Goal: Complete application form: Complete application form

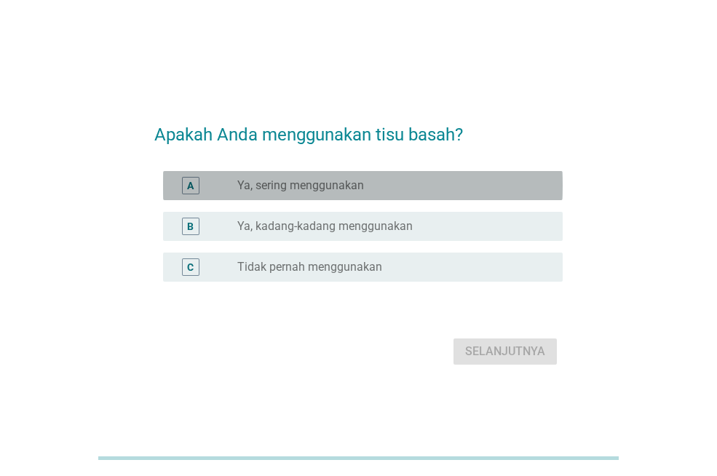
click at [326, 189] on label "Ya, sering menggunakan" at bounding box center [300, 185] width 127 height 15
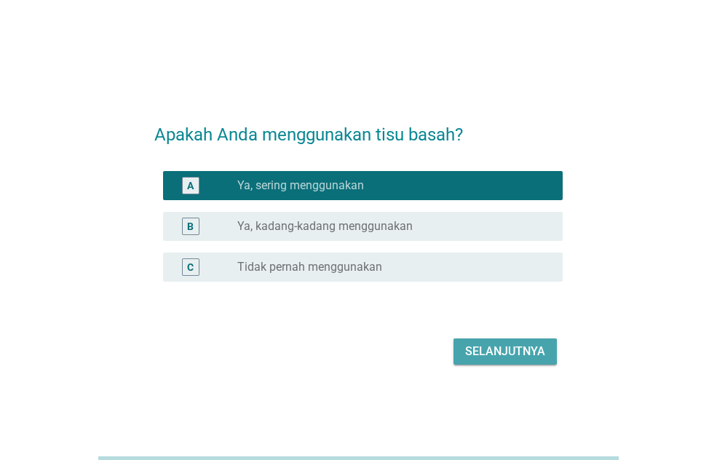
click at [497, 364] on button "Selanjutnya" at bounding box center [505, 352] width 103 height 26
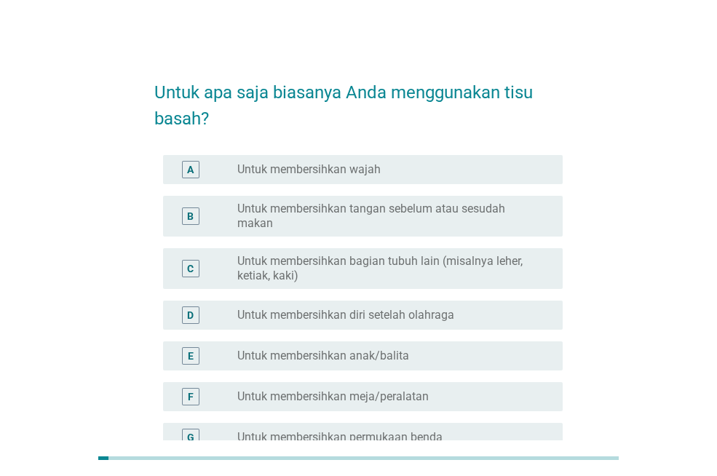
click at [422, 221] on label "Untuk membersihkan tangan sebelum atau sesudah makan" at bounding box center [388, 216] width 302 height 29
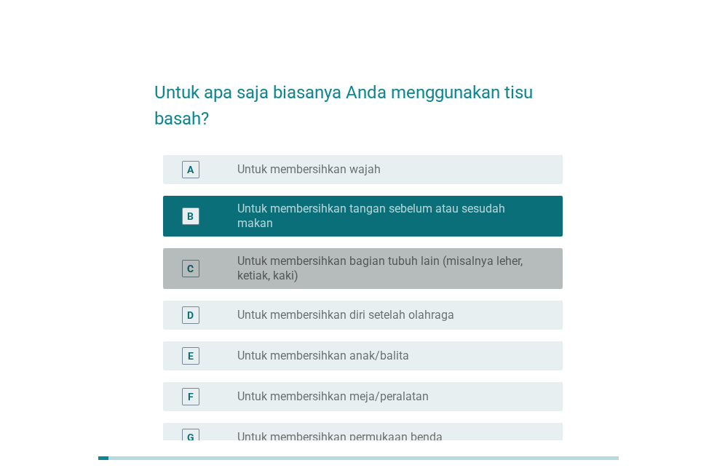
click at [495, 272] on label "Untuk membersihkan bagian tubuh lain (misalnya leher, ketiak, kaki)" at bounding box center [388, 268] width 302 height 29
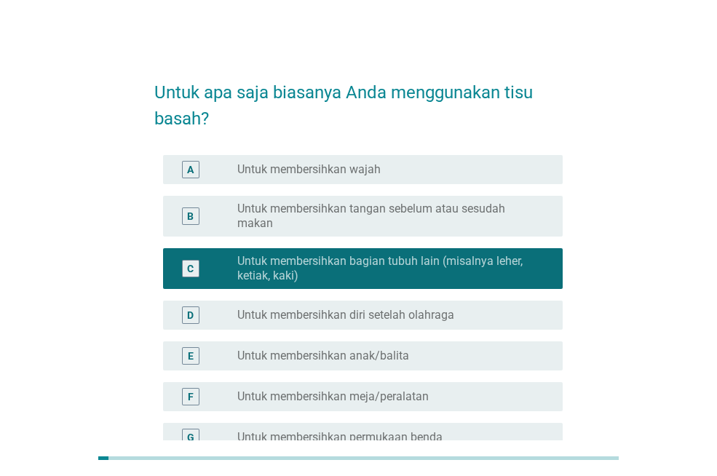
click at [441, 222] on label "Untuk membersihkan tangan sebelum atau sesudah makan" at bounding box center [388, 216] width 302 height 29
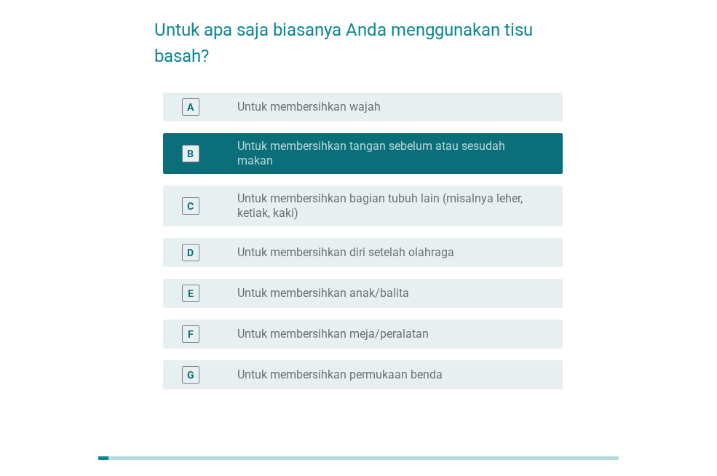
scroll to position [81, 0]
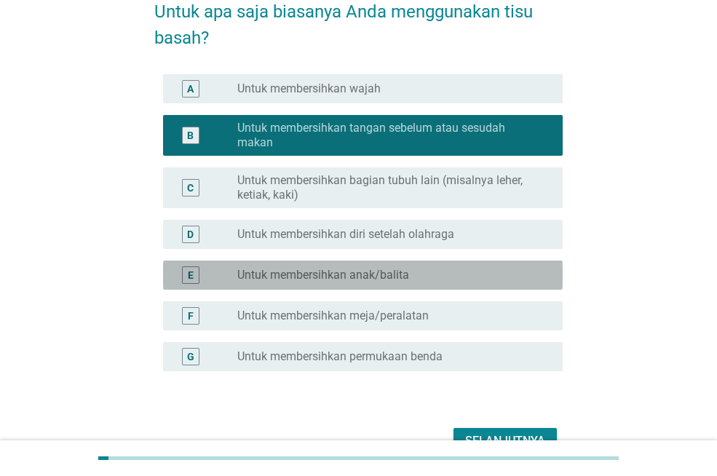
click at [358, 282] on label "Untuk membersihkan anak/balita" at bounding box center [323, 275] width 172 height 15
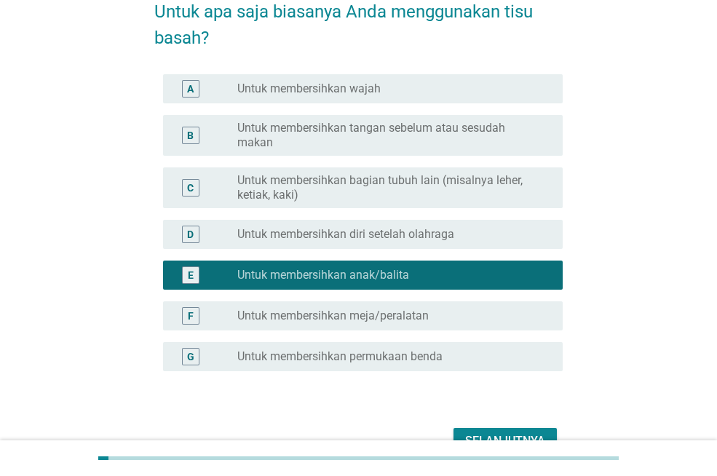
click at [398, 140] on label "Untuk membersihkan tangan sebelum atau sesudah makan" at bounding box center [388, 135] width 302 height 29
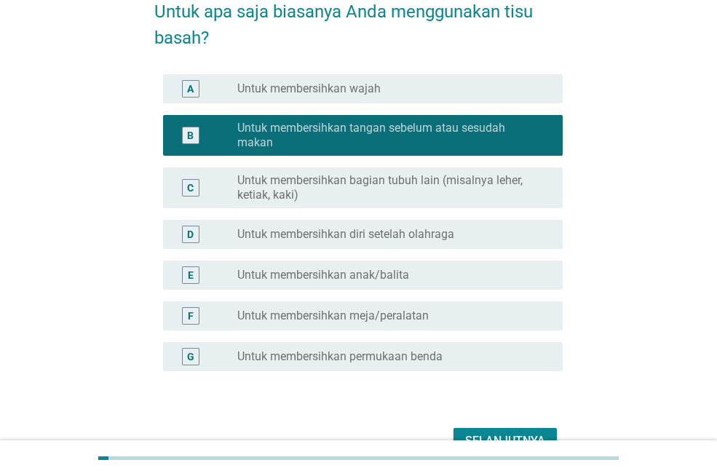
click at [504, 426] on div "Selanjutnya" at bounding box center [358, 441] width 409 height 35
click at [504, 433] on div "Selanjutnya" at bounding box center [505, 441] width 80 height 17
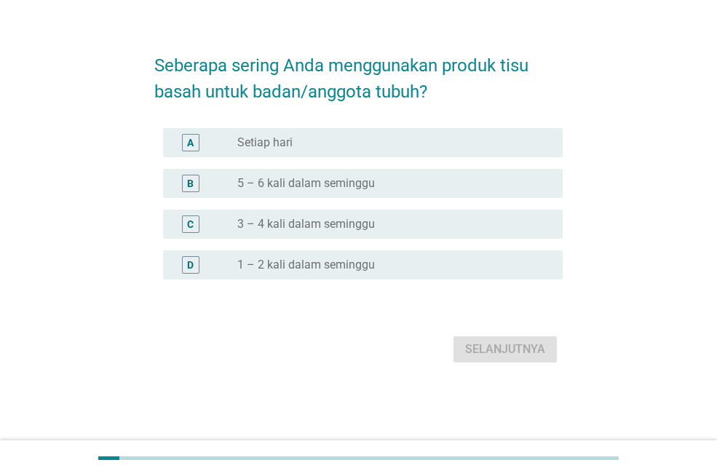
scroll to position [0, 0]
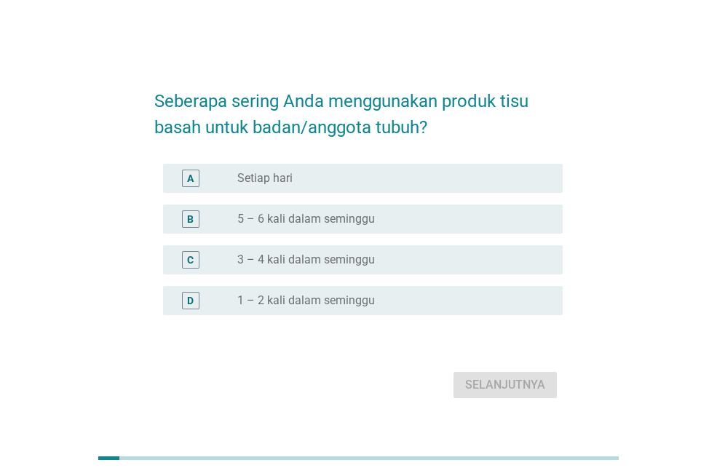
click at [343, 181] on div "radio_button_unchecked Setiap hari" at bounding box center [388, 178] width 302 height 15
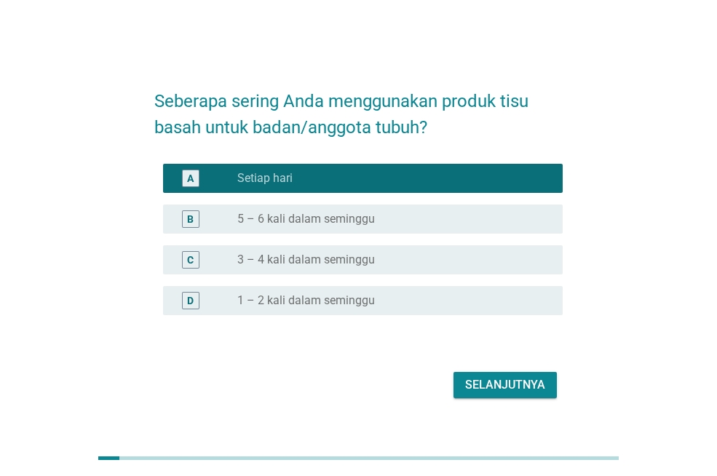
click at [501, 401] on div "Selanjutnya" at bounding box center [358, 385] width 409 height 35
click at [505, 393] on div "Selanjutnya" at bounding box center [505, 385] width 80 height 17
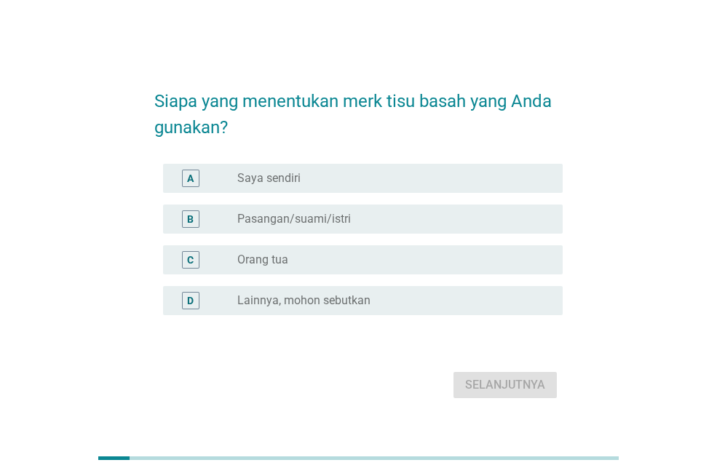
click at [330, 184] on div "radio_button_unchecked Saya sendiri" at bounding box center [388, 178] width 302 height 15
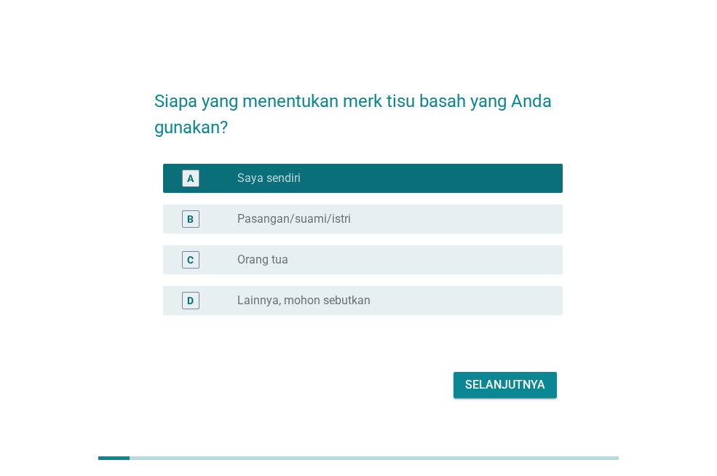
click at [514, 396] on button "Selanjutnya" at bounding box center [505, 385] width 103 height 26
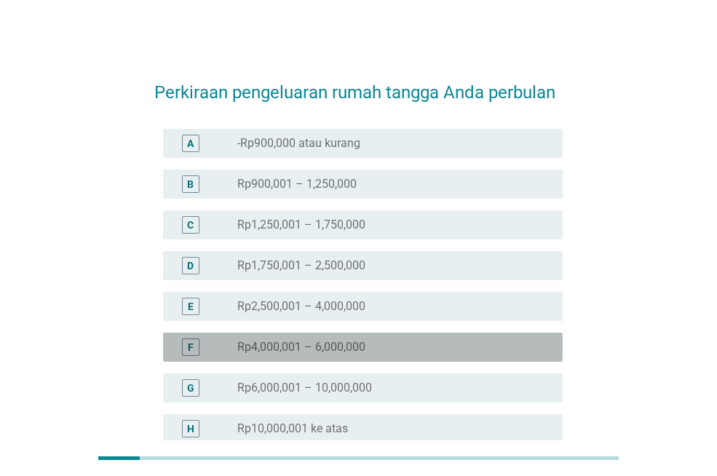
click at [377, 351] on div "radio_button_unchecked Rp4,000,001 – 6,000,000" at bounding box center [388, 347] width 302 height 15
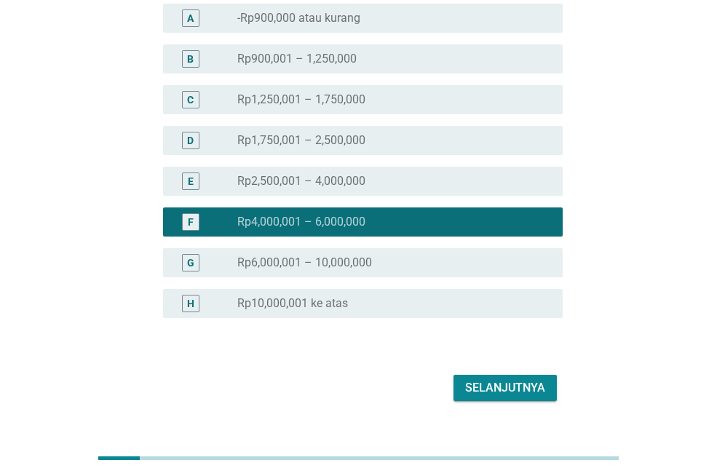
scroll to position [154, 0]
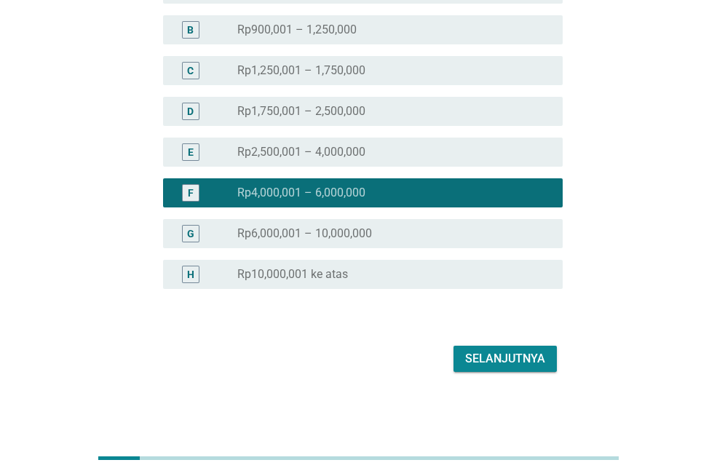
click at [514, 357] on div "Selanjutnya" at bounding box center [505, 358] width 80 height 17
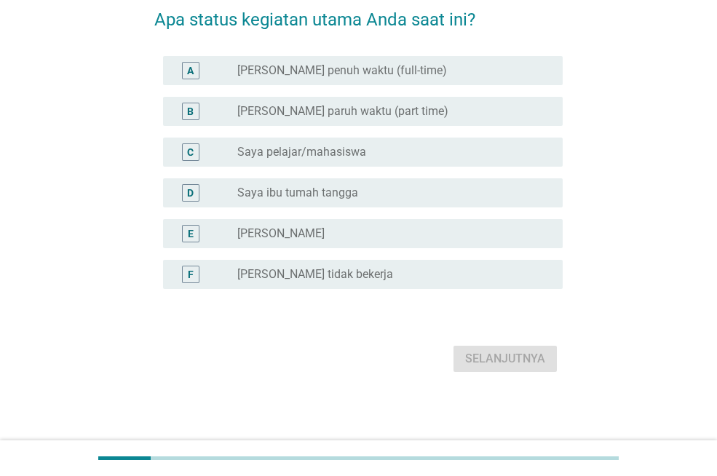
scroll to position [0, 0]
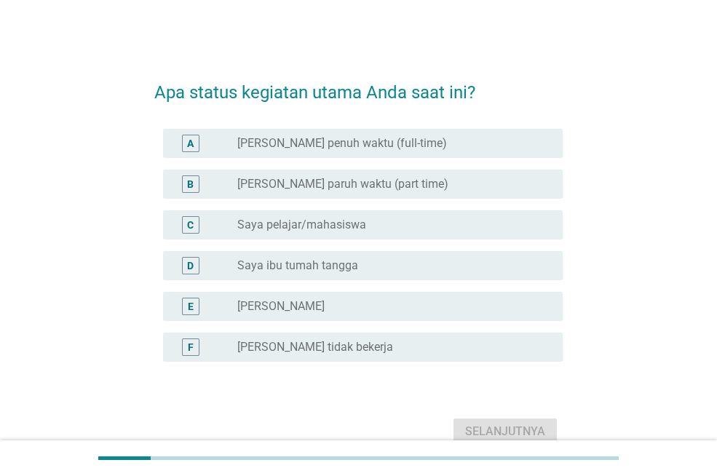
click at [409, 140] on label "[PERSON_NAME] penuh waktu (full-time)" at bounding box center [342, 143] width 210 height 15
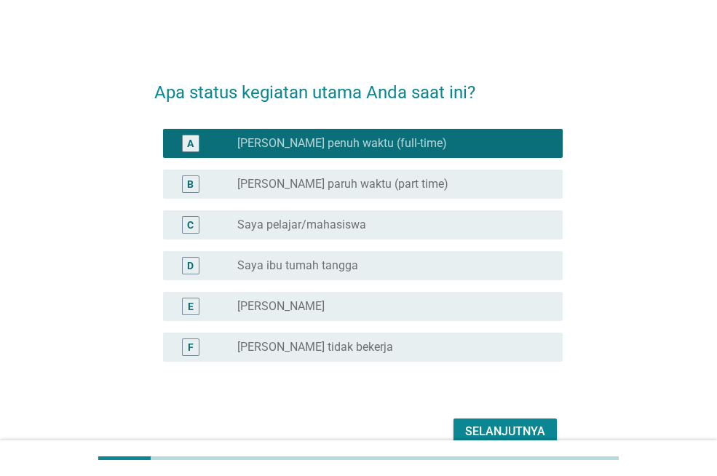
click at [506, 422] on button "Selanjutnya" at bounding box center [505, 432] width 103 height 26
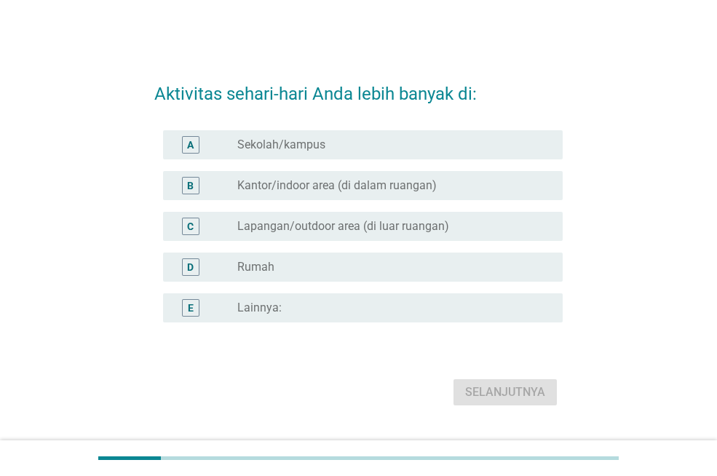
click at [349, 188] on label "Kantor/indoor area (di dalam ruangan)" at bounding box center [337, 185] width 200 height 15
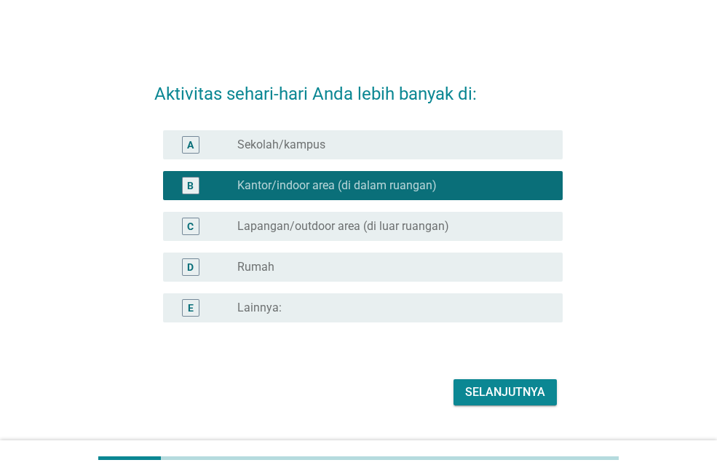
click at [496, 393] on div "Selanjutnya" at bounding box center [505, 392] width 80 height 17
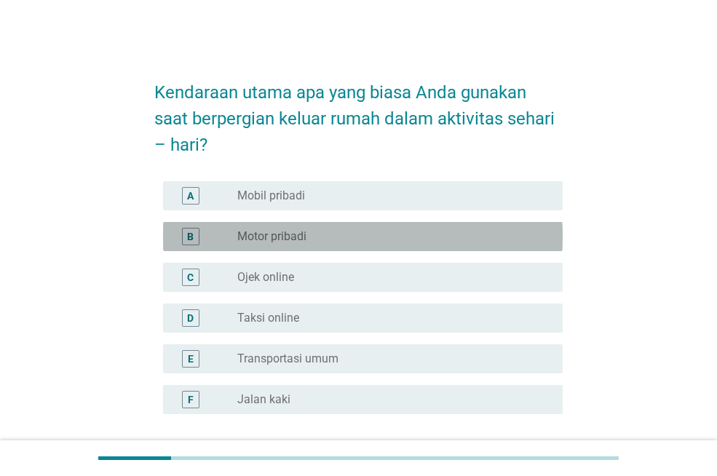
click at [353, 240] on div "radio_button_unchecked Motor pribadi" at bounding box center [388, 236] width 302 height 15
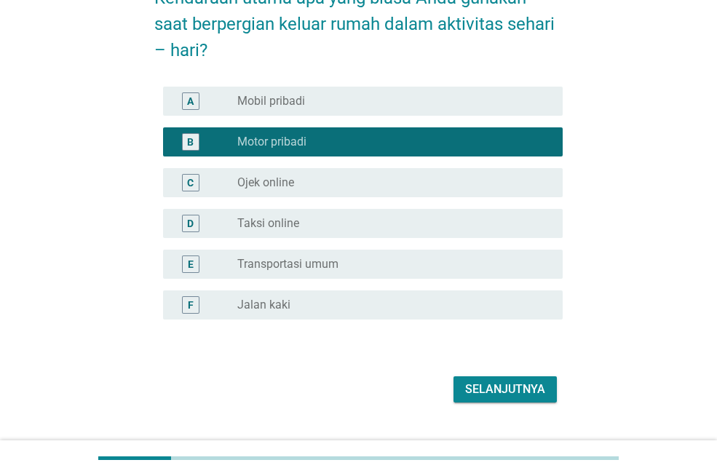
scroll to position [125, 0]
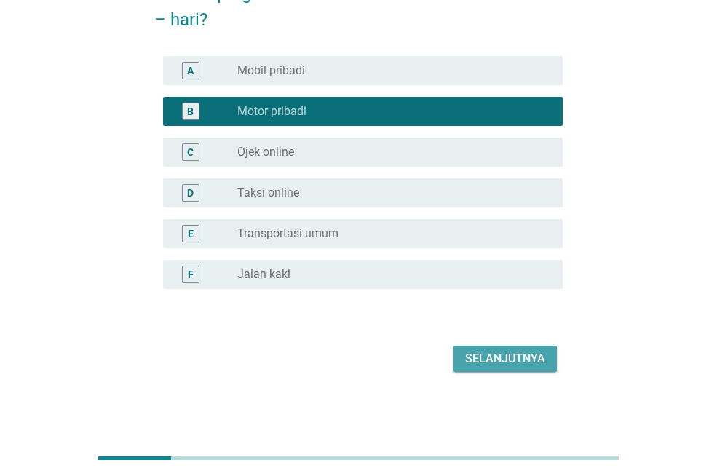
click at [535, 359] on div "Selanjutnya" at bounding box center [505, 358] width 80 height 17
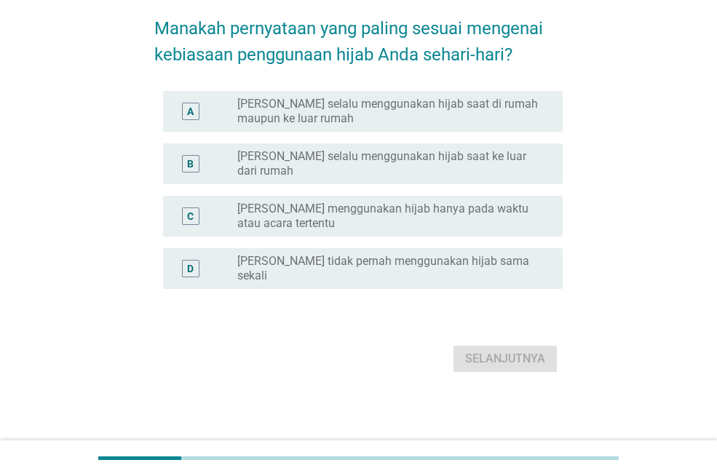
scroll to position [0, 0]
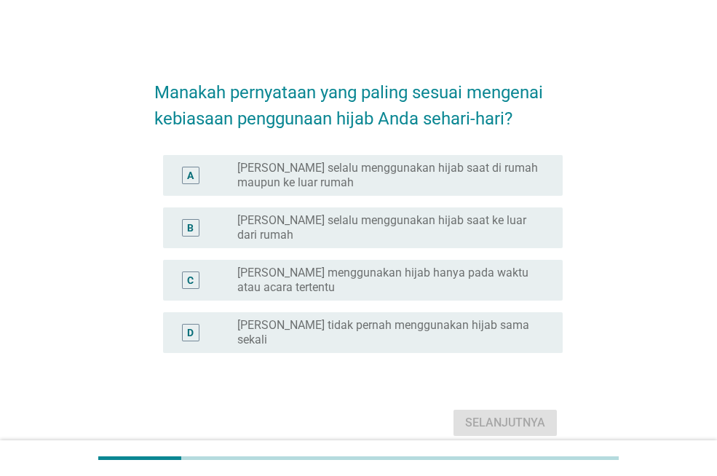
click at [444, 323] on div "radio_button_unchecked Saya tidak pernah menggunakan hijab sama sekali" at bounding box center [394, 332] width 314 height 29
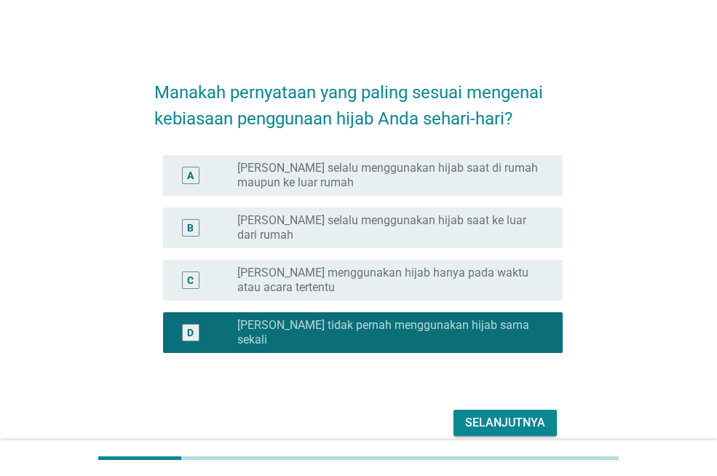
click at [511, 414] on div "Selanjutnya" at bounding box center [505, 422] width 80 height 17
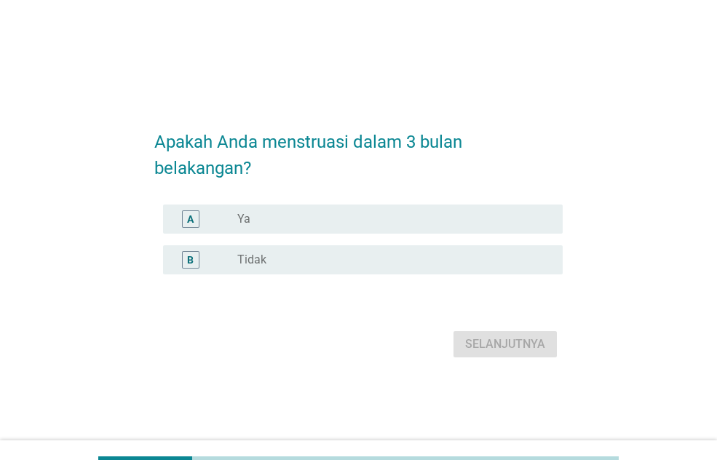
click at [286, 237] on div "A radio_button_unchecked Ya" at bounding box center [358, 219] width 409 height 41
click at [315, 216] on div "radio_button_unchecked Ya" at bounding box center [388, 219] width 302 height 15
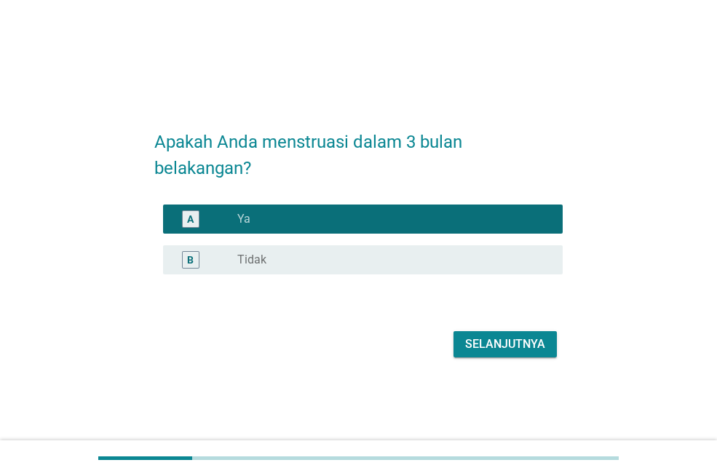
click at [488, 339] on div "Selanjutnya" at bounding box center [505, 344] width 80 height 17
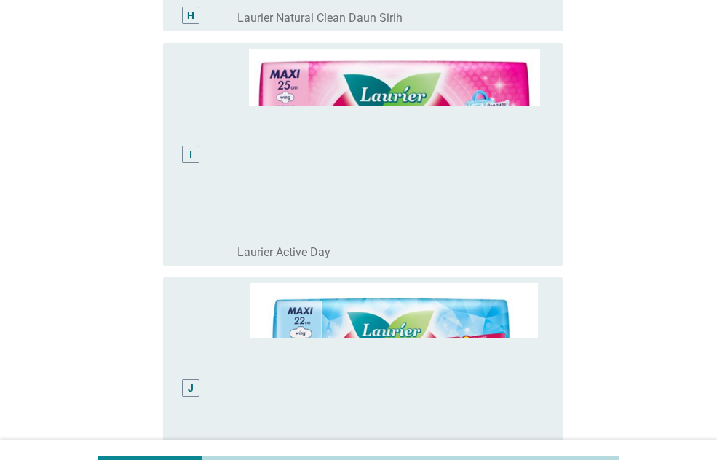
scroll to position [892, 0]
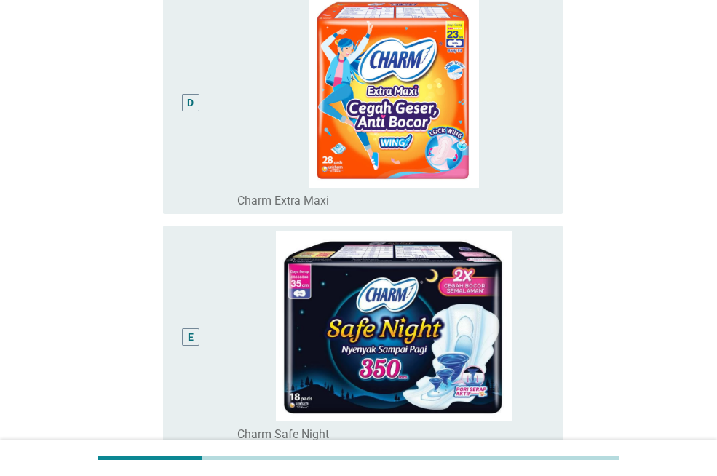
drag, startPoint x: 716, startPoint y: 146, endPoint x: 715, endPoint y: 160, distance: 13.9
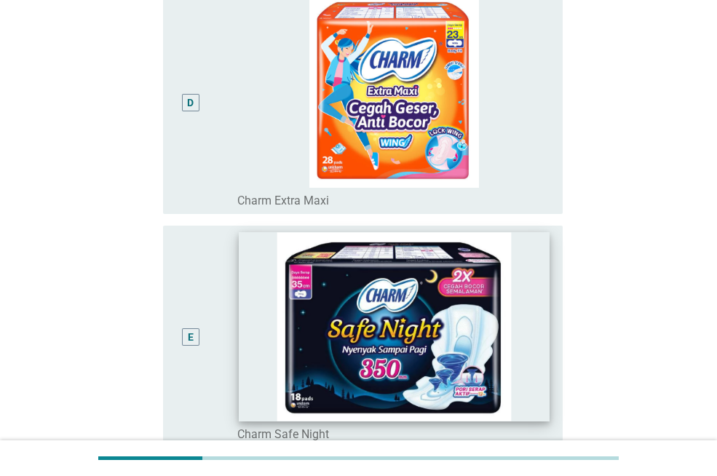
click at [289, 330] on img at bounding box center [394, 326] width 310 height 189
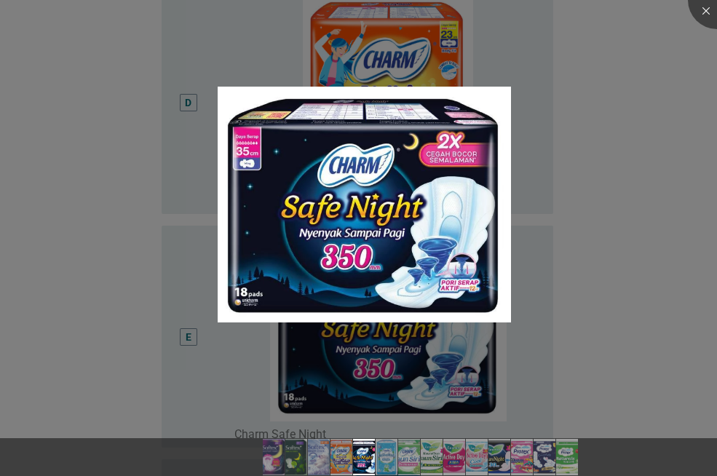
click at [655, 286] on div at bounding box center [358, 238] width 717 height 476
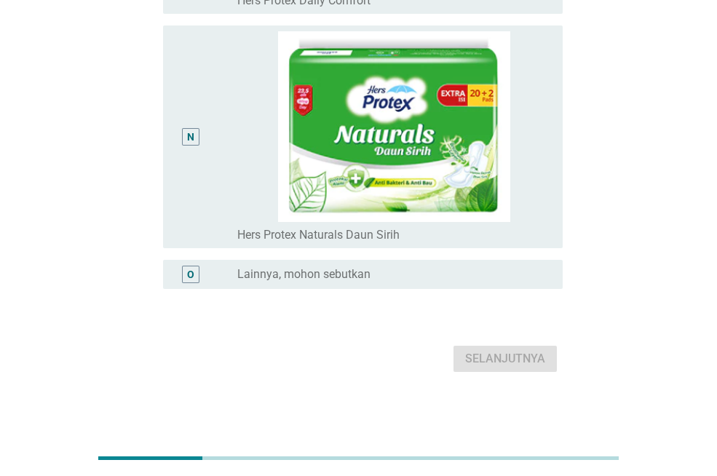
scroll to position [1214, 0]
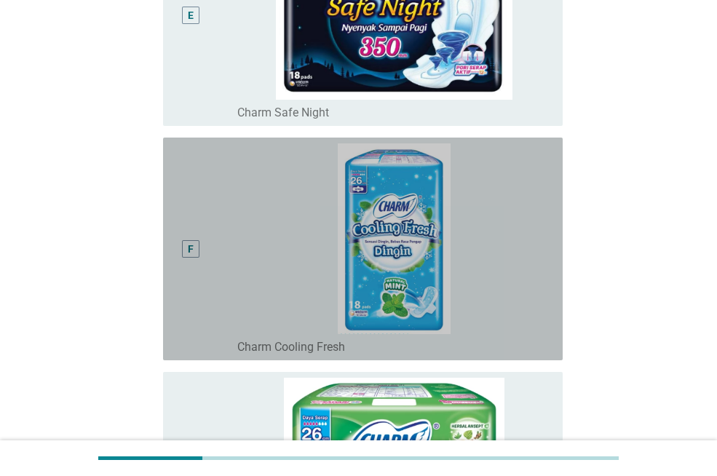
click at [189, 245] on div "F" at bounding box center [191, 249] width 6 height 15
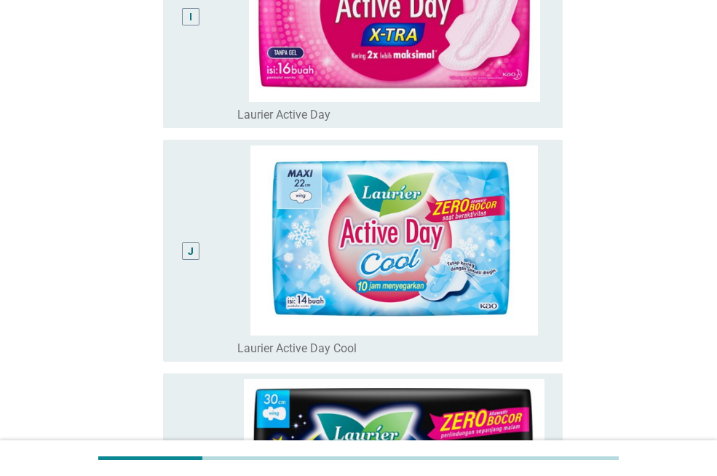
scroll to position [3200, 0]
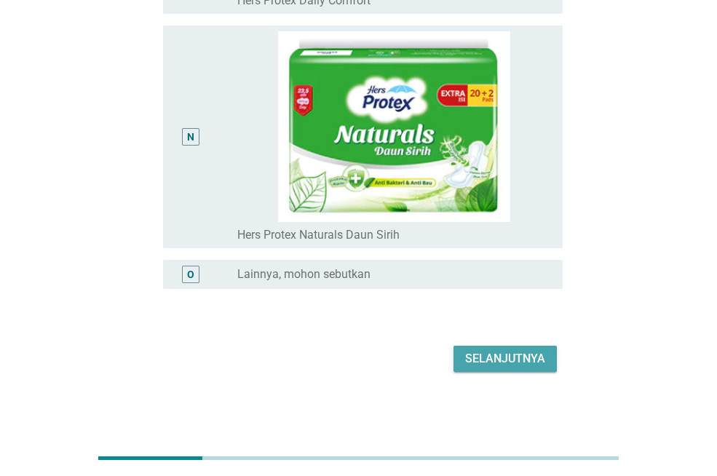
click at [499, 352] on div "Selanjutnya" at bounding box center [505, 358] width 80 height 17
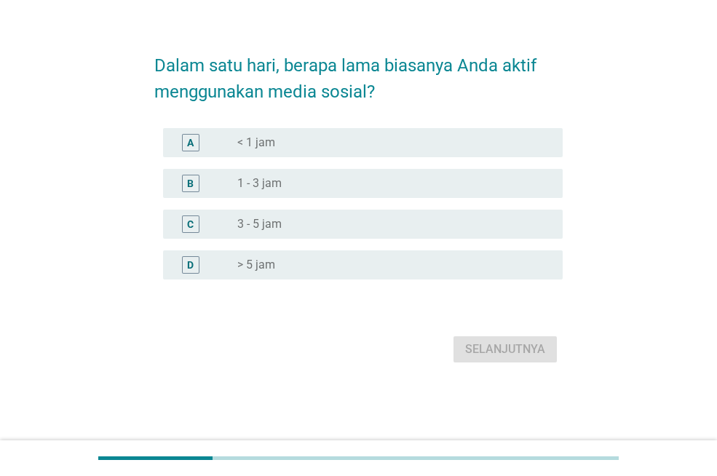
scroll to position [0, 0]
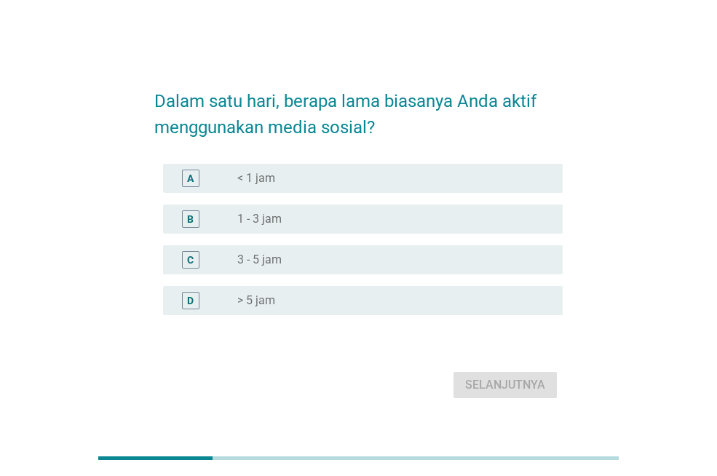
click at [291, 263] on div "radio_button_unchecked 3 - 5 jam" at bounding box center [388, 260] width 302 height 15
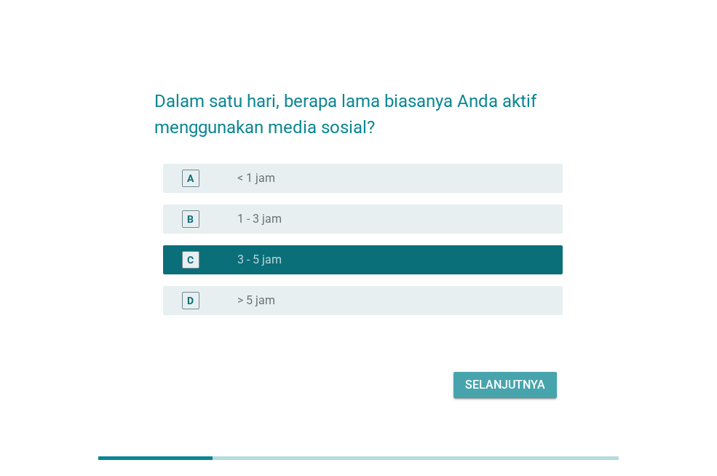
click at [499, 393] on div "Selanjutnya" at bounding box center [505, 385] width 80 height 17
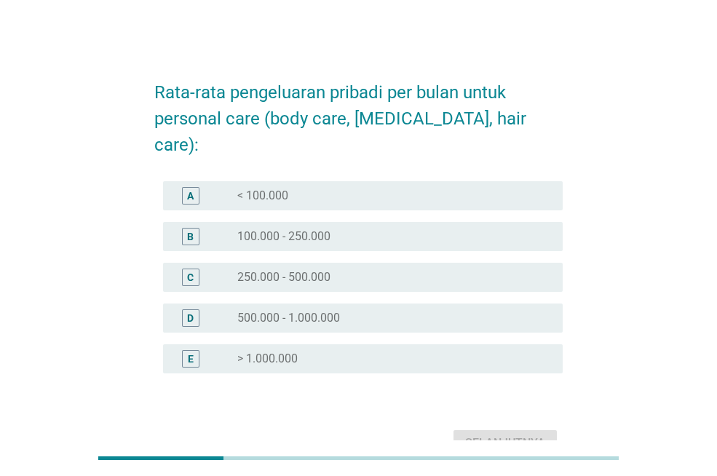
click at [398, 310] on div "radio_button_unchecked 500.000 - 1.000.000" at bounding box center [394, 318] width 314 height 17
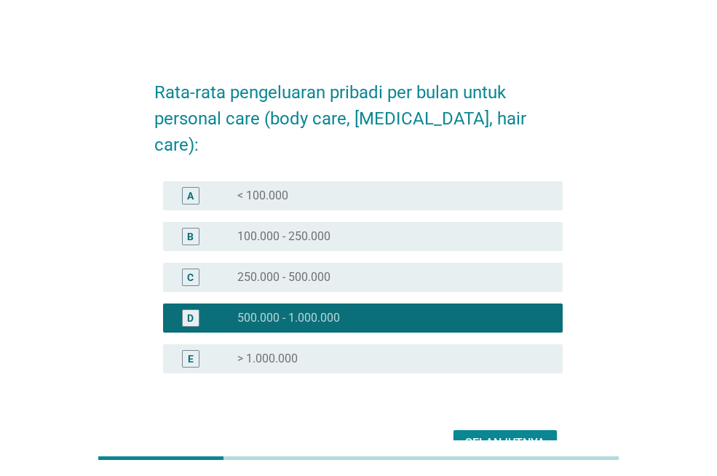
click at [501, 435] on div "Selanjutnya" at bounding box center [505, 443] width 80 height 17
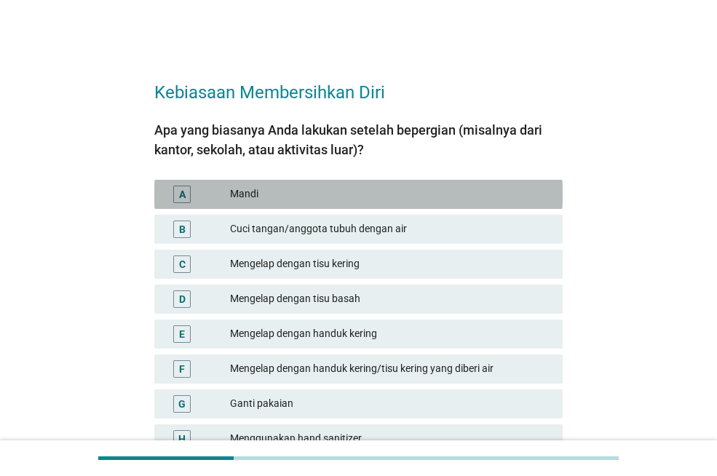
click at [347, 189] on div "Mandi" at bounding box center [390, 194] width 321 height 17
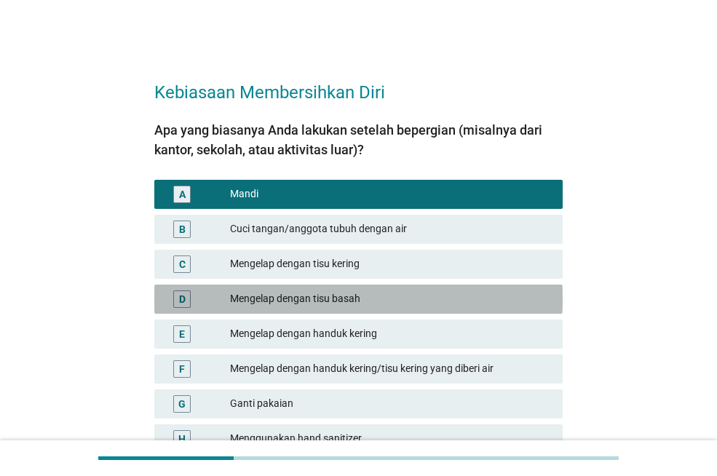
click at [406, 291] on div "Mengelap dengan tisu basah" at bounding box center [390, 299] width 321 height 17
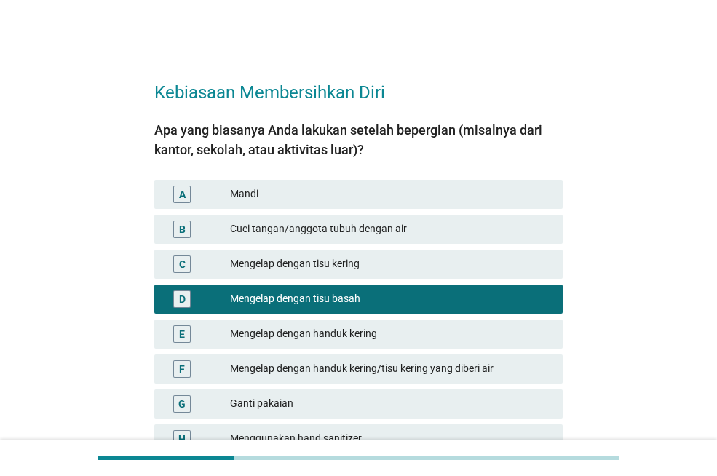
click at [347, 194] on div "Mandi" at bounding box center [390, 194] width 321 height 17
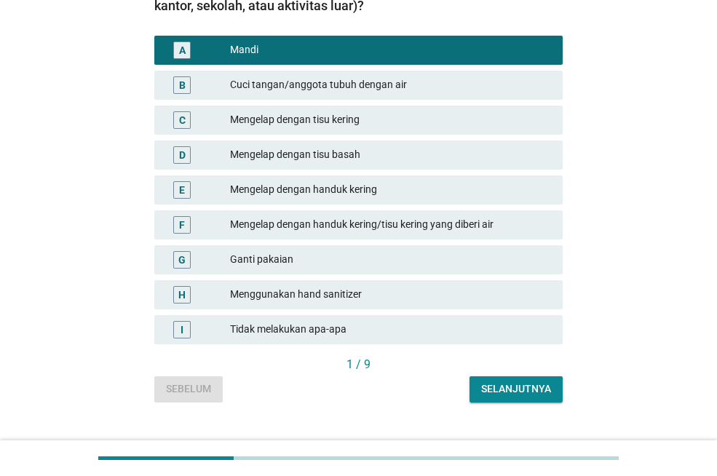
scroll to position [170, 0]
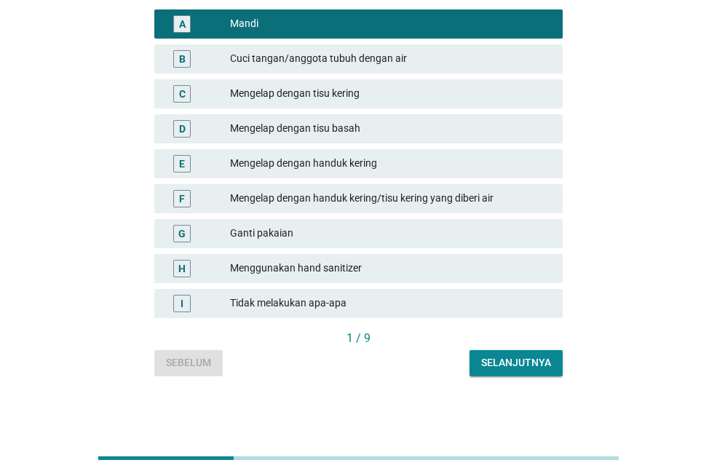
click at [514, 362] on div "Selanjutnya" at bounding box center [516, 362] width 70 height 15
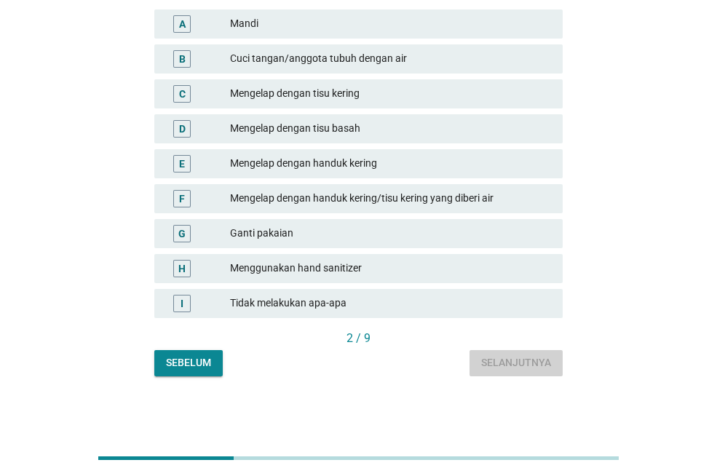
scroll to position [0, 0]
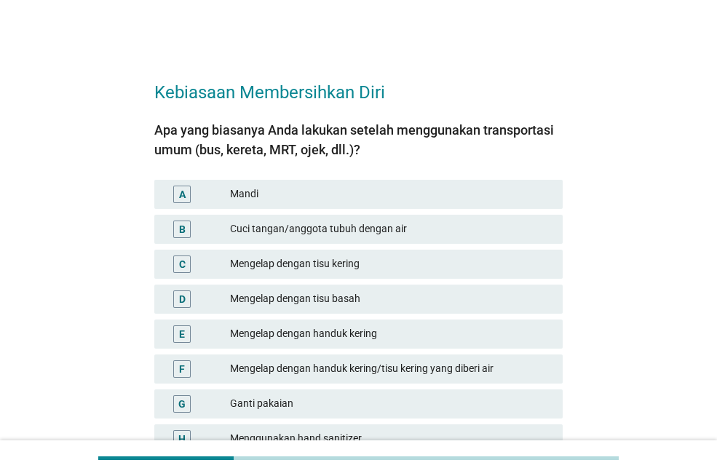
click at [376, 299] on div "Mengelap dengan tisu basah" at bounding box center [390, 299] width 321 height 17
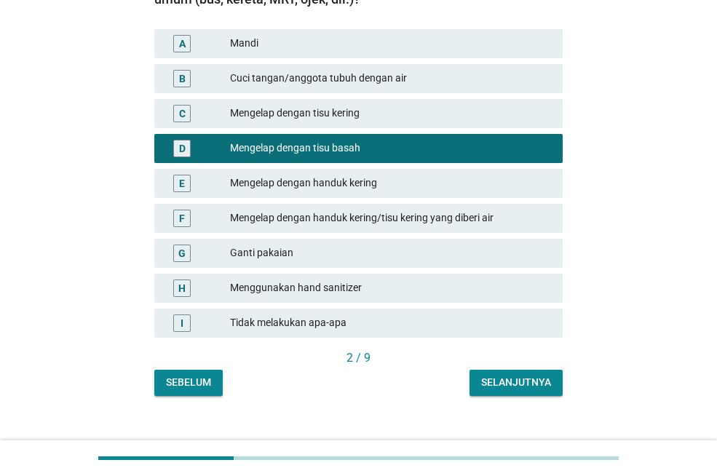
scroll to position [170, 0]
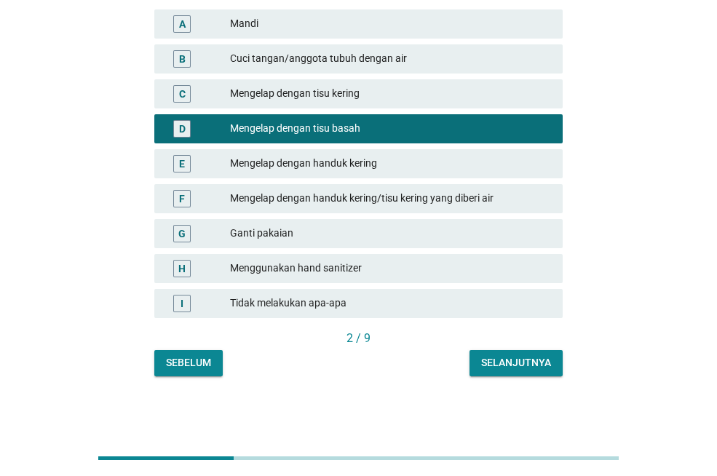
click at [535, 367] on div "Selanjutnya" at bounding box center [516, 362] width 70 height 15
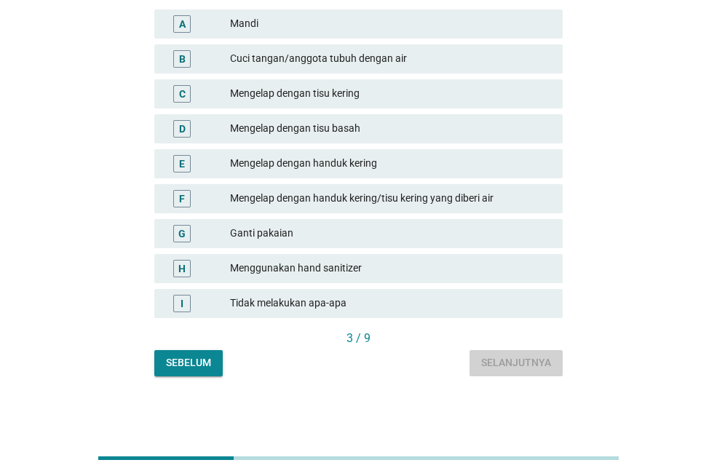
scroll to position [0, 0]
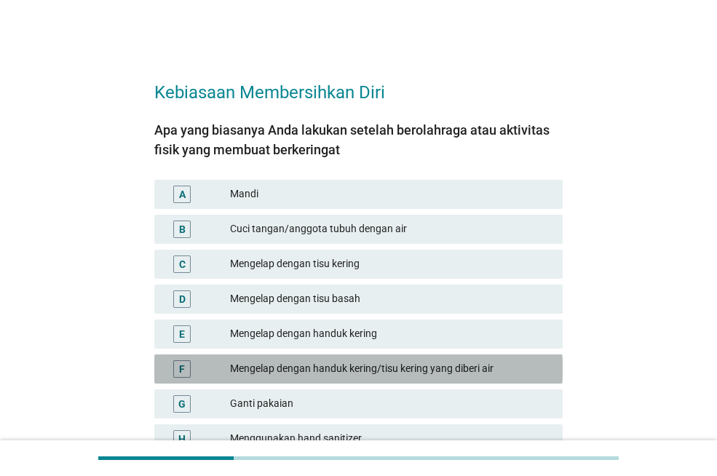
click at [441, 361] on div "Mengelap dengan handuk kering/tisu kering yang diberi air" at bounding box center [390, 369] width 321 height 17
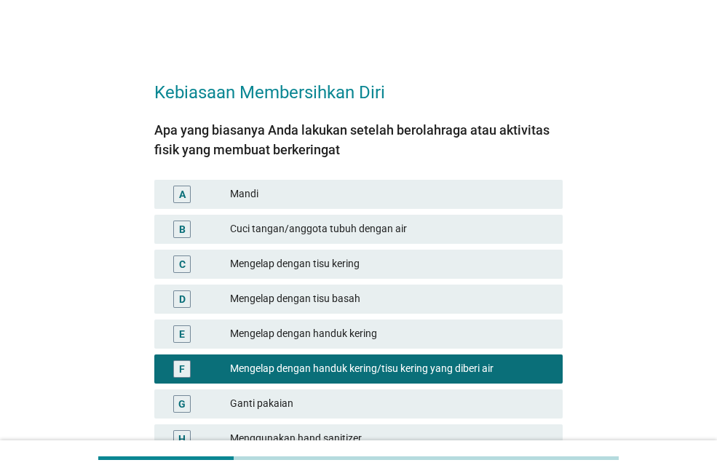
scroll to position [170, 0]
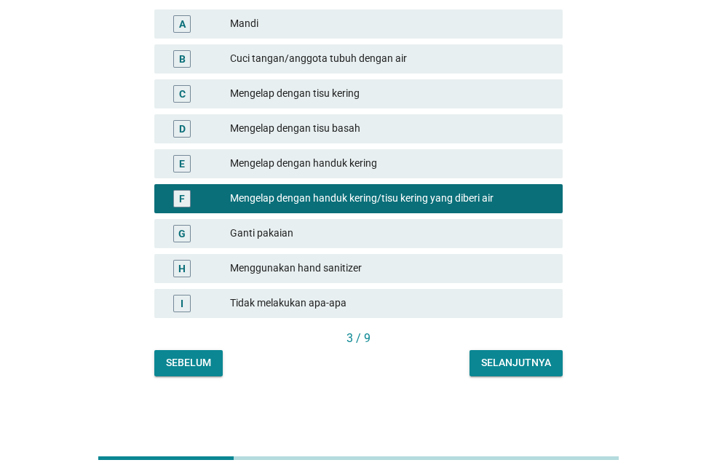
click at [369, 164] on div "Mengelap dengan handuk kering" at bounding box center [390, 163] width 321 height 17
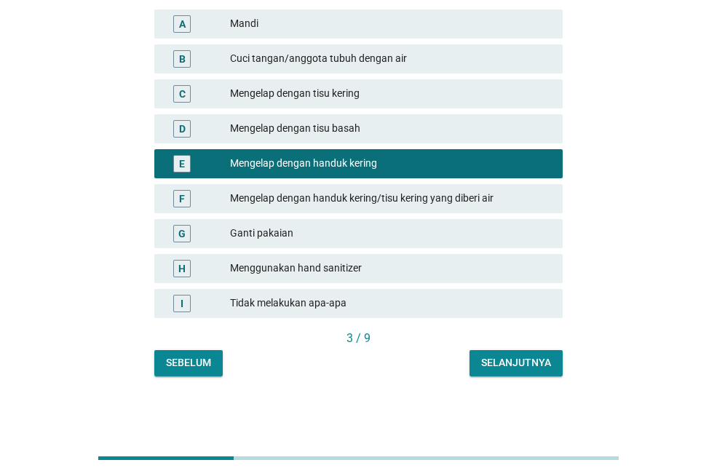
click at [503, 359] on div "Selanjutnya" at bounding box center [516, 362] width 70 height 15
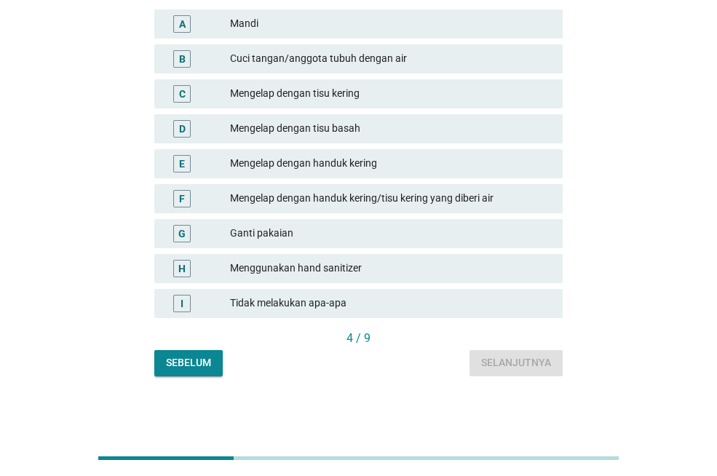
click at [376, 264] on div "Menggunakan hand sanitizer" at bounding box center [390, 268] width 321 height 17
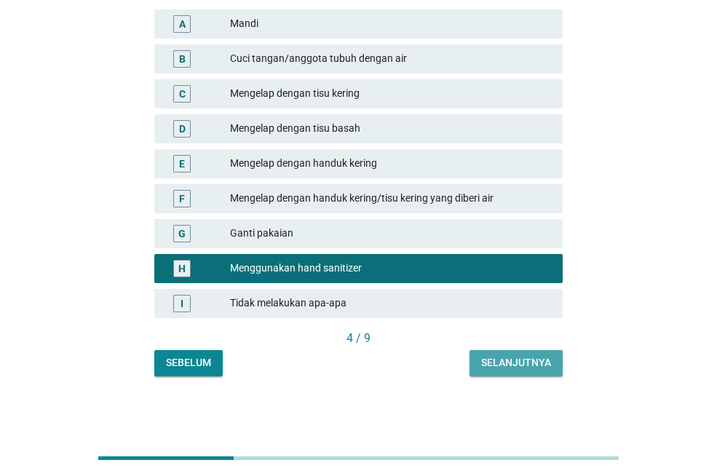
click at [491, 358] on div "Selanjutnya" at bounding box center [516, 362] width 70 height 15
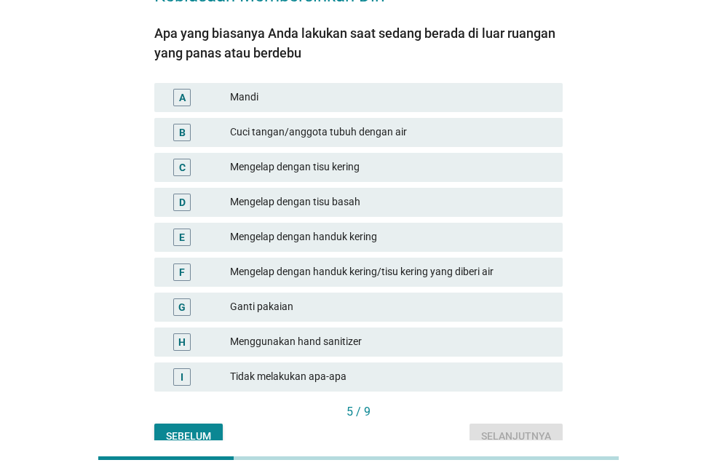
scroll to position [0, 0]
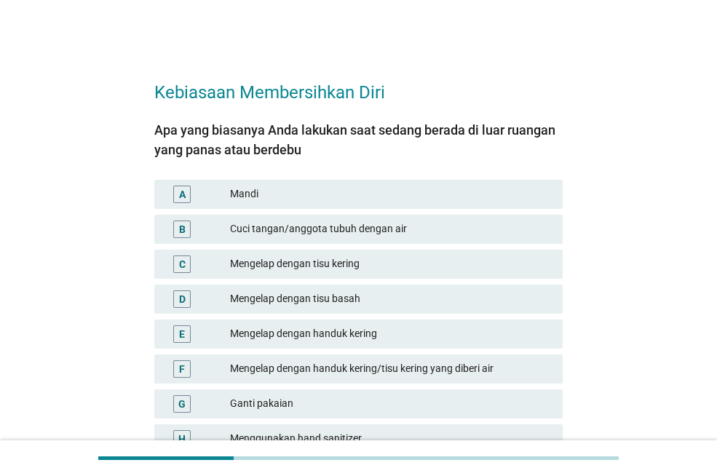
click at [385, 227] on div "Cuci tangan/anggota tubuh dengan air" at bounding box center [390, 229] width 321 height 17
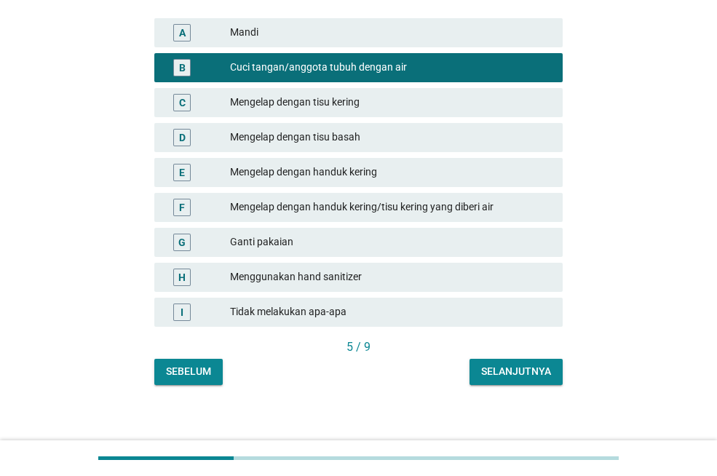
scroll to position [170, 0]
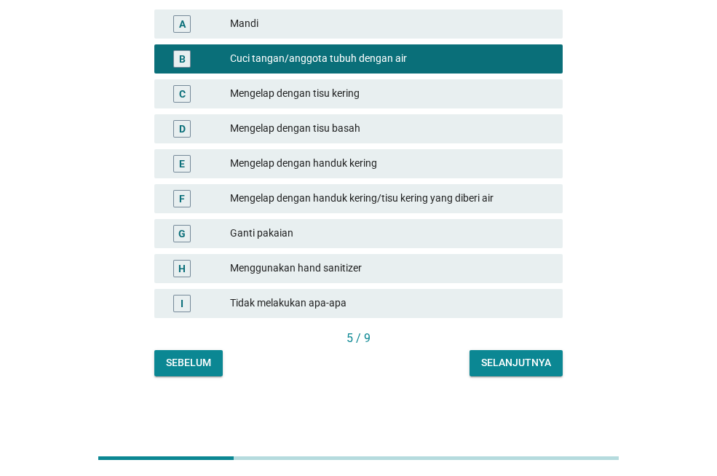
click at [533, 361] on div "Selanjutnya" at bounding box center [516, 362] width 70 height 15
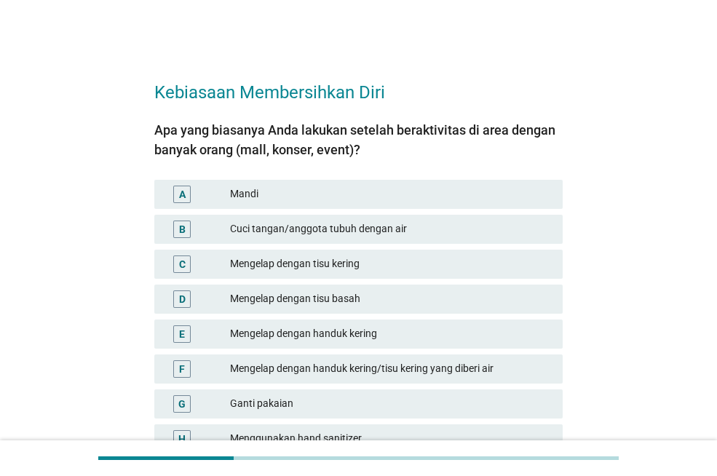
click at [385, 298] on div "Mengelap dengan tisu basah" at bounding box center [390, 299] width 321 height 17
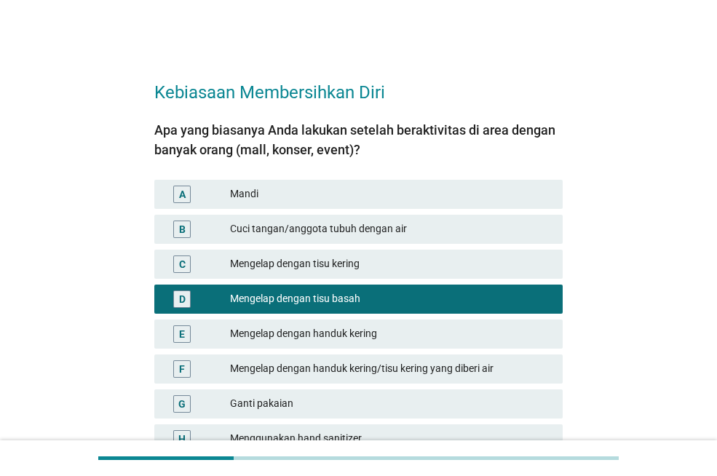
click at [403, 264] on div "Mengelap dengan tisu kering" at bounding box center [390, 264] width 321 height 17
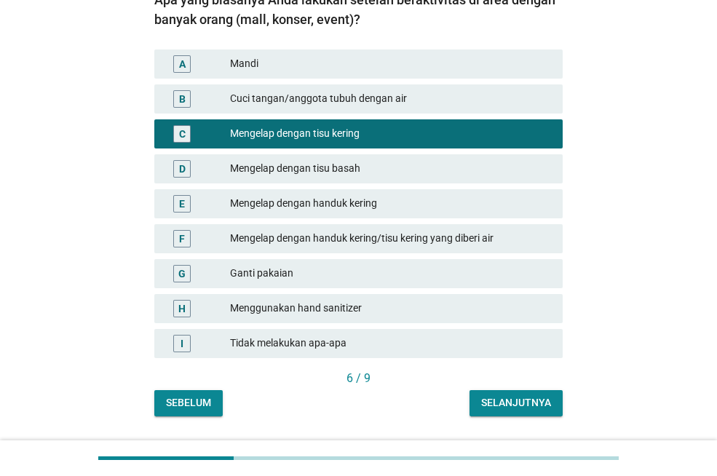
scroll to position [170, 0]
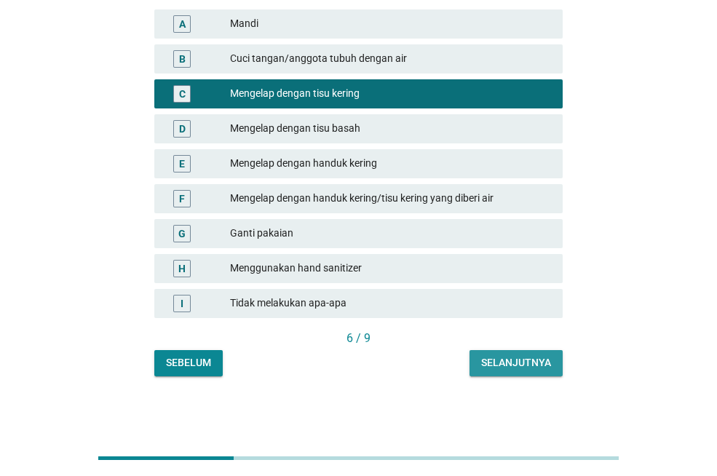
click at [484, 359] on div "Selanjutnya" at bounding box center [516, 362] width 70 height 15
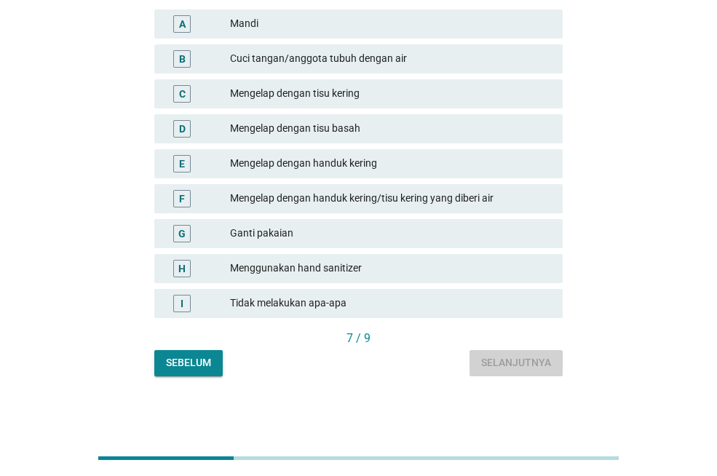
scroll to position [0, 0]
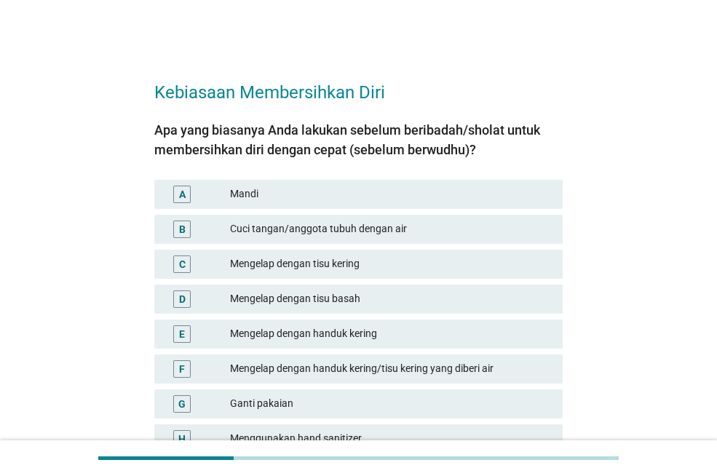
click at [381, 361] on div "Mengelap dengan handuk kering/tisu kering yang diberi air" at bounding box center [390, 369] width 321 height 17
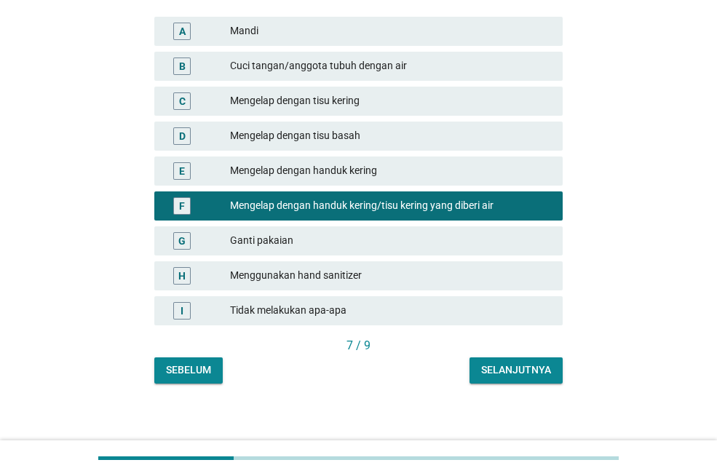
scroll to position [170, 0]
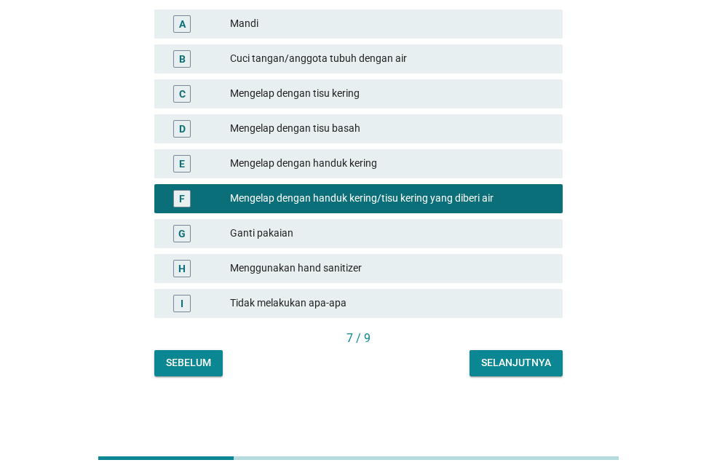
click at [525, 363] on div "Selanjutnya" at bounding box center [516, 362] width 70 height 15
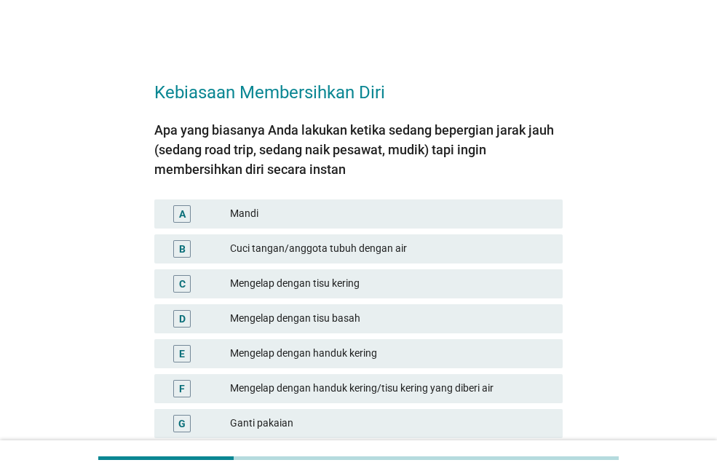
click at [402, 325] on div "Mengelap dengan tisu basah" at bounding box center [390, 318] width 321 height 17
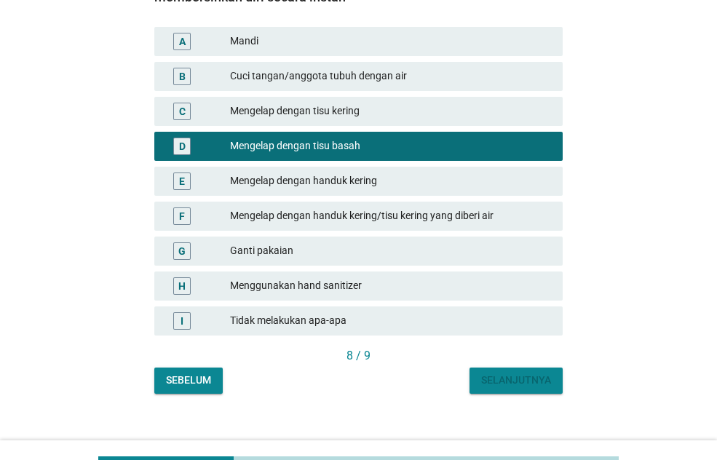
scroll to position [190, 0]
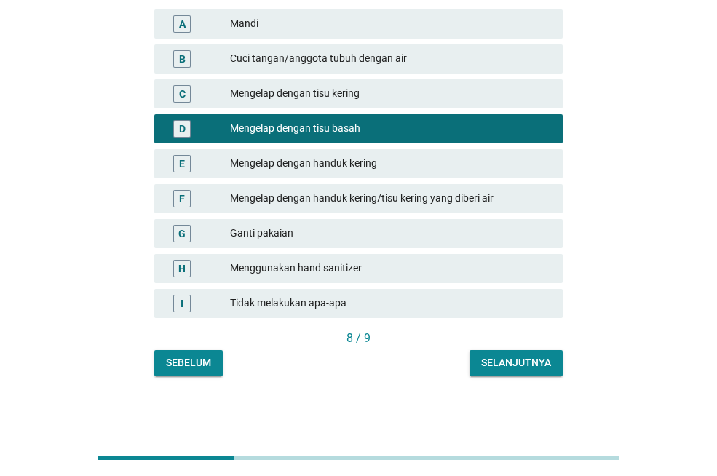
click at [523, 367] on div "Selanjutnya" at bounding box center [516, 362] width 70 height 15
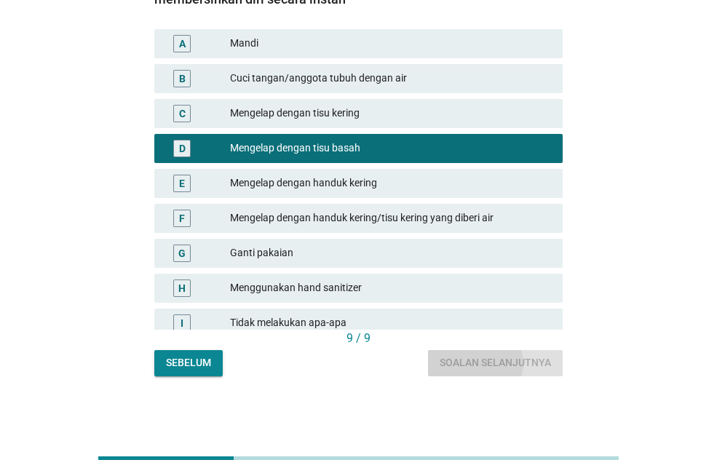
scroll to position [0, 0]
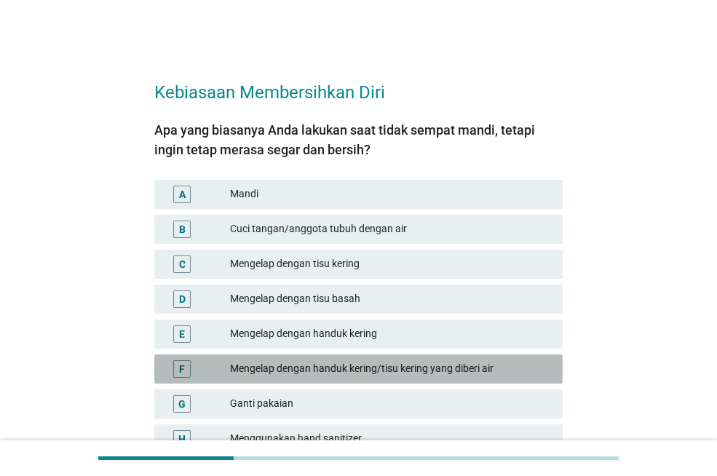
click at [385, 369] on div "Mengelap dengan handuk kering/tisu kering yang diberi air" at bounding box center [390, 369] width 321 height 17
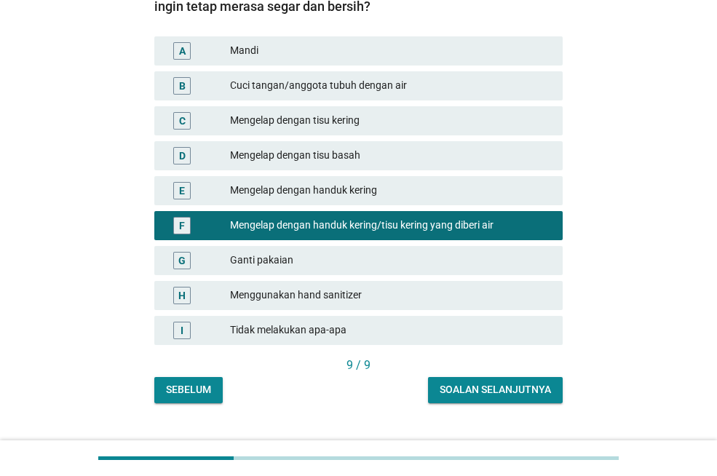
scroll to position [170, 0]
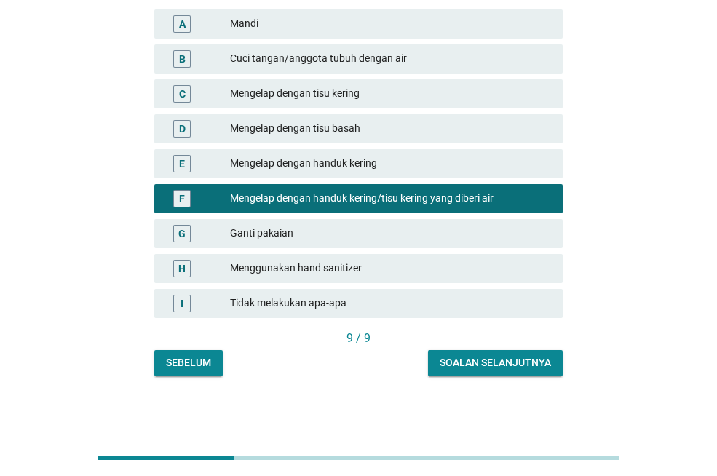
click at [466, 365] on div "Soalan selanjutnya" at bounding box center [495, 362] width 111 height 15
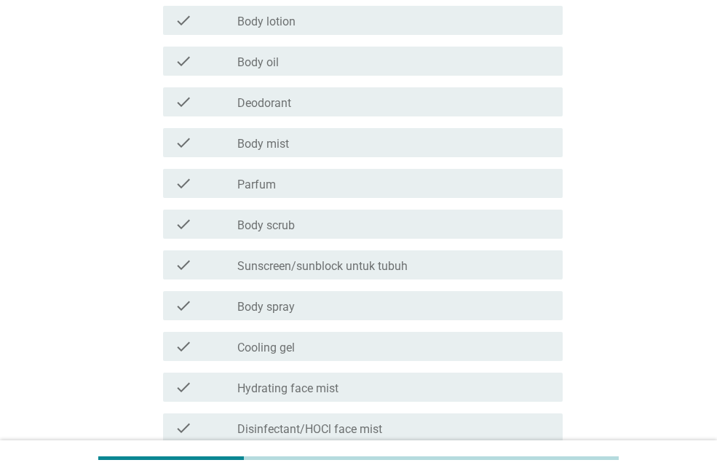
scroll to position [0, 0]
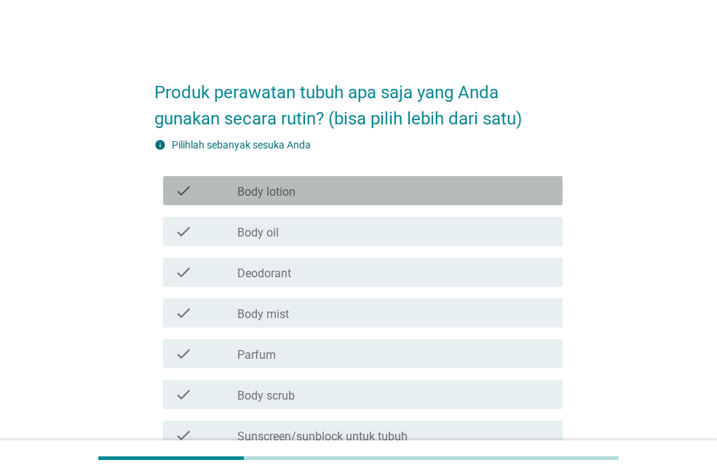
click at [355, 199] on div "check_box_outline_blank Body lotion" at bounding box center [394, 190] width 314 height 17
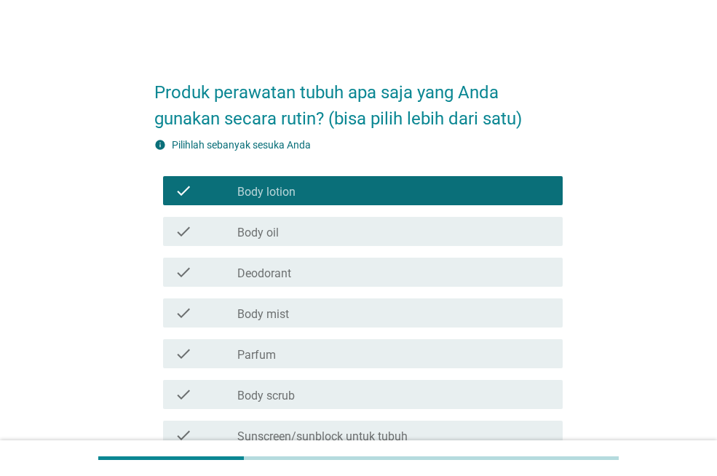
click at [334, 273] on div "check_box_outline_blank Deodorant" at bounding box center [394, 272] width 314 height 17
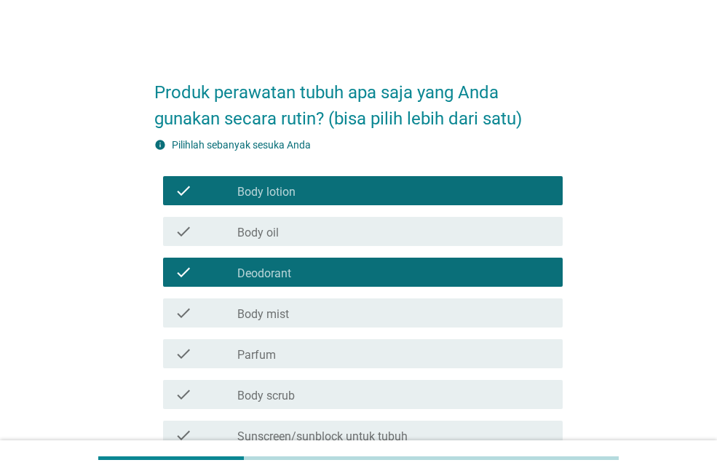
click at [320, 316] on div "check_box_outline_blank Body mist" at bounding box center [394, 312] width 314 height 17
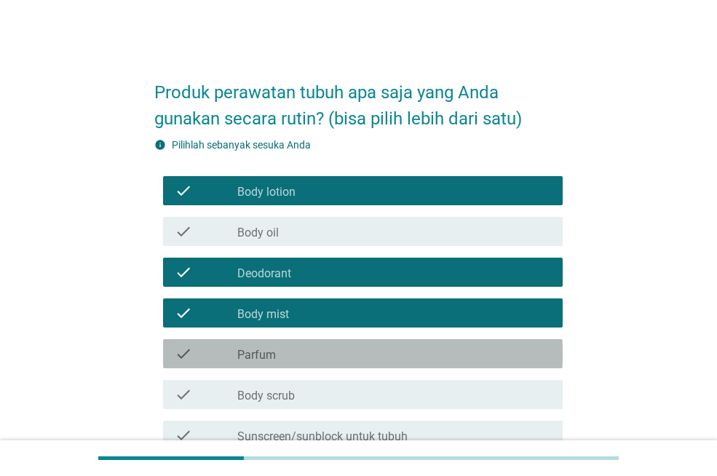
click at [323, 351] on div "check_box_outline_blank Parfum" at bounding box center [394, 353] width 314 height 17
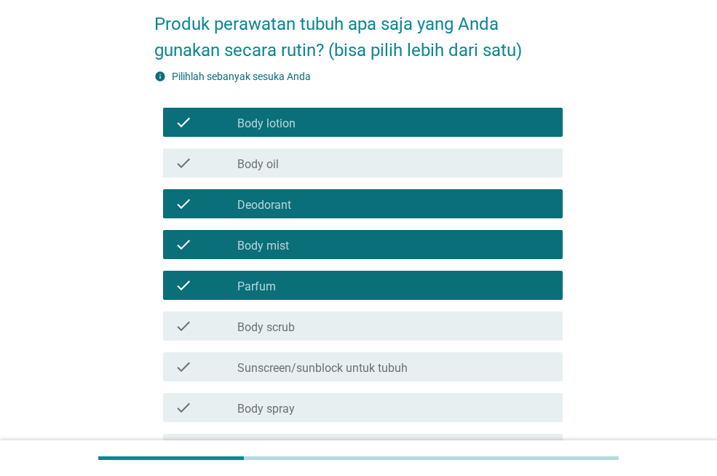
scroll to position [110, 0]
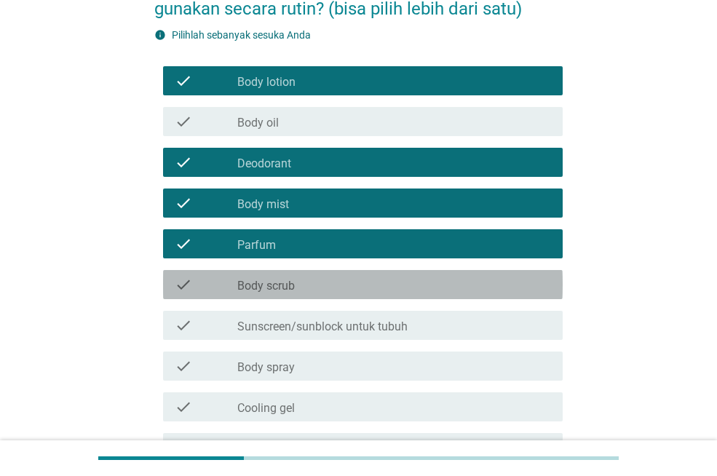
click at [256, 292] on label "Body scrub" at bounding box center [266, 286] width 58 height 15
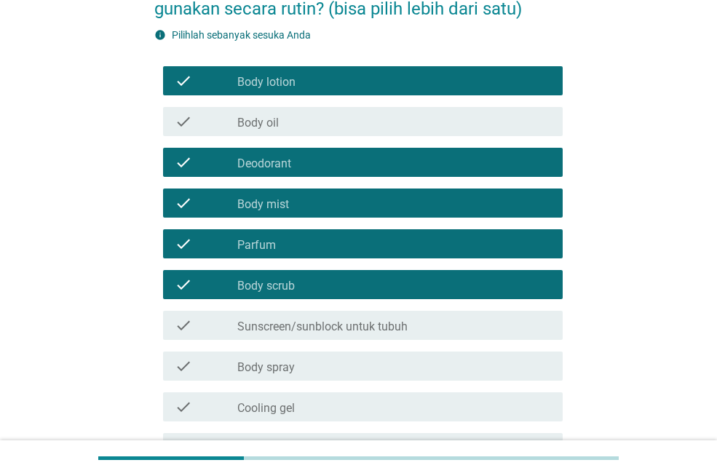
scroll to position [388, 0]
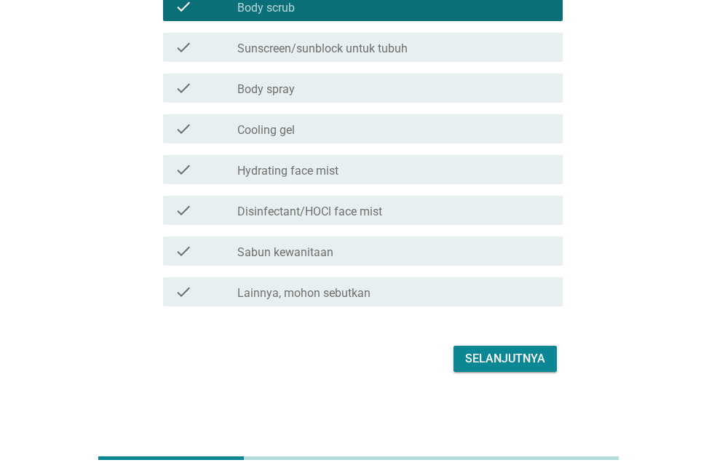
click at [519, 353] on div "Selanjutnya" at bounding box center [505, 358] width 80 height 17
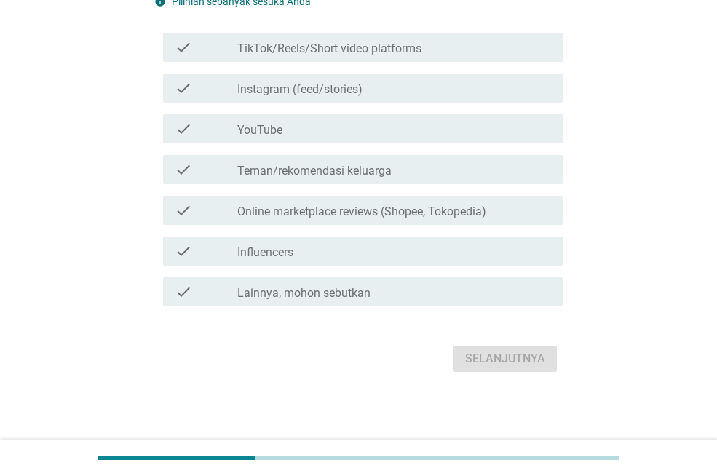
scroll to position [0, 0]
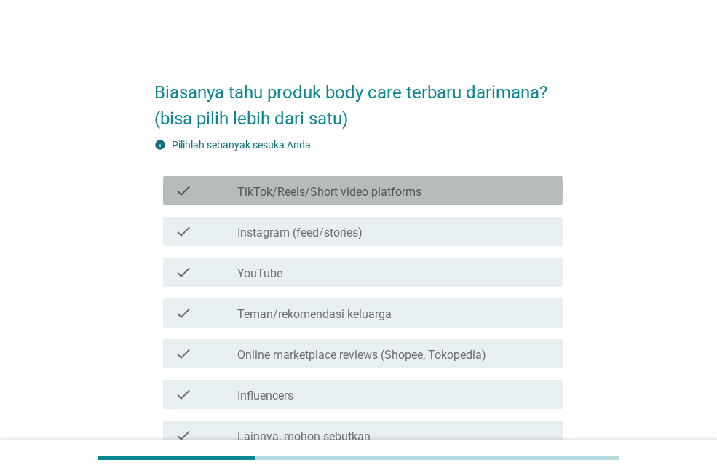
click at [369, 186] on label "TikTok/Reels/Short video platforms" at bounding box center [329, 192] width 184 height 15
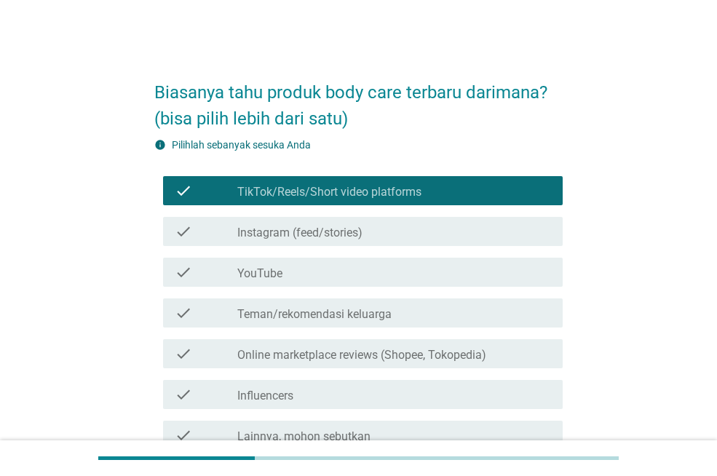
click at [456, 355] on label "Online marketplace reviews (Shopee, Tokopedia)" at bounding box center [361, 355] width 249 height 15
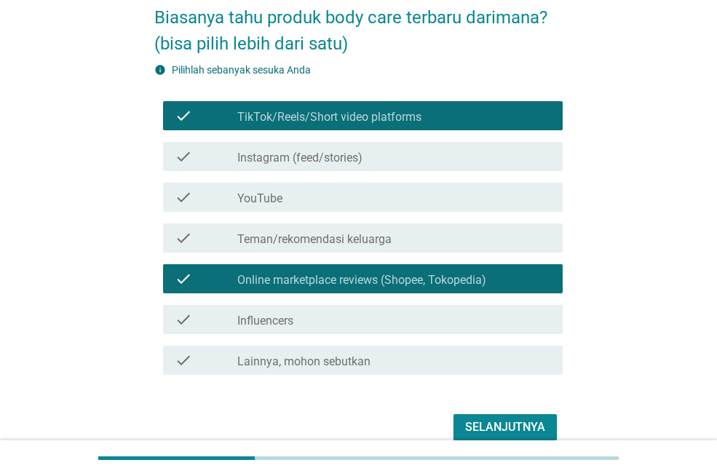
scroll to position [143, 0]
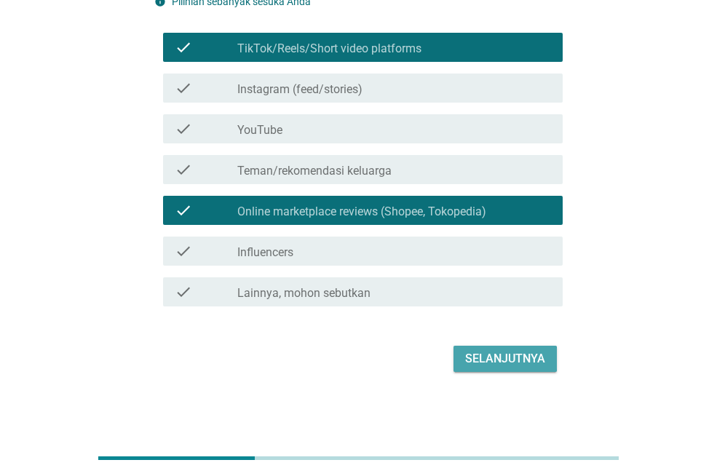
click at [487, 355] on div "Selanjutnya" at bounding box center [505, 358] width 80 height 17
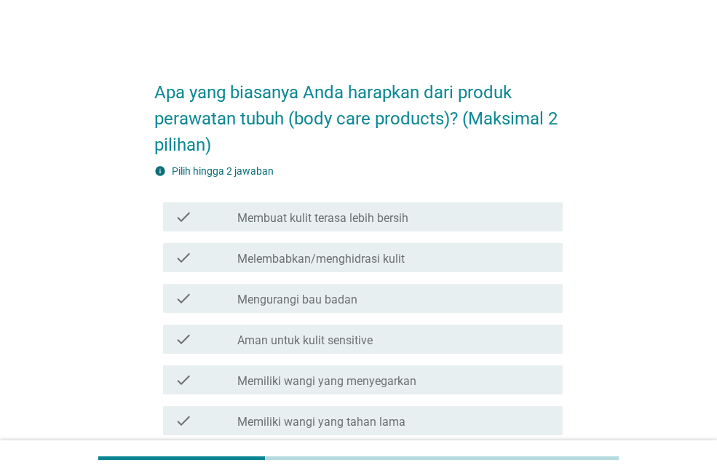
click at [418, 251] on div "check_box_outline_blank Melembabkan/menghidrasi kulit" at bounding box center [394, 257] width 314 height 17
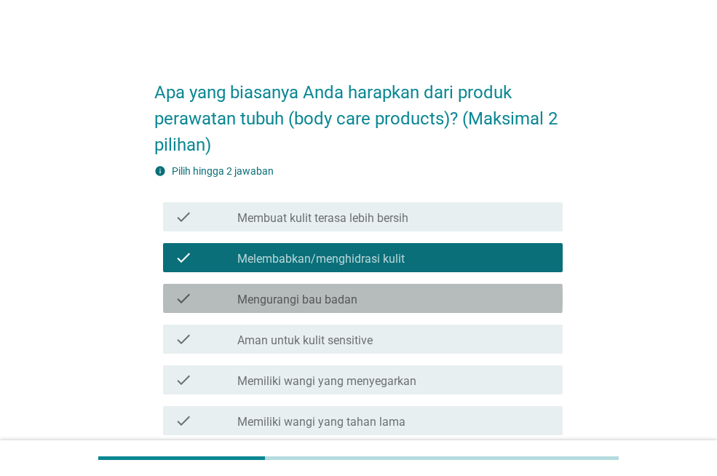
click at [411, 302] on div "check_box_outline_blank Mengurangi bau badan" at bounding box center [394, 298] width 314 height 17
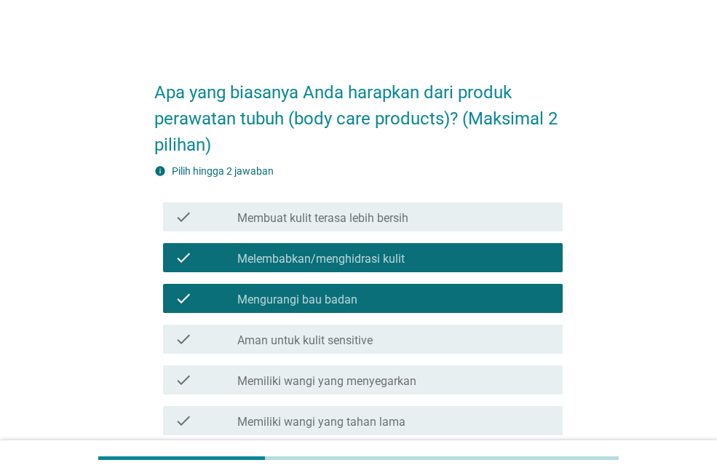
click at [406, 224] on label "Membuat kulit terasa lebih bersih" at bounding box center [322, 218] width 171 height 15
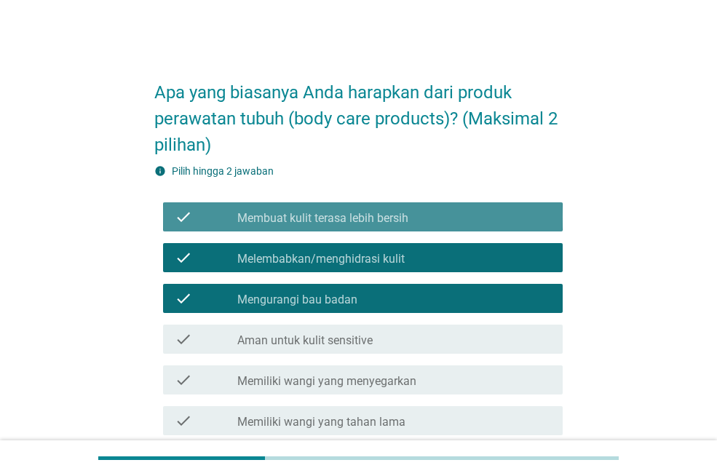
click at [406, 215] on label "Membuat kulit terasa lebih bersih" at bounding box center [322, 218] width 171 height 15
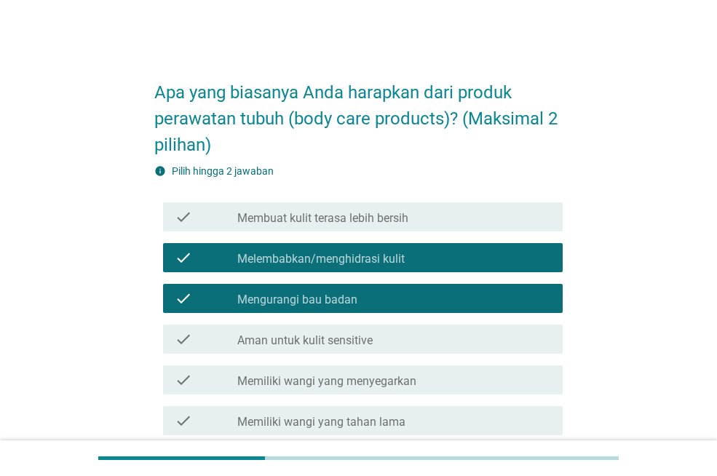
scroll to position [232, 0]
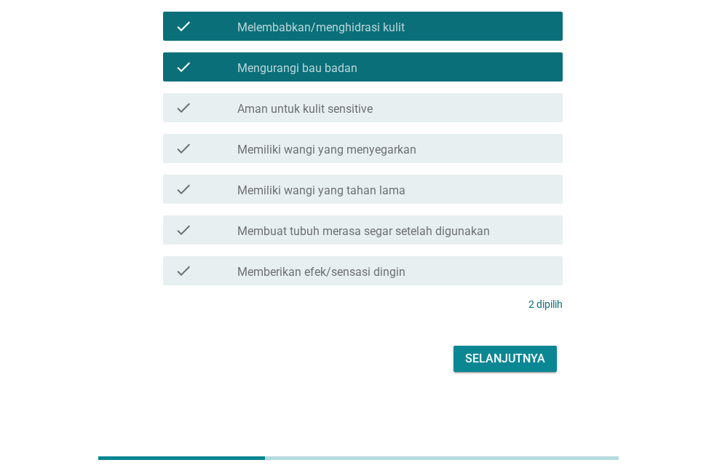
click at [518, 357] on div "Selanjutnya" at bounding box center [505, 358] width 80 height 17
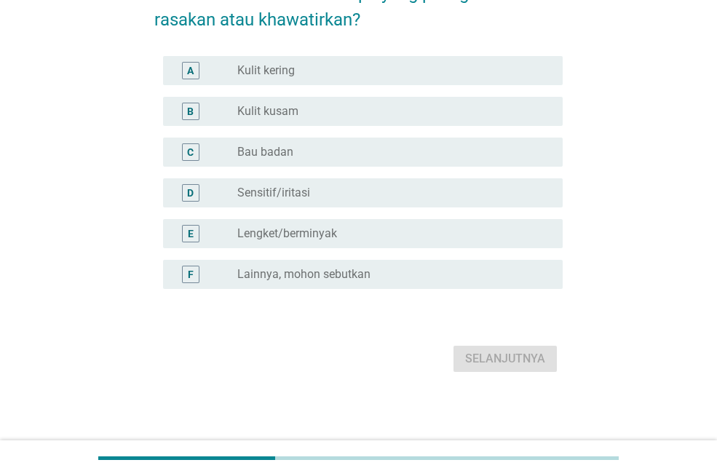
scroll to position [0, 0]
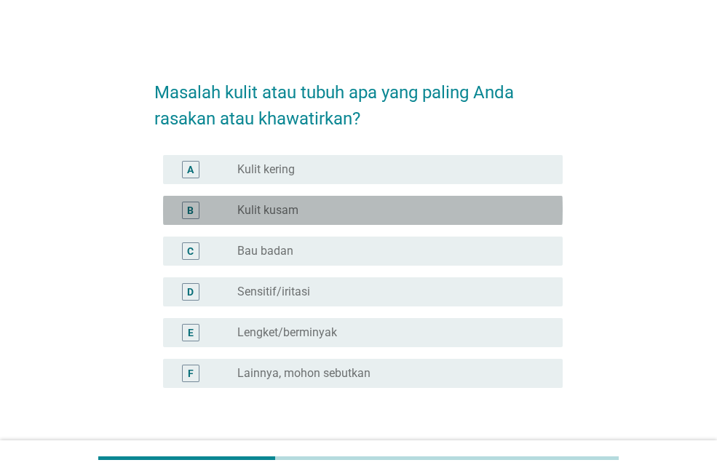
click at [369, 206] on div "radio_button_unchecked Kulit kusam" at bounding box center [388, 210] width 302 height 15
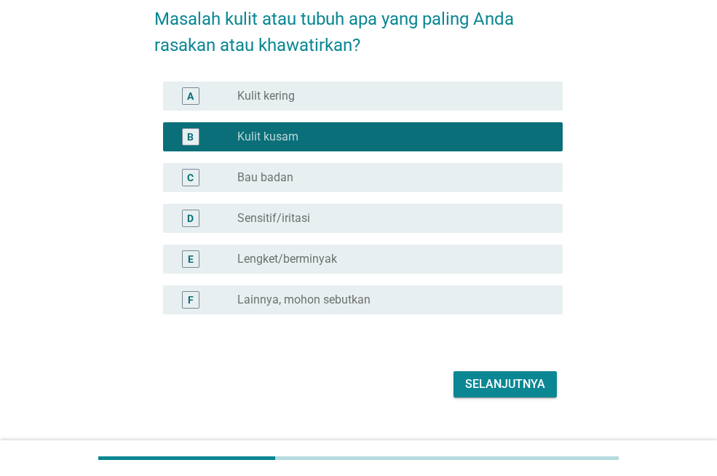
scroll to position [99, 0]
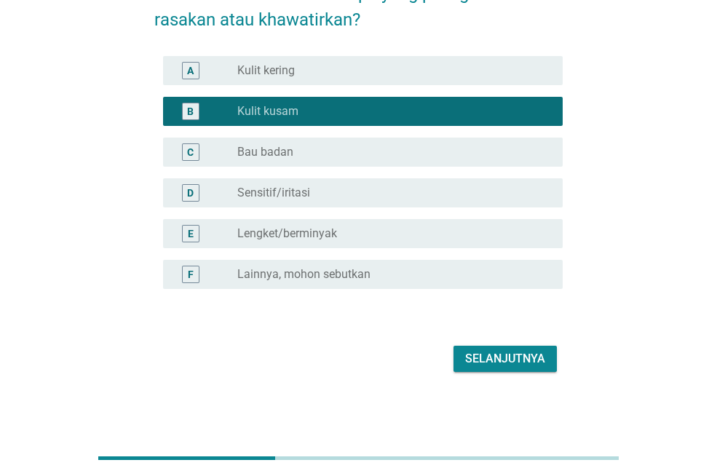
click at [521, 364] on div "Selanjutnya" at bounding box center [505, 358] width 80 height 17
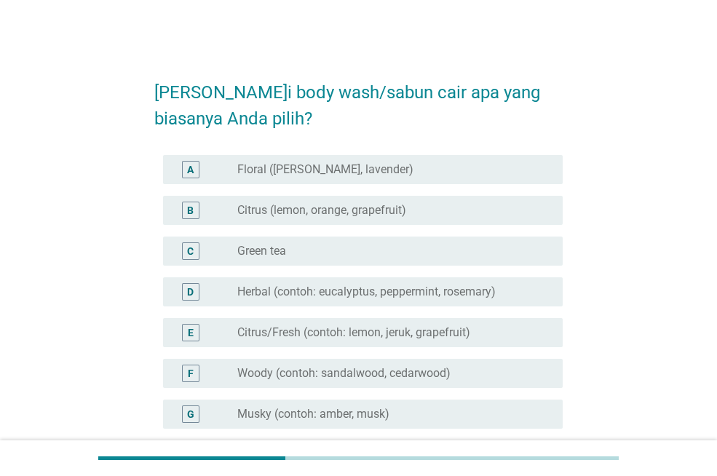
click at [418, 202] on div "radio_button_unchecked Citrus (lemon, orange, grapefruit)" at bounding box center [394, 210] width 314 height 17
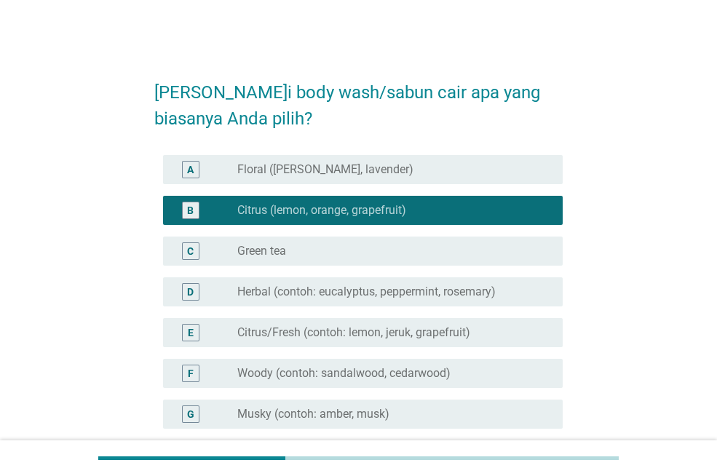
click at [322, 246] on div "radio_button_unchecked Green tea" at bounding box center [388, 251] width 302 height 15
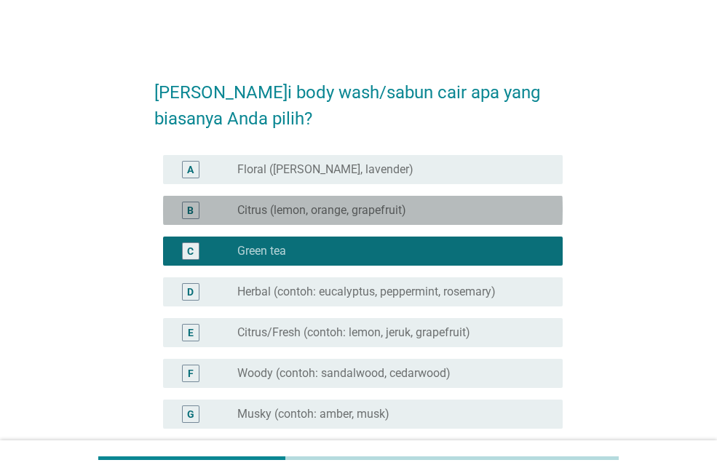
click at [370, 213] on label "Citrus (lemon, orange, grapefruit)" at bounding box center [321, 210] width 169 height 15
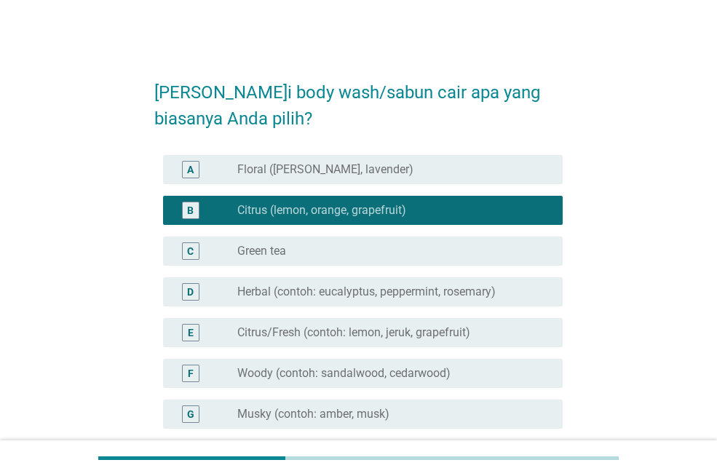
scroll to position [262, 0]
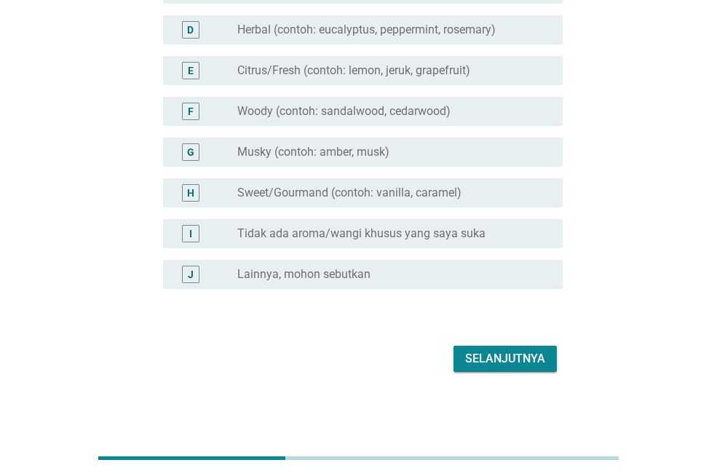
click at [508, 358] on div "Selanjutnya" at bounding box center [505, 358] width 80 height 17
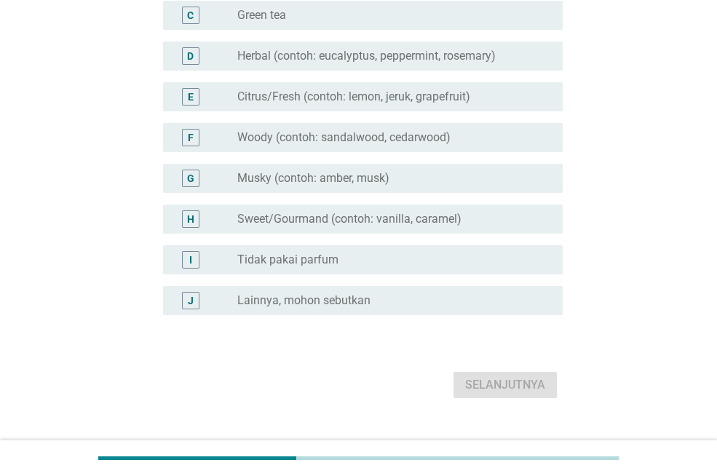
scroll to position [0, 0]
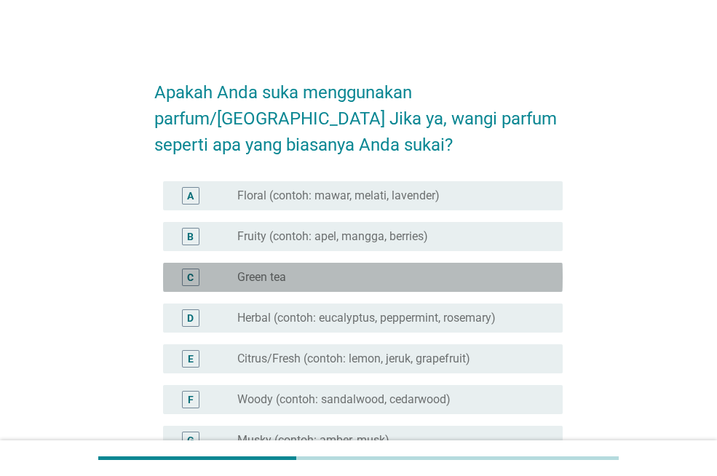
click at [367, 280] on div "radio_button_unchecked Green tea" at bounding box center [388, 277] width 302 height 15
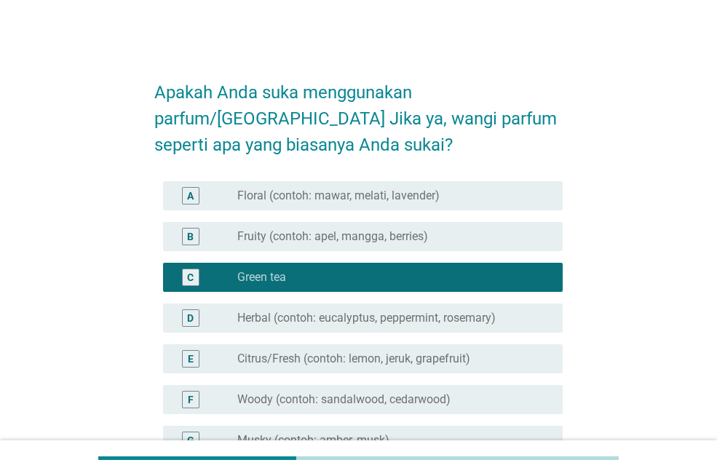
scroll to position [288, 0]
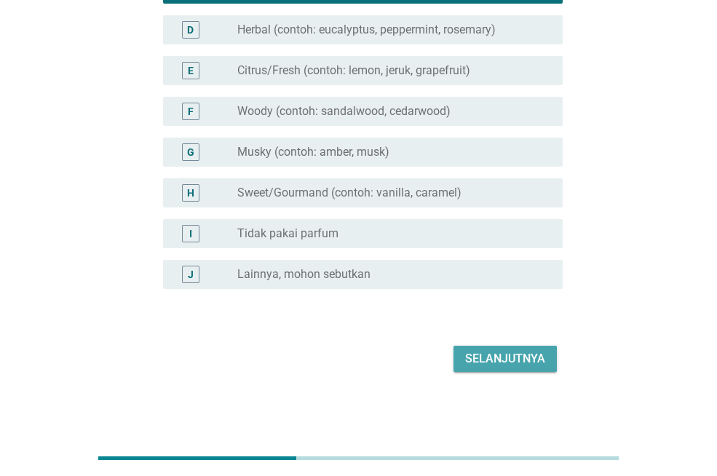
click at [481, 350] on div "Selanjutnya" at bounding box center [505, 358] width 80 height 17
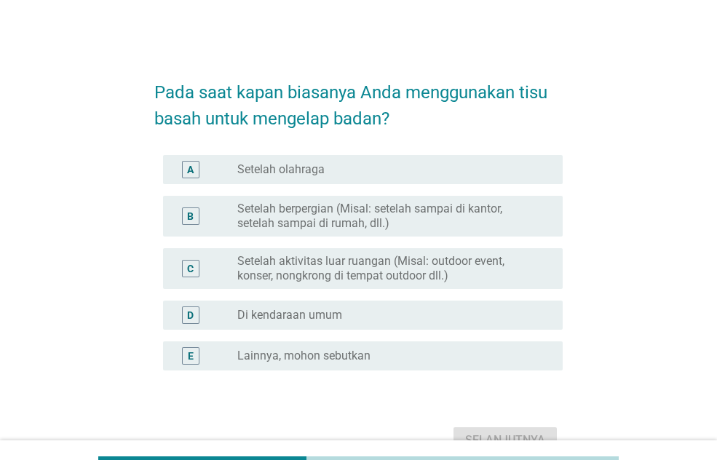
click at [336, 324] on div "D radio_button_unchecked Di kendaraan umum" at bounding box center [363, 315] width 400 height 29
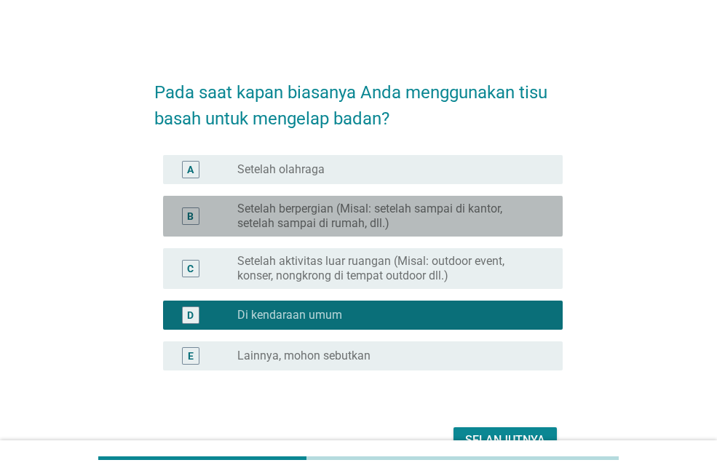
click at [391, 231] on div "B radio_button_unchecked Setelah berpergian (Misal: setelah sampai di kantor, s…" at bounding box center [363, 216] width 400 height 41
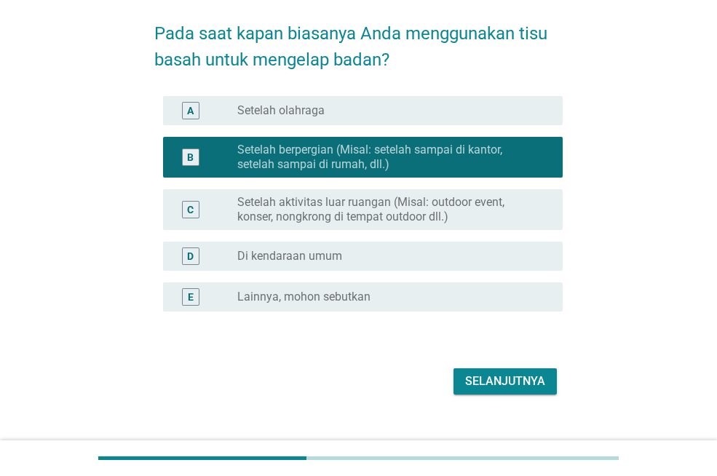
scroll to position [82, 0]
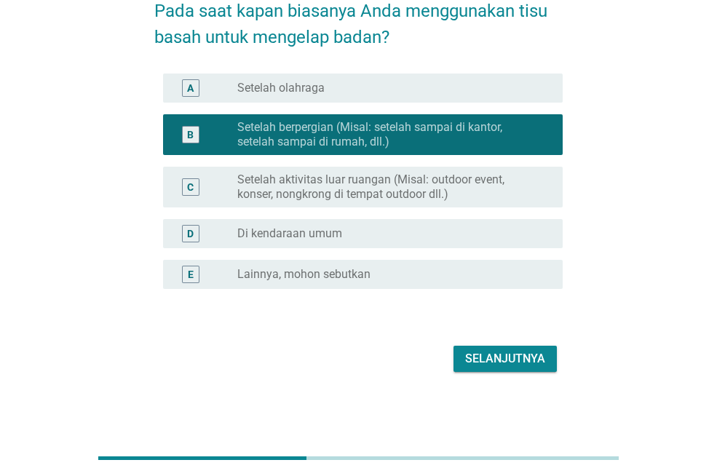
click at [483, 349] on button "Selanjutnya" at bounding box center [505, 359] width 103 height 26
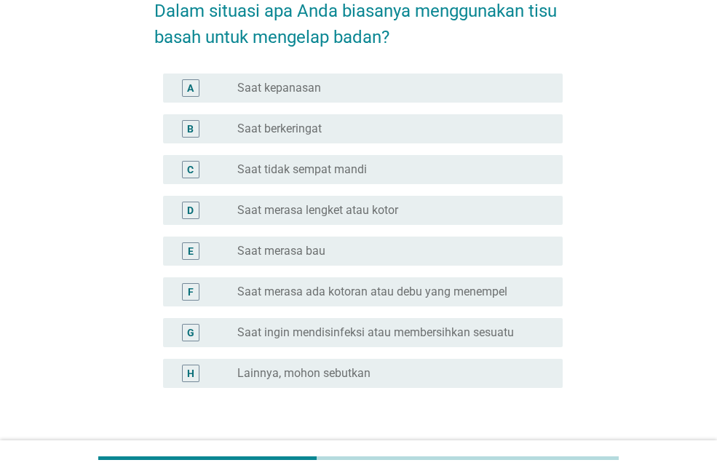
scroll to position [0, 0]
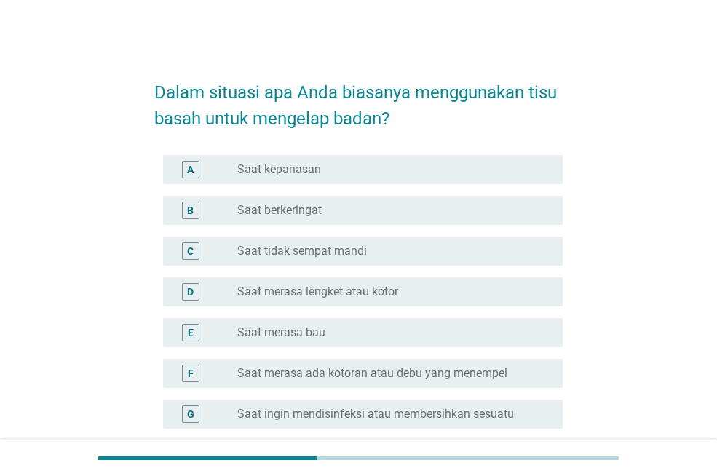
click at [358, 290] on label "Saat merasa lengket atau kotor" at bounding box center [317, 292] width 161 height 15
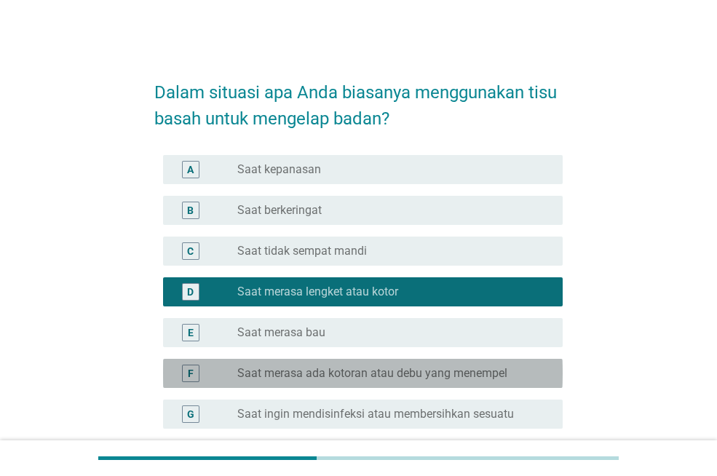
click at [460, 373] on label "Saat merasa ada kotoran atau debu yang menempel" at bounding box center [372, 373] width 270 height 15
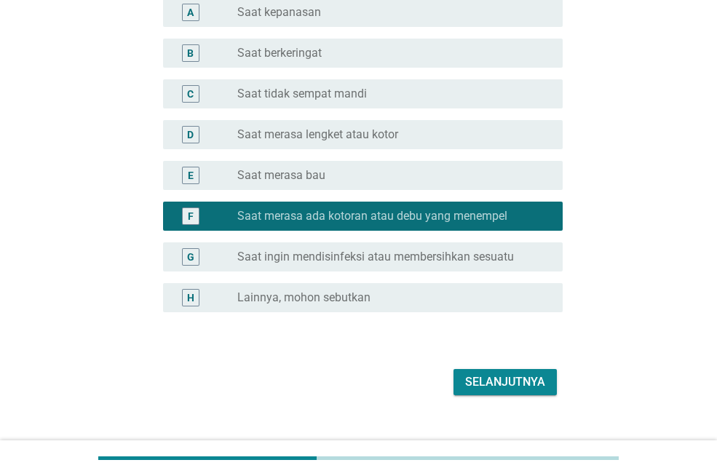
scroll to position [181, 0]
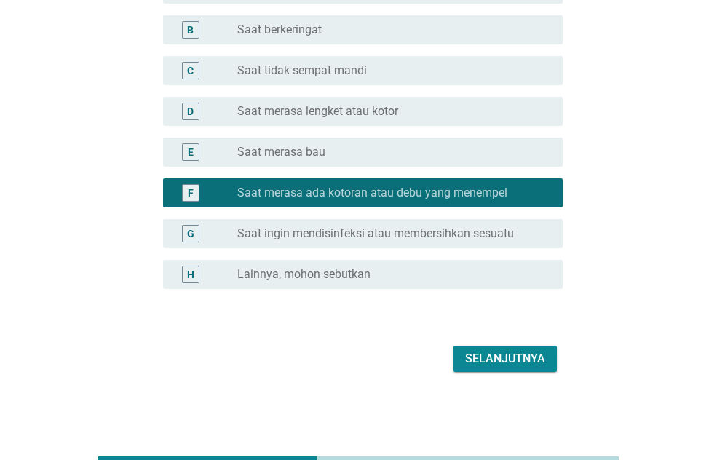
click at [535, 369] on button "Selanjutnya" at bounding box center [505, 359] width 103 height 26
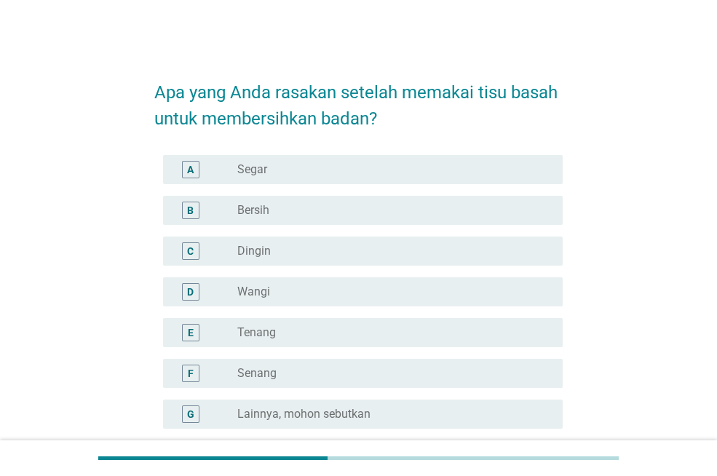
click at [345, 217] on div "radio_button_unchecked Bersih" at bounding box center [388, 210] width 302 height 15
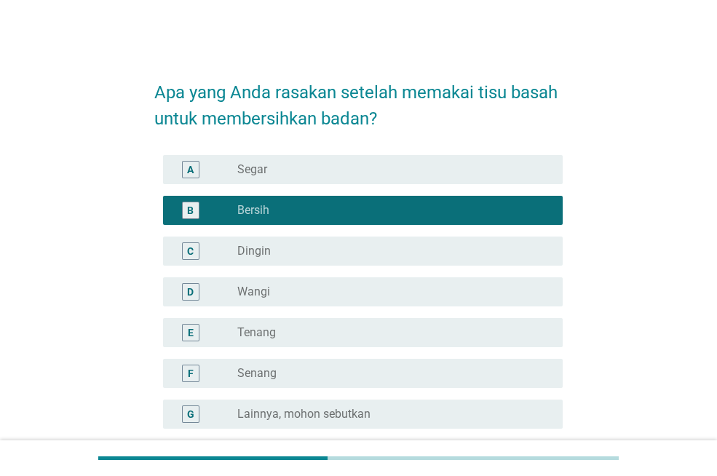
click at [387, 176] on div "radio_button_unchecked Segar" at bounding box center [388, 169] width 302 height 15
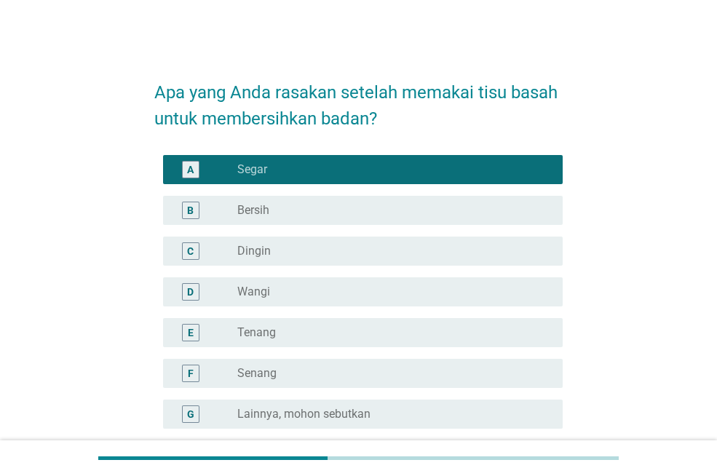
click at [376, 196] on div "B radio_button_unchecked Bersih" at bounding box center [363, 210] width 400 height 29
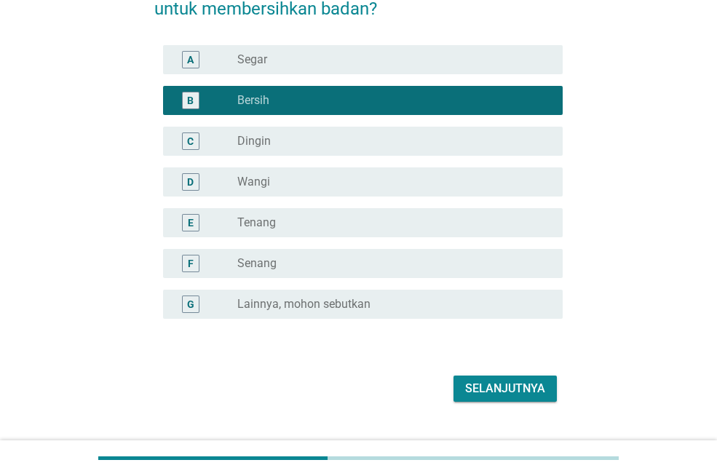
scroll to position [140, 0]
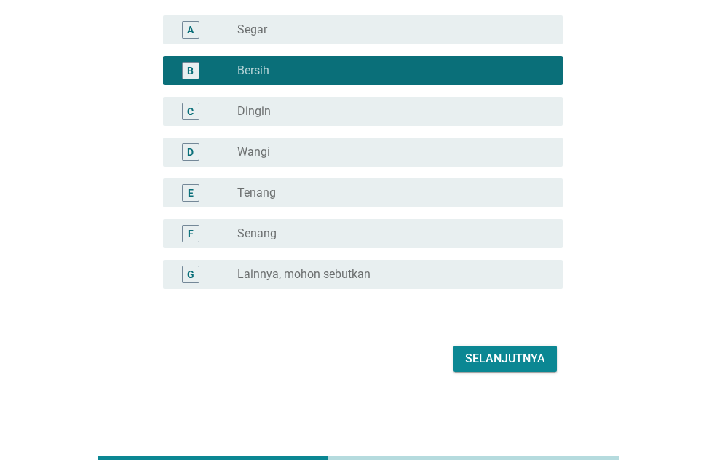
click at [503, 368] on button "Selanjutnya" at bounding box center [505, 359] width 103 height 26
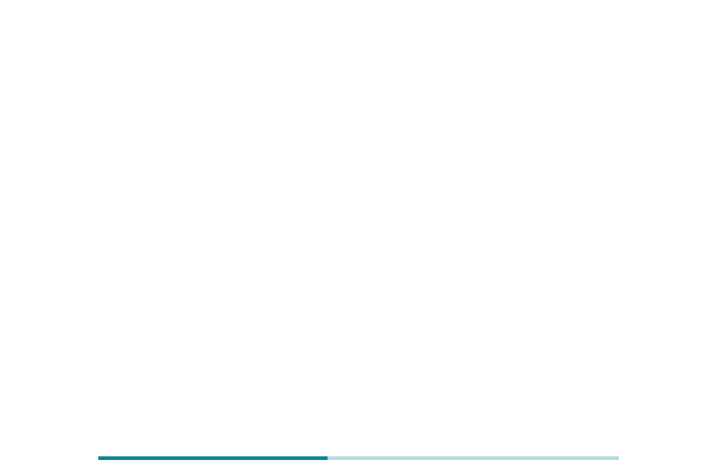
scroll to position [0, 0]
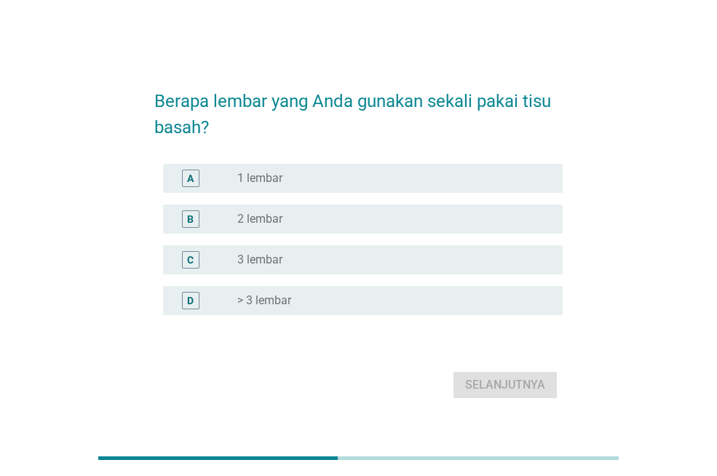
click at [302, 249] on div "C radio_button_unchecked 3 lembar" at bounding box center [363, 259] width 400 height 29
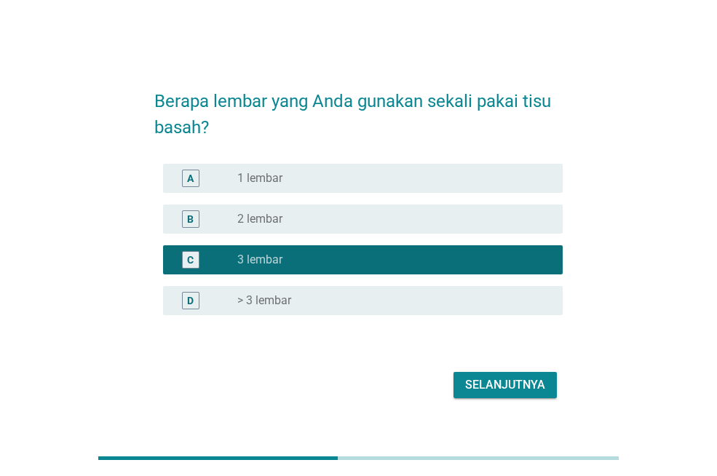
click at [510, 386] on div "Selanjutnya" at bounding box center [505, 385] width 80 height 17
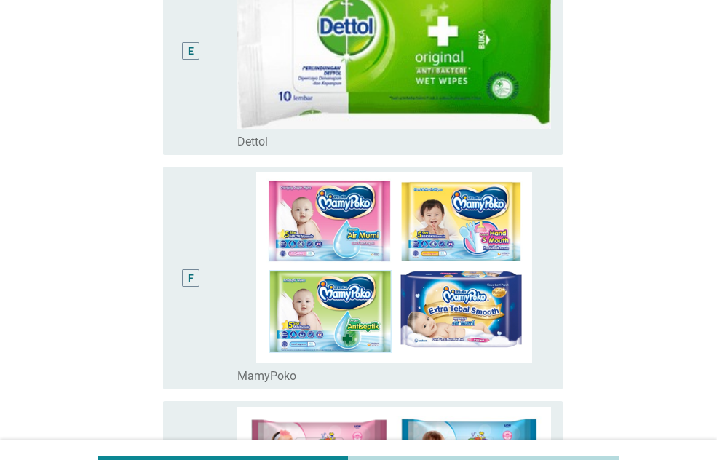
scroll to position [1155, 0]
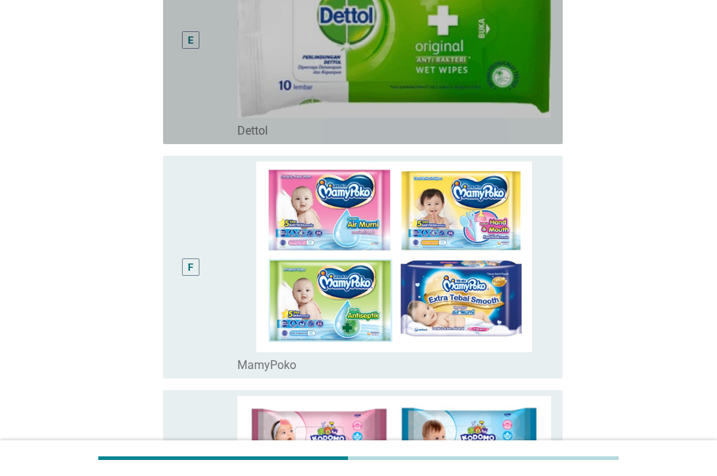
click at [188, 44] on div "E" at bounding box center [191, 40] width 6 height 15
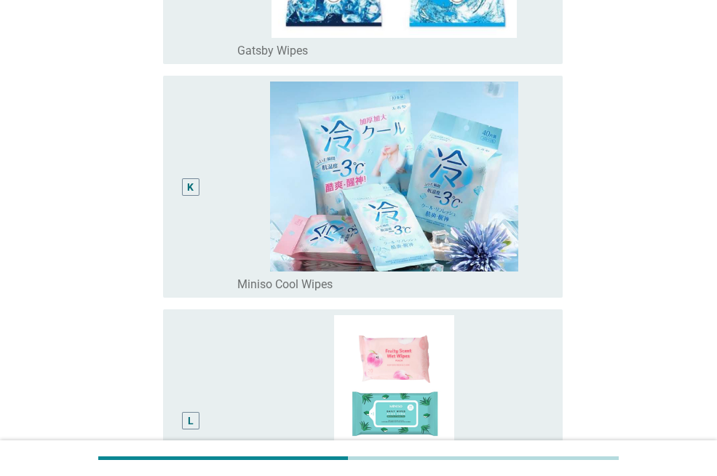
scroll to position [2888, 0]
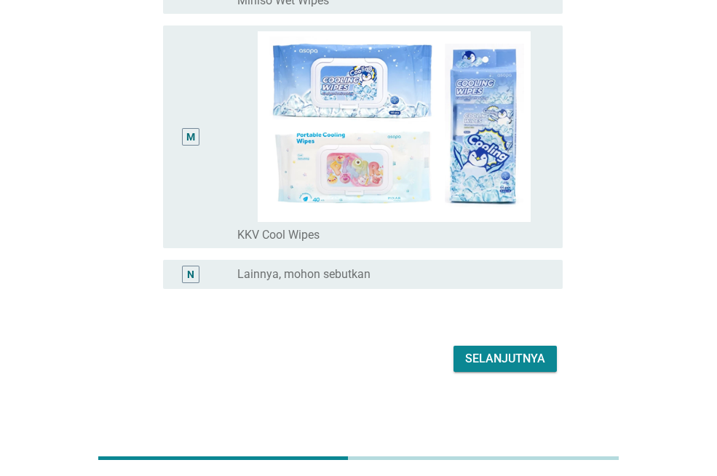
click at [521, 362] on div "Selanjutnya" at bounding box center [505, 358] width 80 height 17
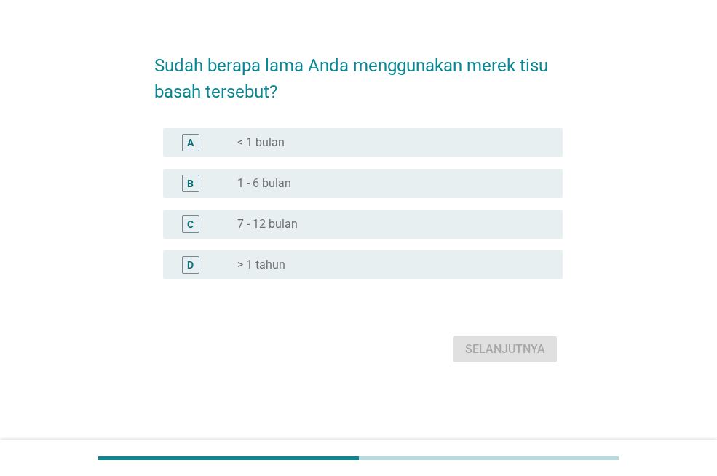
scroll to position [0, 0]
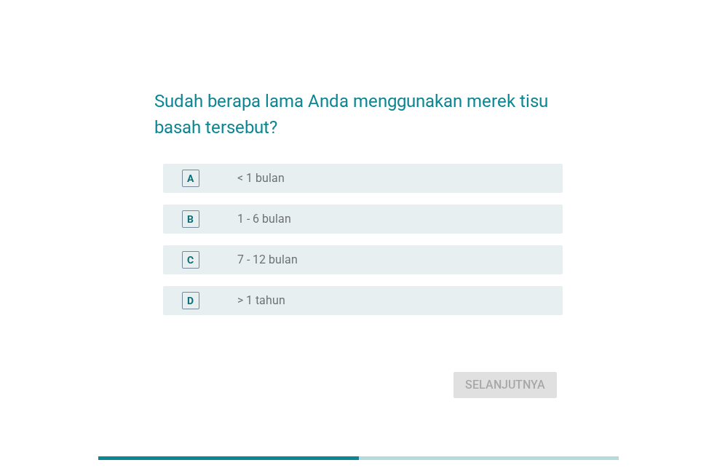
click at [314, 219] on div "radio_button_unchecked 1 - 6 bulan" at bounding box center [388, 219] width 302 height 15
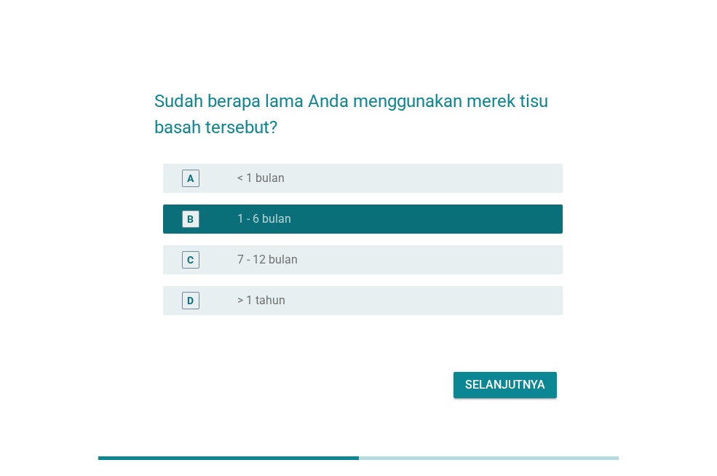
click at [526, 388] on div "Selanjutnya" at bounding box center [505, 385] width 80 height 17
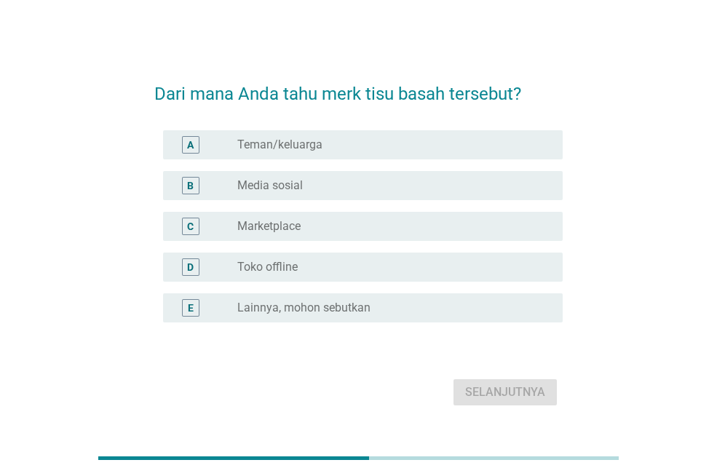
click at [311, 277] on div "D radio_button_unchecked Toko offline" at bounding box center [363, 267] width 400 height 29
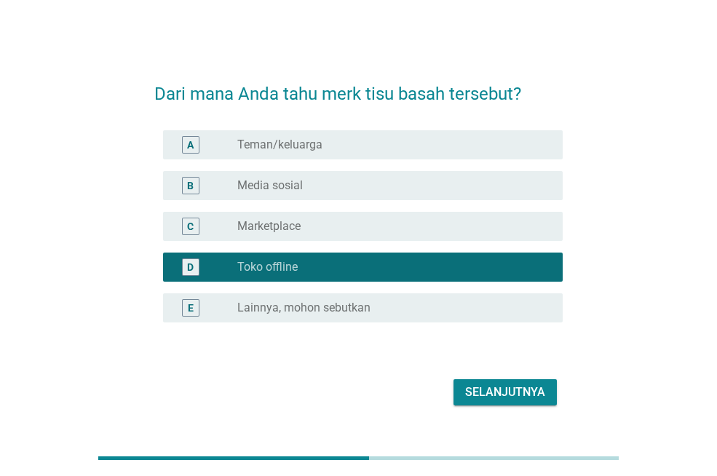
click at [522, 395] on div "Selanjutnya" at bounding box center [505, 392] width 80 height 17
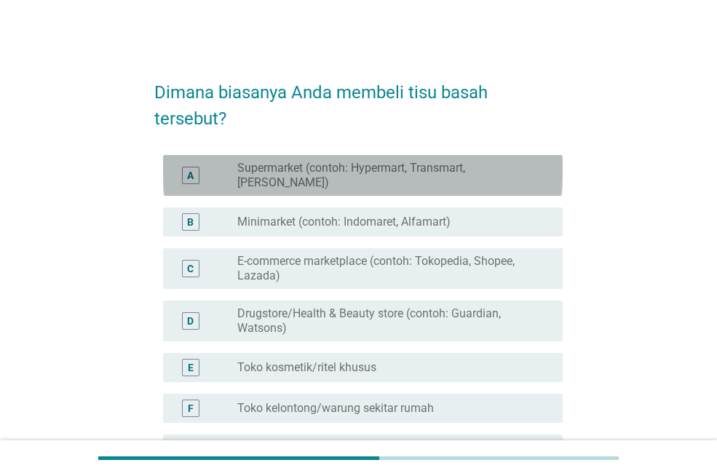
click at [378, 174] on label "Supermarket (contoh: Hypermart, Transmart, [PERSON_NAME])" at bounding box center [388, 175] width 302 height 29
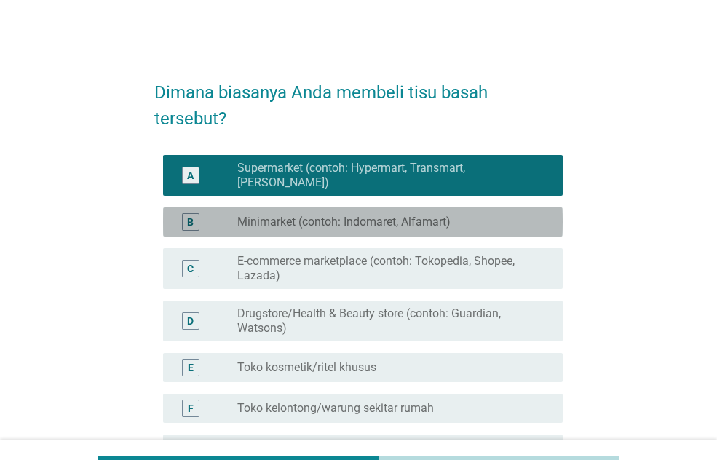
drag, startPoint x: 377, startPoint y: 207, endPoint x: 383, endPoint y: 184, distance: 24.0
click at [377, 215] on label "Minimarket (contoh: Indomaret, Alfamart)" at bounding box center [343, 222] width 213 height 15
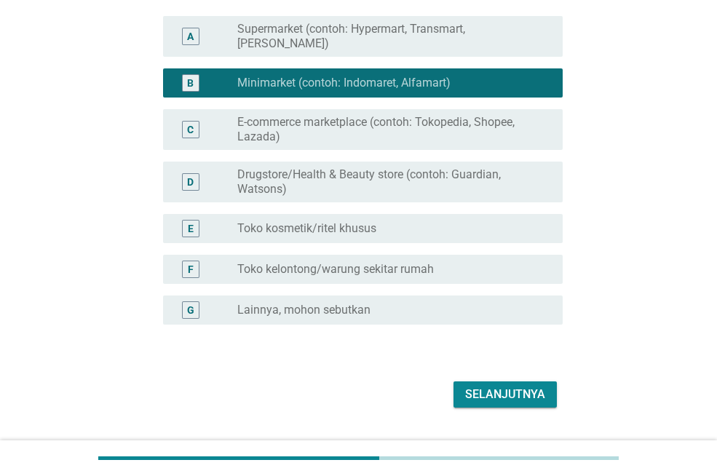
scroll to position [163, 0]
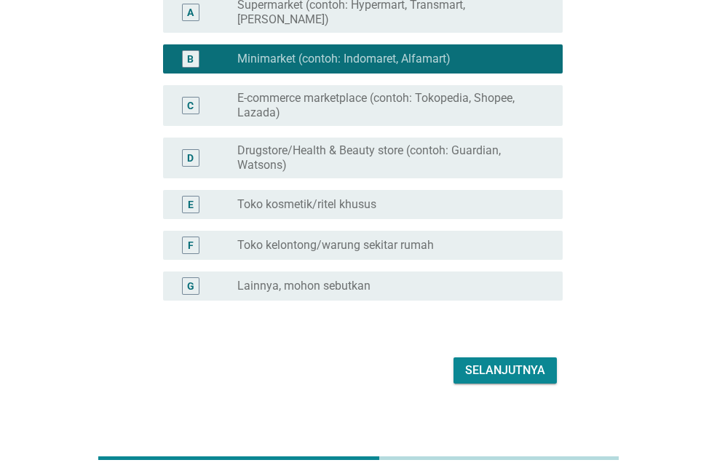
click at [505, 363] on div "Selanjutnya" at bounding box center [505, 370] width 80 height 17
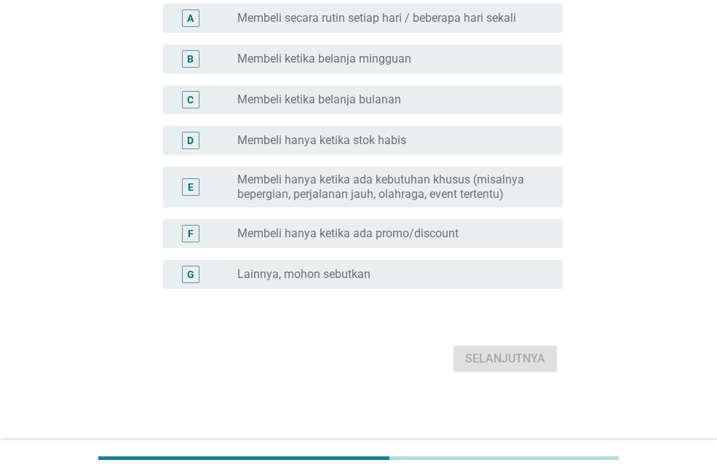
scroll to position [0, 0]
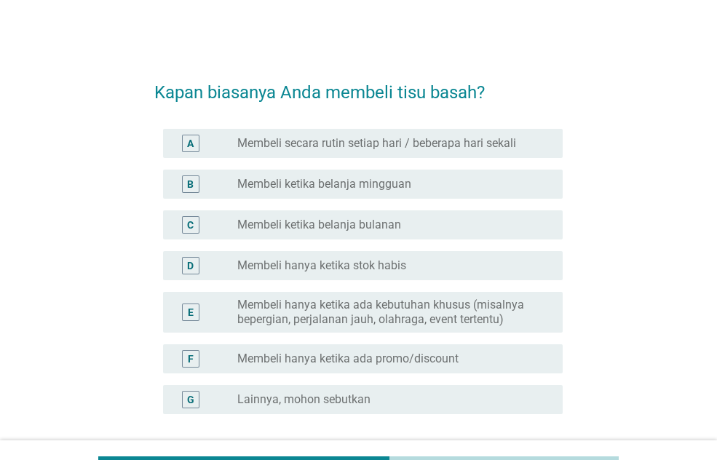
click at [366, 184] on label "Membeli ketika belanja mingguan" at bounding box center [324, 184] width 174 height 15
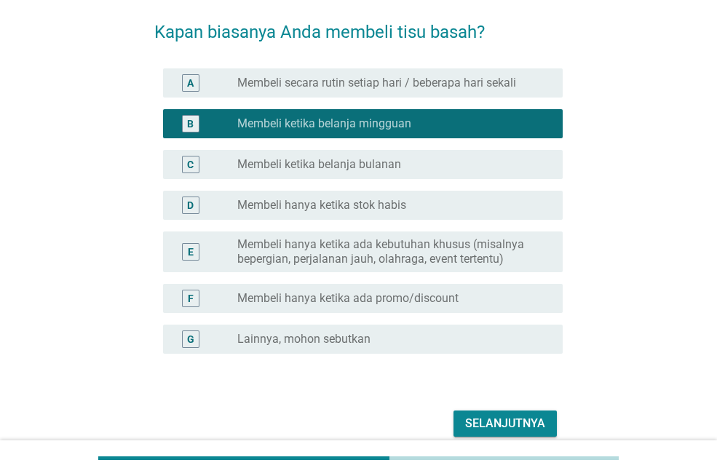
scroll to position [125, 0]
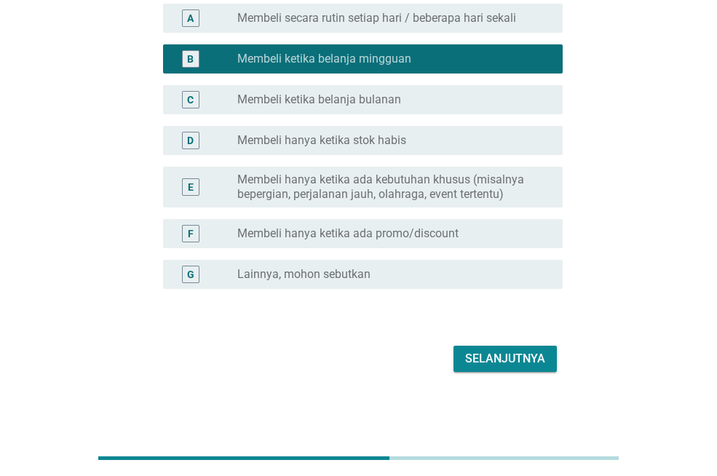
click at [516, 356] on div "Selanjutnya" at bounding box center [505, 358] width 80 height 17
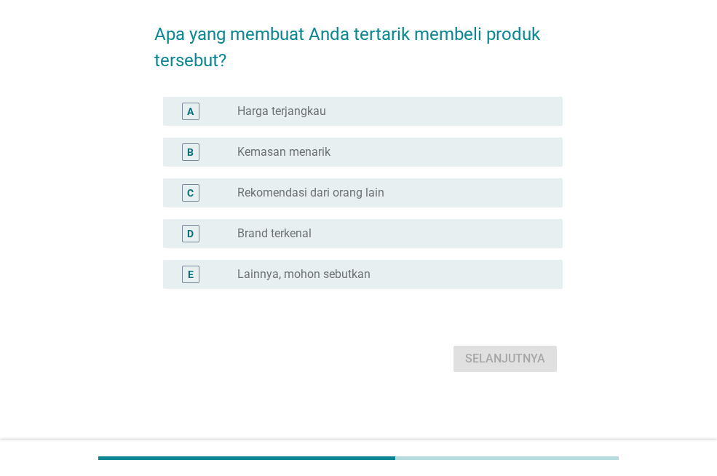
scroll to position [0, 0]
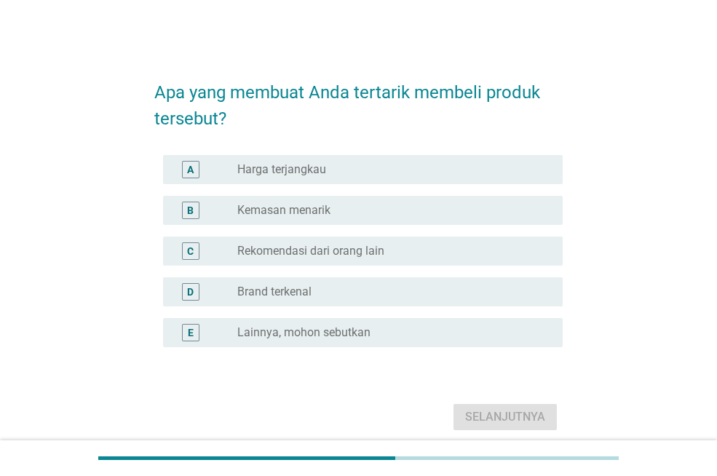
click at [350, 174] on div "radio_button_unchecked Harga terjangkau" at bounding box center [388, 169] width 302 height 15
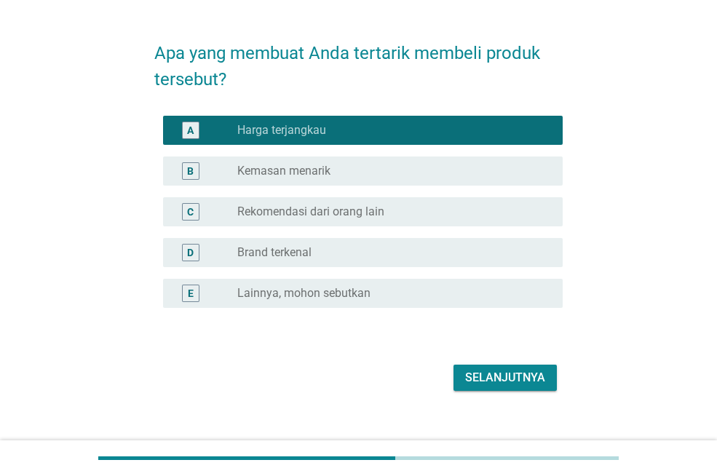
scroll to position [58, 0]
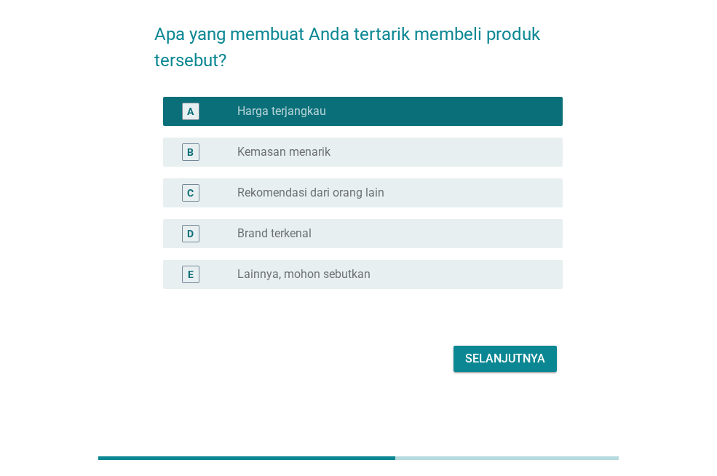
click at [501, 353] on div "Selanjutnya" at bounding box center [505, 358] width 80 height 17
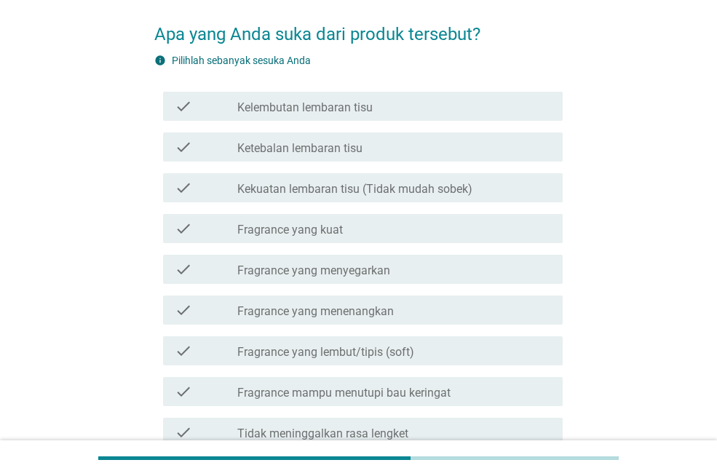
scroll to position [0, 0]
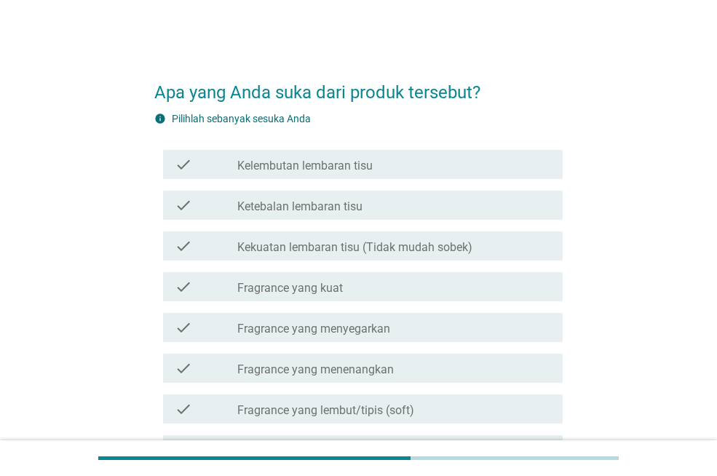
click at [342, 207] on label "Ketebalan lembaran tisu" at bounding box center [299, 207] width 125 height 15
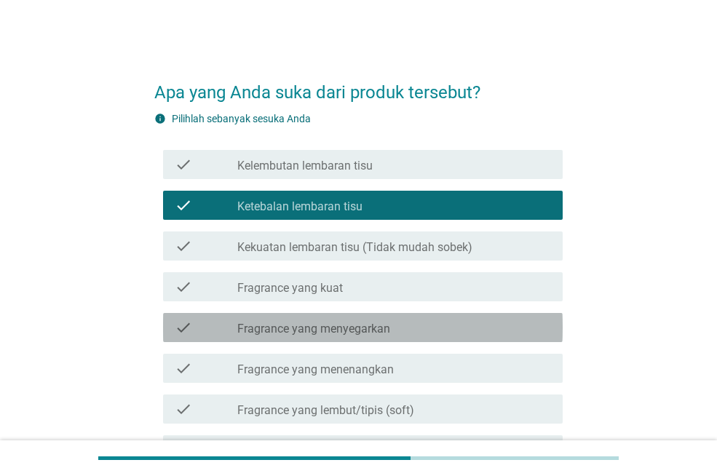
click at [406, 323] on div "check_box_outline_blank Fragrance yang menyegarkan" at bounding box center [394, 327] width 314 height 17
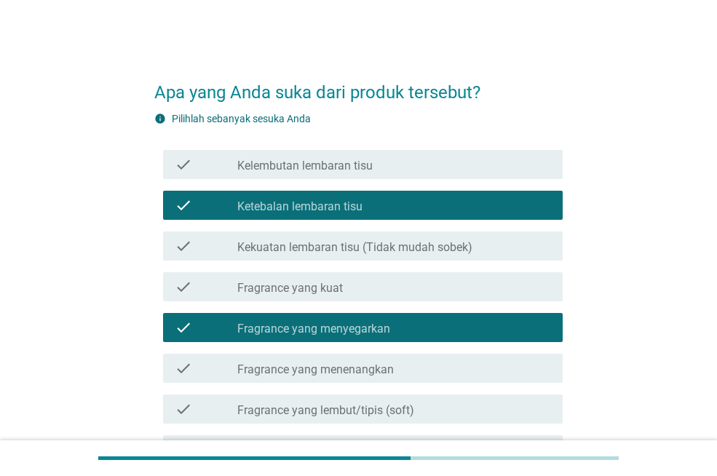
scroll to position [444, 0]
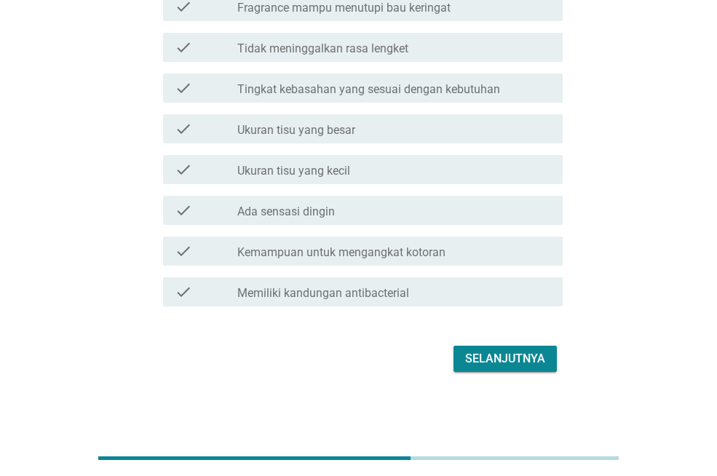
click at [527, 352] on div "Selanjutnya" at bounding box center [505, 358] width 80 height 17
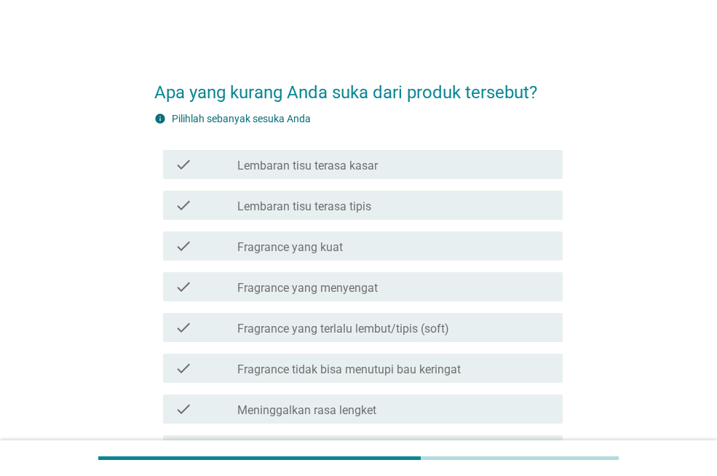
scroll to position [280, 0]
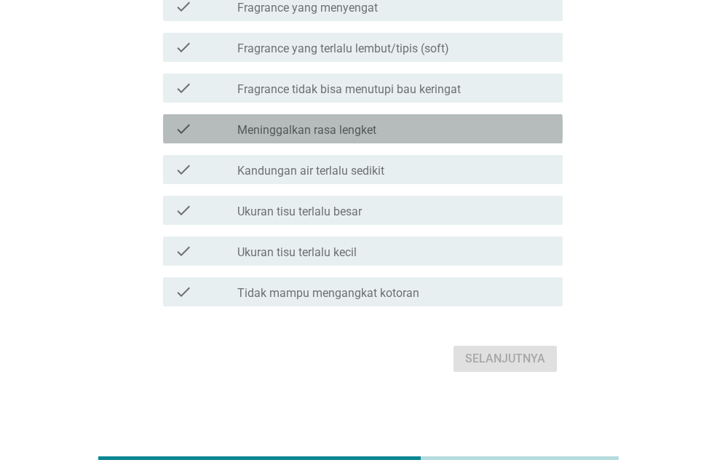
click at [390, 128] on div "check_box_outline_blank Meninggalkan rasa lengket" at bounding box center [394, 128] width 314 height 17
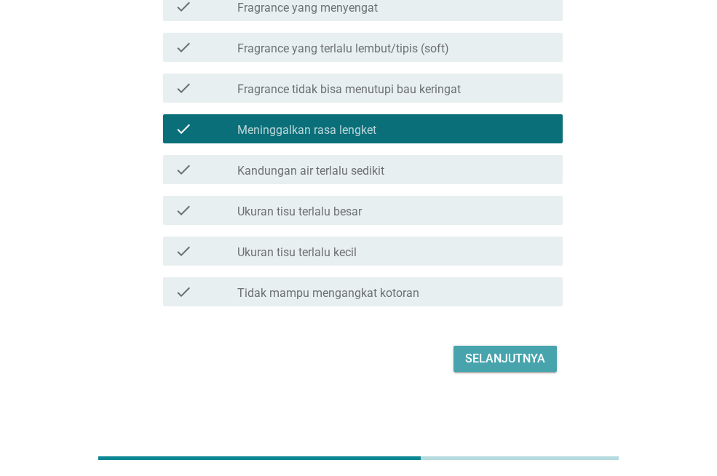
click at [479, 361] on div "Selanjutnya" at bounding box center [505, 358] width 80 height 17
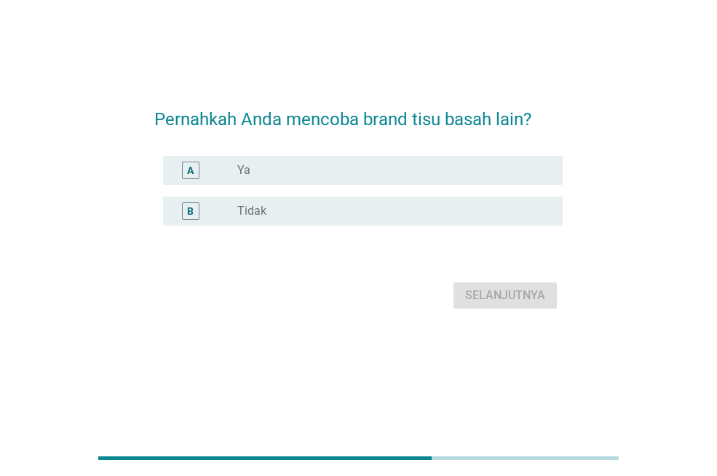
scroll to position [0, 0]
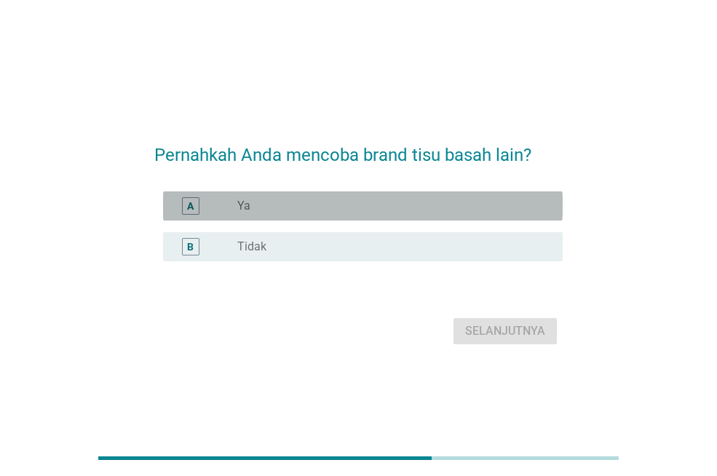
click at [396, 216] on div "A radio_button_unchecked Ya" at bounding box center [363, 206] width 400 height 29
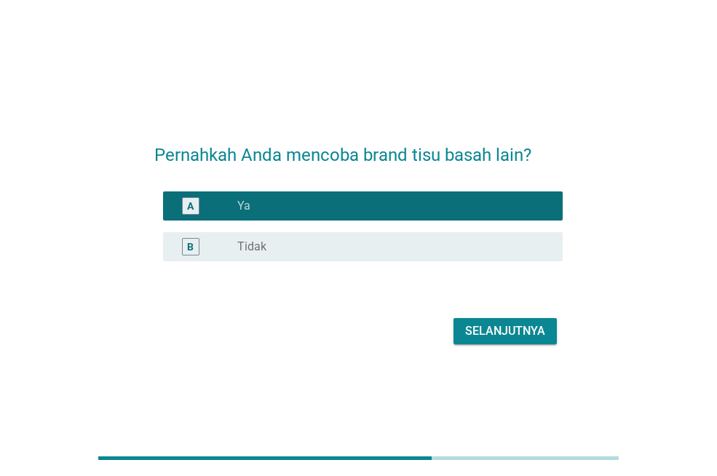
click at [497, 320] on button "Selanjutnya" at bounding box center [505, 331] width 103 height 26
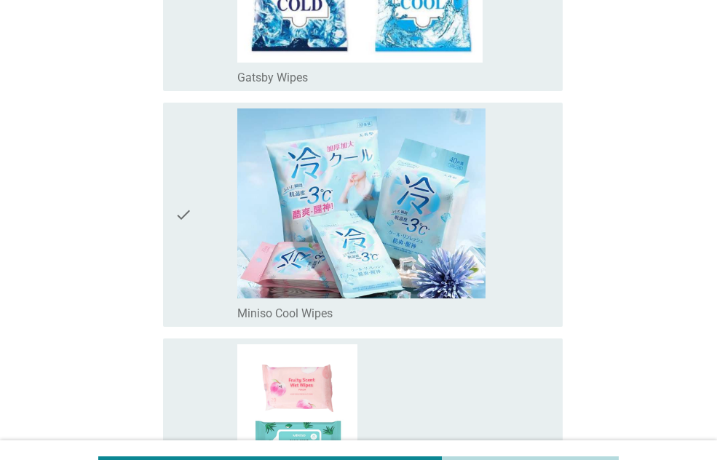
scroll to position [1214, 0]
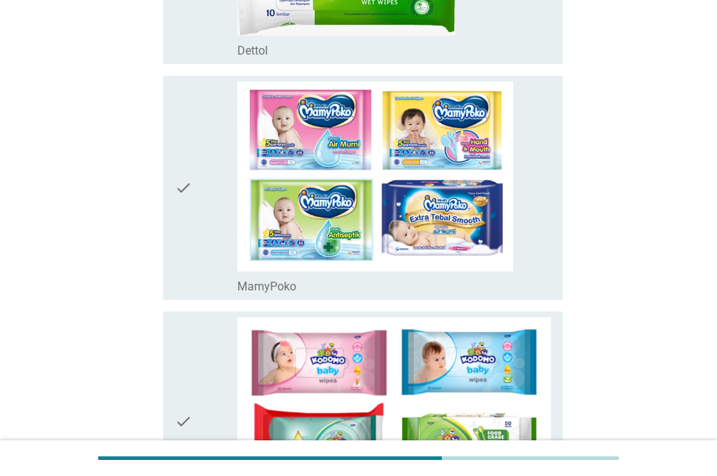
click at [189, 421] on icon "check" at bounding box center [183, 422] width 17 height 208
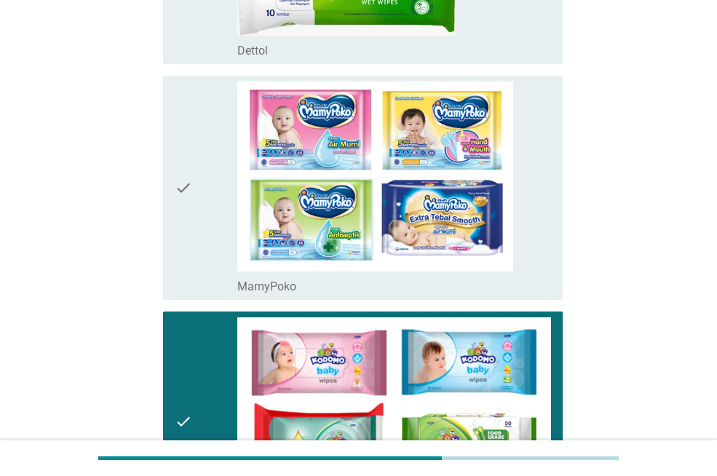
scroll to position [2897, 0]
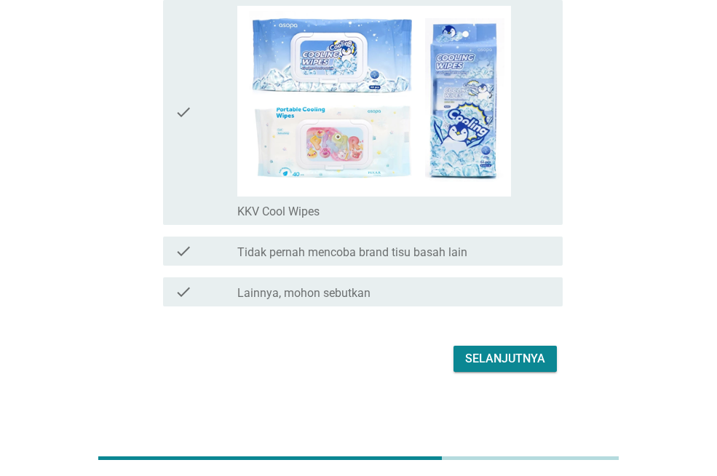
click at [492, 363] on div "Selanjutnya" at bounding box center [505, 358] width 80 height 17
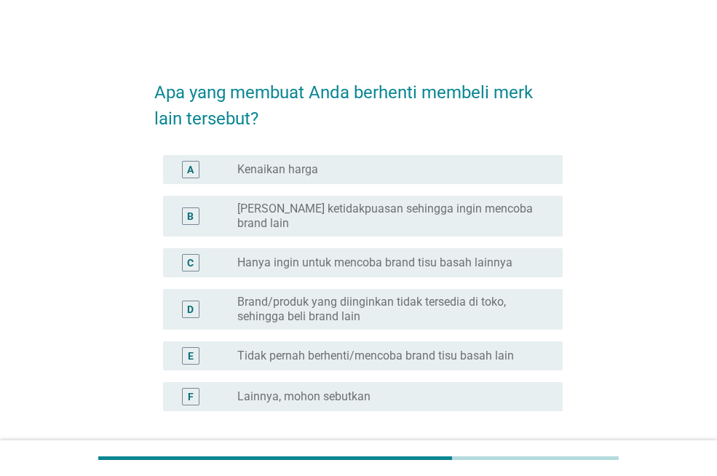
click at [313, 256] on label "Hanya ingin untuk mencoba brand tisu basah lainnya" at bounding box center [374, 263] width 275 height 15
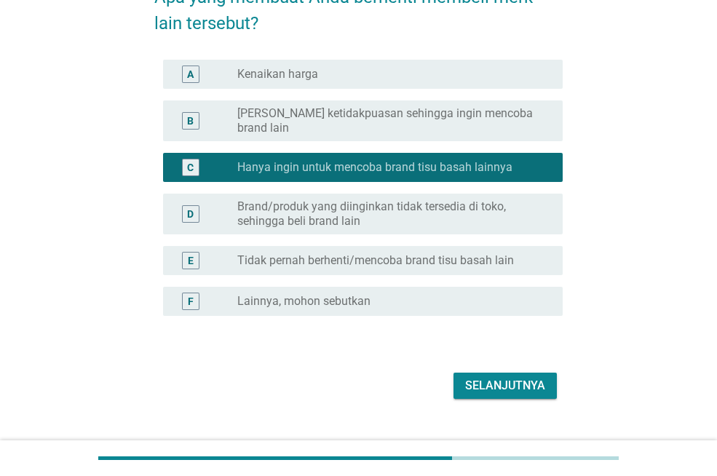
scroll to position [111, 0]
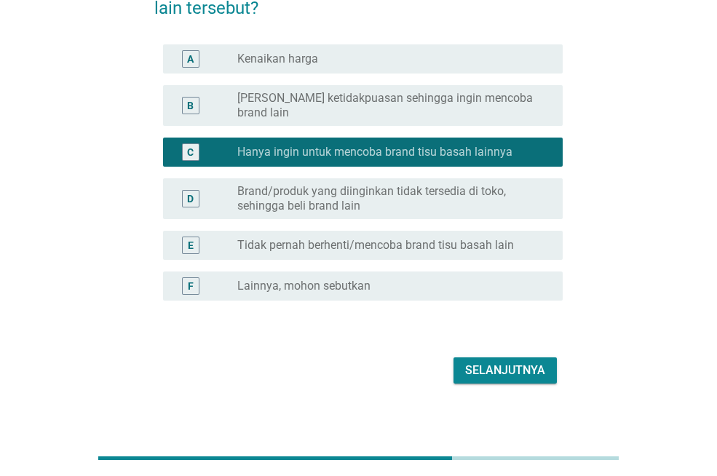
click at [514, 362] on div "Selanjutnya" at bounding box center [505, 370] width 80 height 17
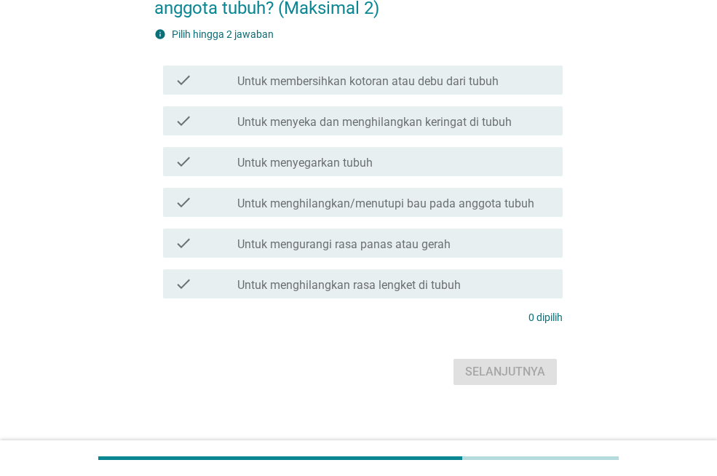
scroll to position [0, 0]
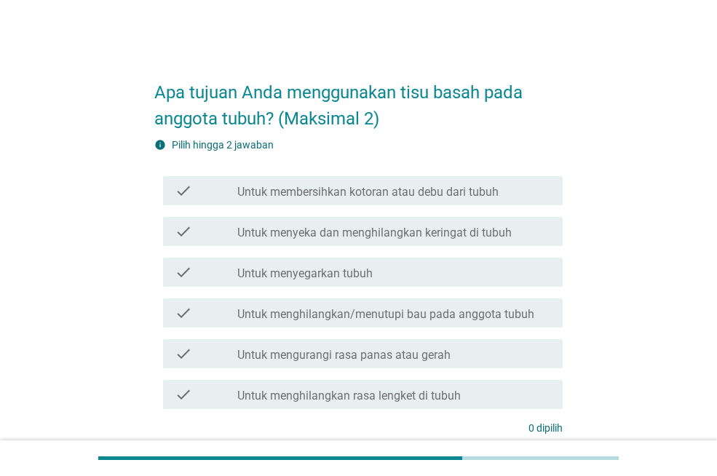
click at [390, 395] on label "Untuk menghilangkan rasa lengket di tubuh" at bounding box center [349, 396] width 224 height 15
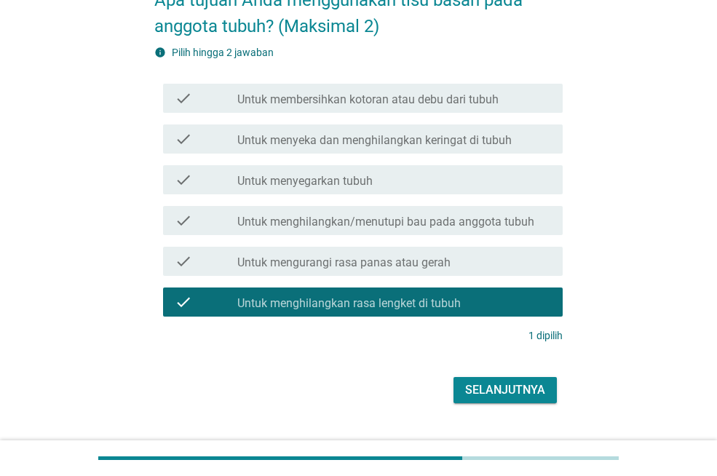
scroll to position [124, 0]
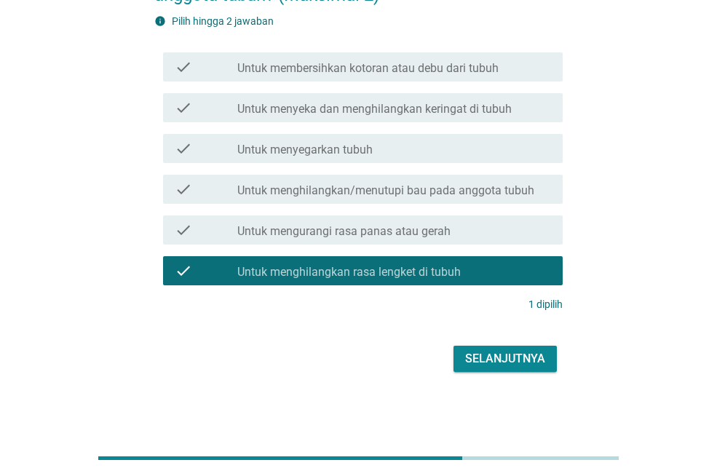
click at [545, 362] on div "Selanjutnya" at bounding box center [505, 358] width 80 height 17
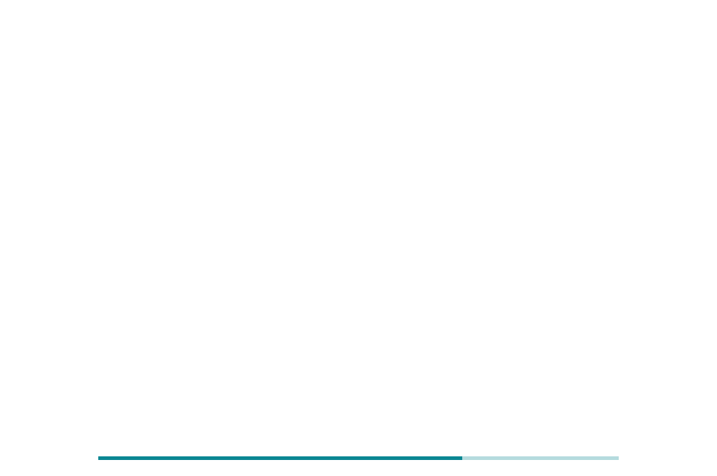
scroll to position [0, 0]
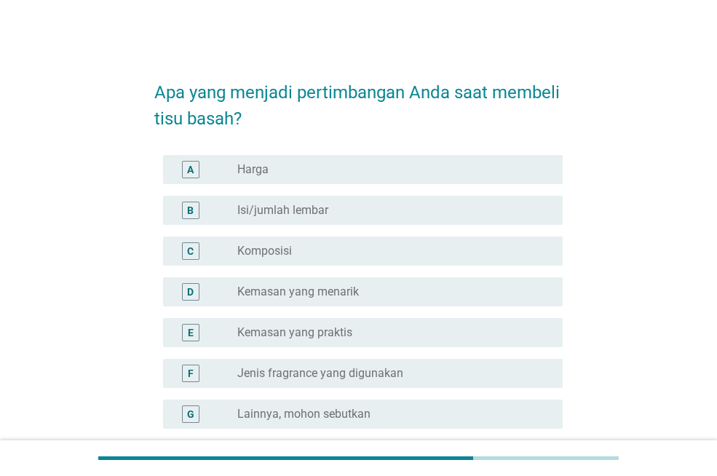
click at [315, 261] on div "C radio_button_unchecked Komposisi" at bounding box center [363, 251] width 400 height 29
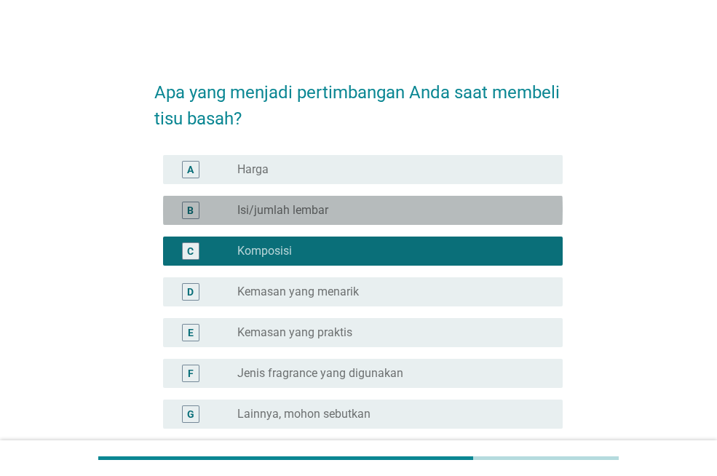
click at [374, 222] on div "B radio_button_unchecked Isi/jumlah lembar" at bounding box center [363, 210] width 400 height 29
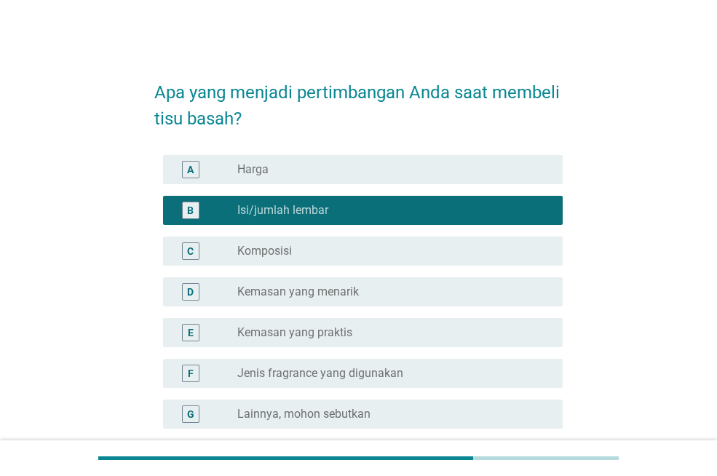
click at [366, 240] on div "C radio_button_unchecked Komposisi" at bounding box center [363, 251] width 400 height 29
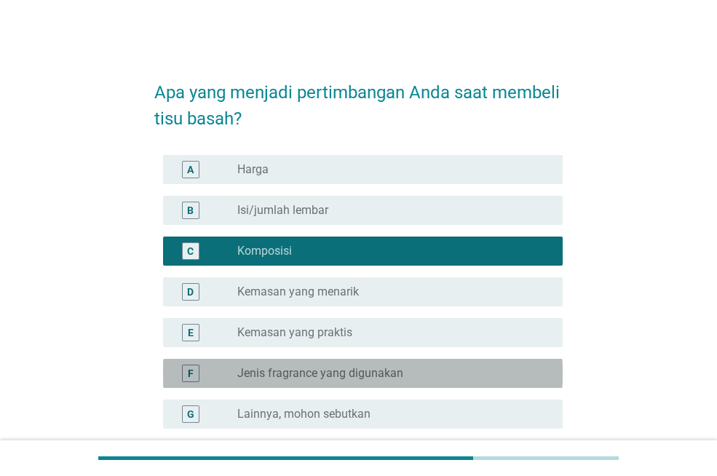
click at [374, 371] on label "Jenis fragrance yang digunakan" at bounding box center [320, 373] width 166 height 15
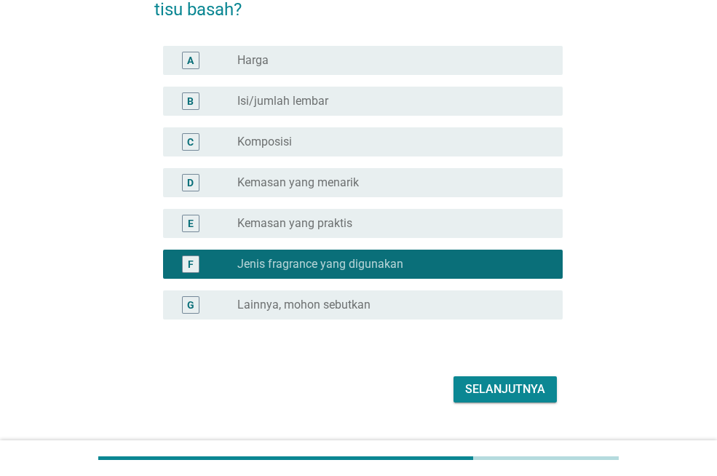
scroll to position [140, 0]
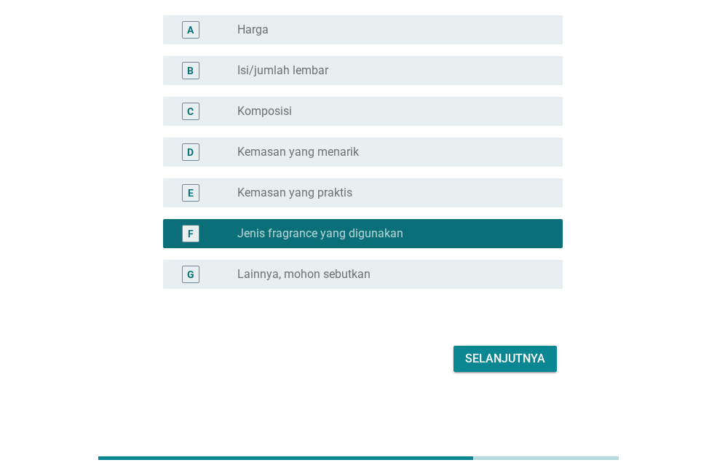
click at [542, 358] on div "Selanjutnya" at bounding box center [505, 358] width 80 height 17
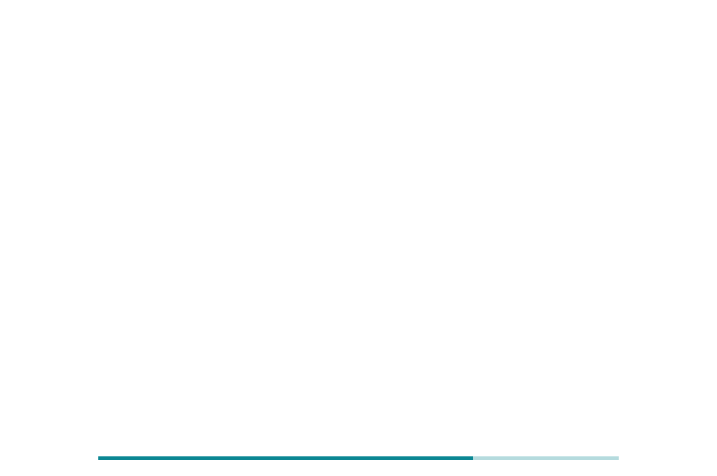
scroll to position [0, 0]
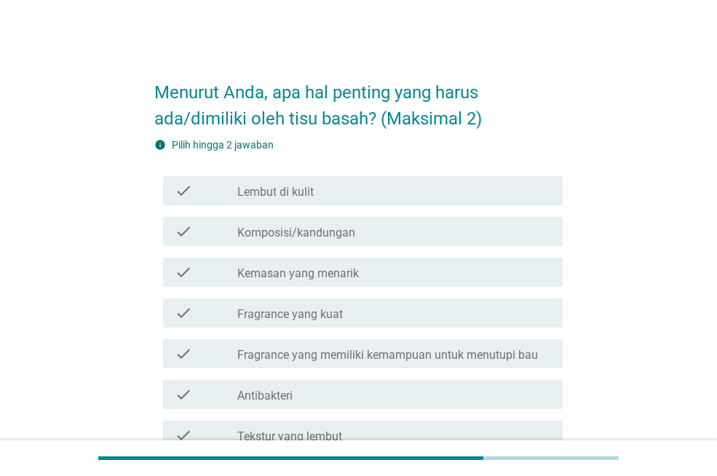
click at [310, 202] on div "check check_box_outline_blank Lembut di kulit" at bounding box center [363, 190] width 400 height 29
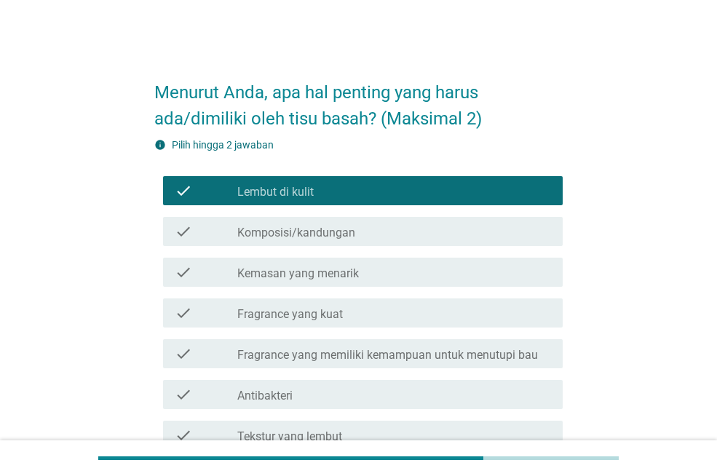
click at [367, 230] on div "check_box_outline_blank Komposisi/kandungan" at bounding box center [394, 231] width 314 height 17
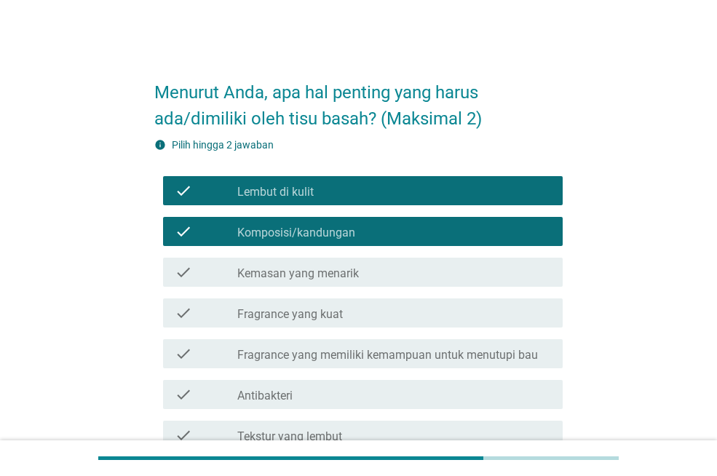
click at [327, 386] on div "check_box_outline_blank Antibakteri" at bounding box center [394, 394] width 314 height 17
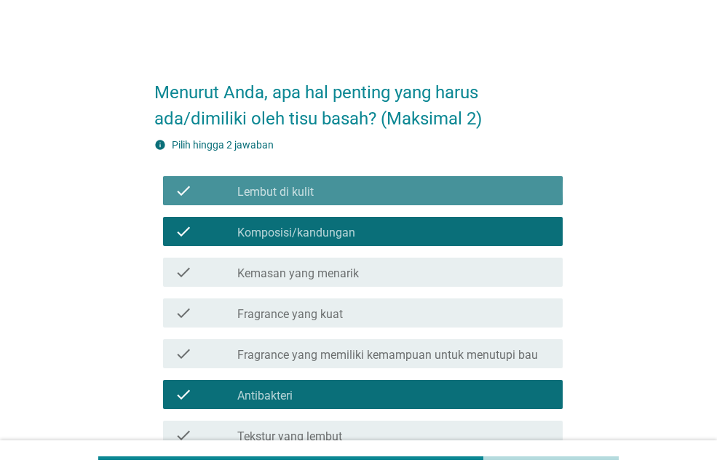
click at [358, 190] on div "check_box_outline_blank Lembut di kulit" at bounding box center [394, 190] width 314 height 17
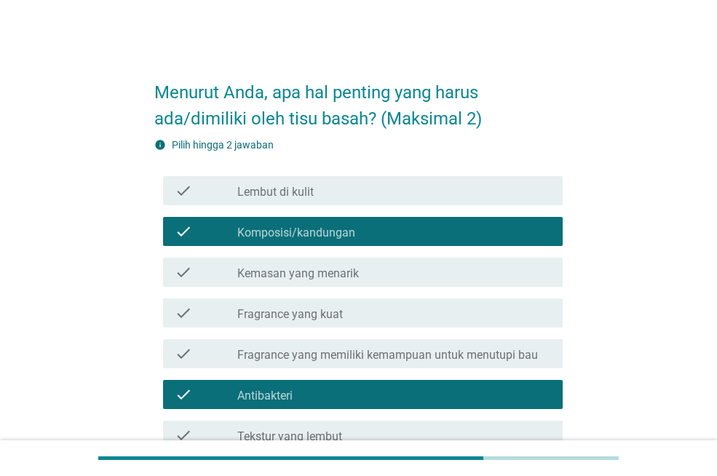
scroll to position [328, 0]
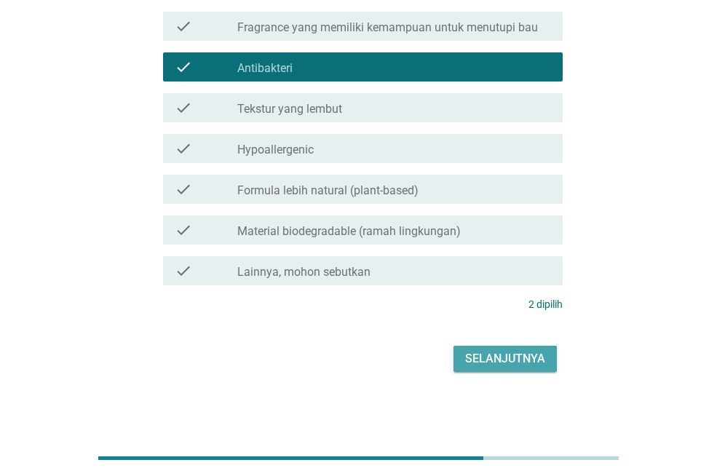
click at [514, 355] on div "Selanjutnya" at bounding box center [505, 358] width 80 height 17
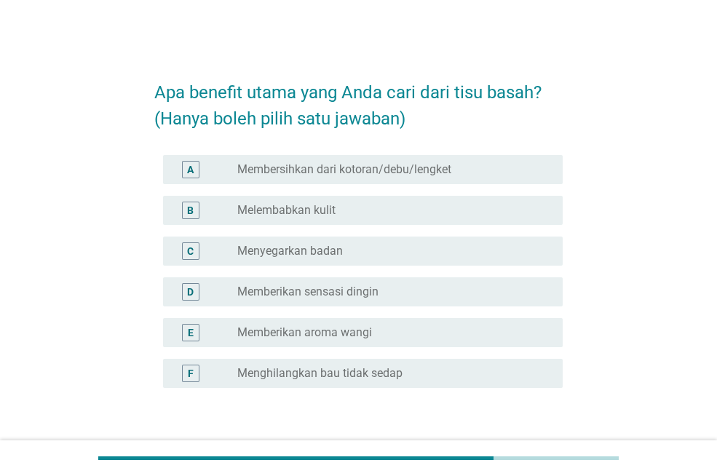
click at [417, 288] on div "radio_button_unchecked Memberikan sensasi dingin" at bounding box center [388, 292] width 302 height 15
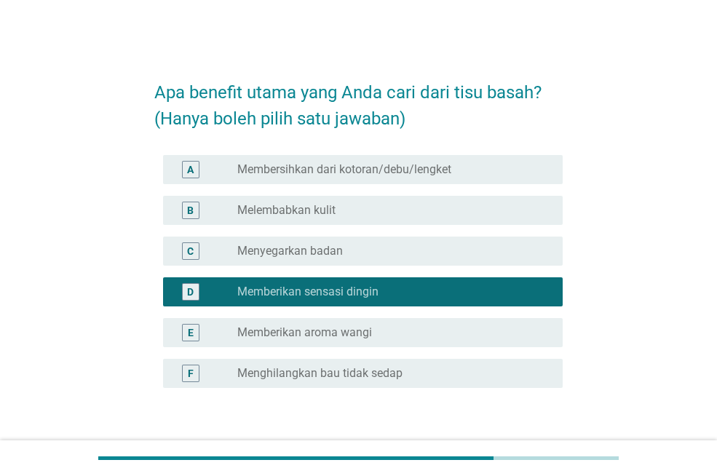
click at [441, 158] on div "A radio_button_unchecked Membersihkan dari kotoran/debu/lengket" at bounding box center [363, 169] width 400 height 29
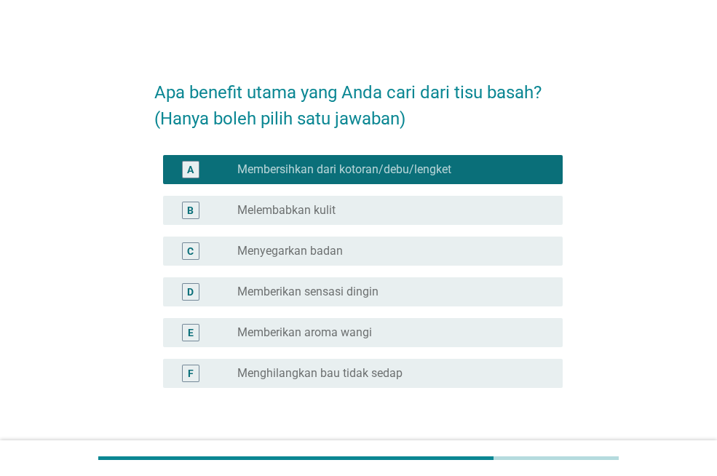
scroll to position [99, 0]
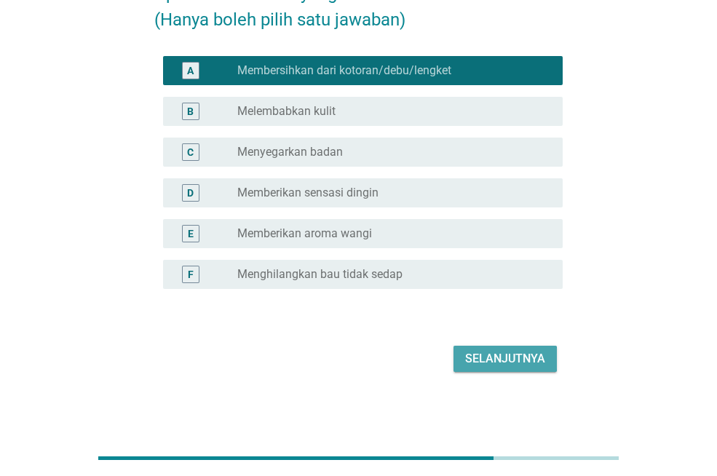
click at [517, 354] on div "Selanjutnya" at bounding box center [505, 358] width 80 height 17
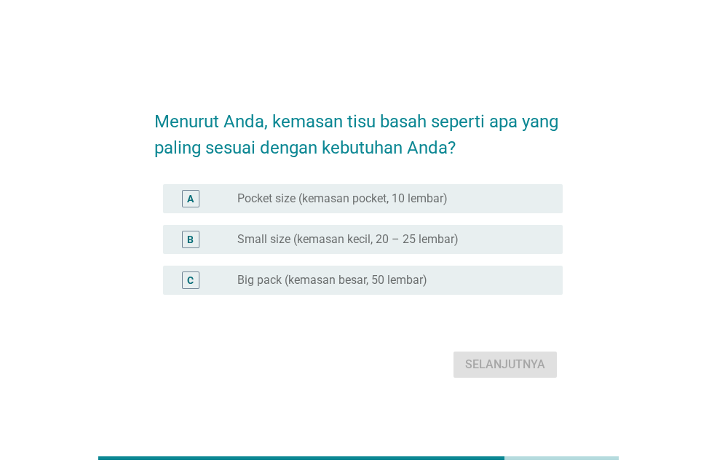
click at [367, 287] on label "Big pack (kemasan besar, 50 lembar)" at bounding box center [332, 280] width 190 height 15
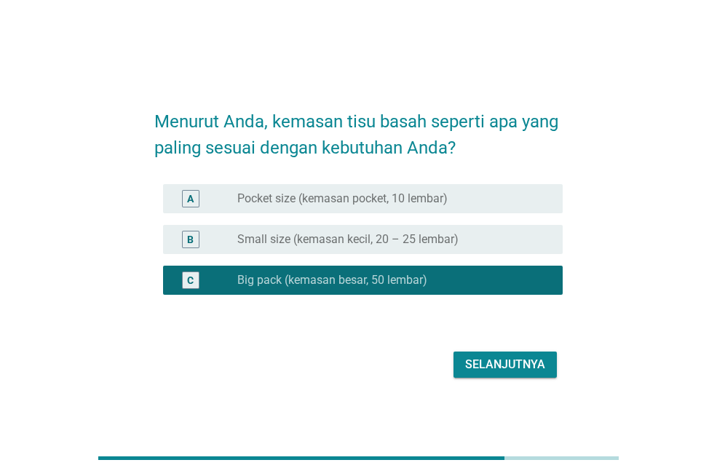
click at [519, 369] on div "Selanjutnya" at bounding box center [505, 364] width 80 height 17
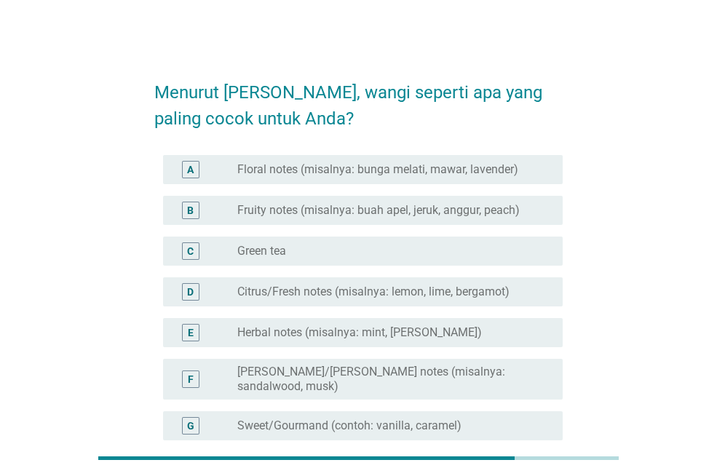
click at [470, 165] on label "Floral notes (misalnya: bunga melati, mawar, lavender)" at bounding box center [377, 169] width 281 height 15
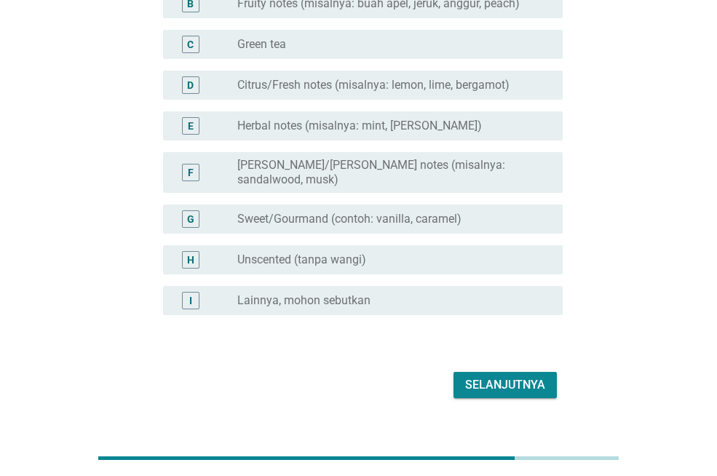
scroll to position [221, 0]
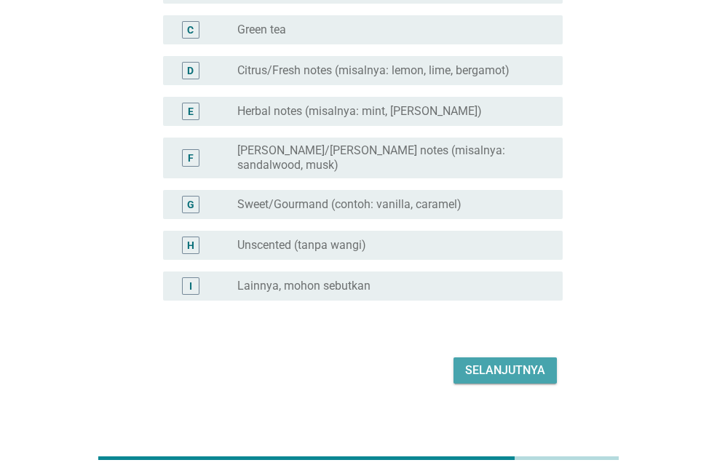
click at [508, 362] on div "Selanjutnya" at bounding box center [505, 370] width 80 height 17
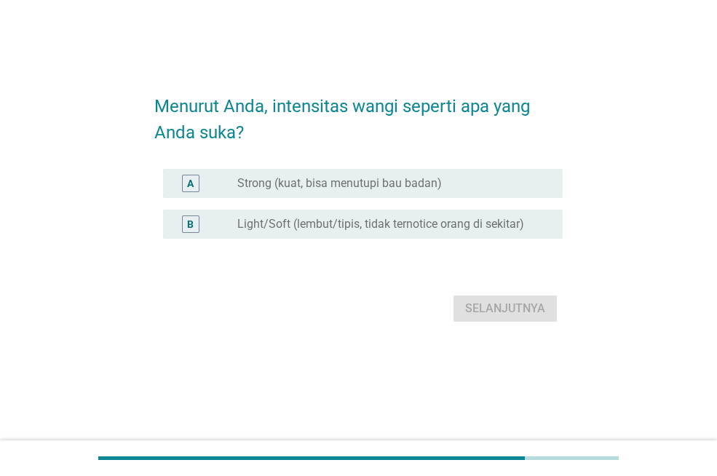
scroll to position [0, 0]
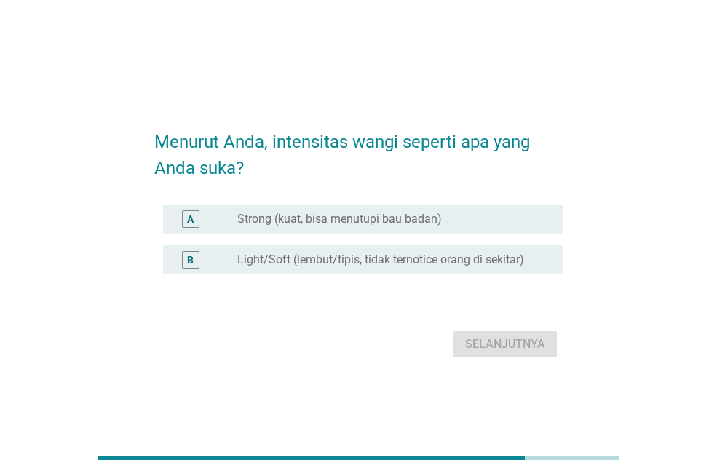
click at [429, 268] on div "radio_button_unchecked Light/Soft (lembut/tipis, tidak ternotice orang di sekit…" at bounding box center [394, 259] width 314 height 17
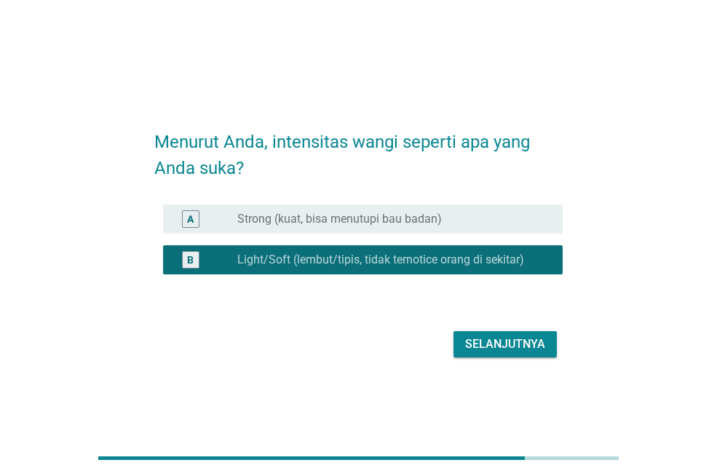
click at [481, 341] on div "Selanjutnya" at bounding box center [505, 344] width 80 height 17
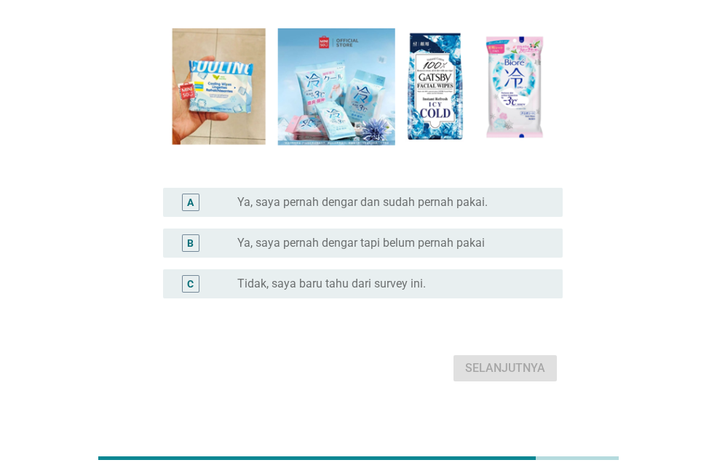
scroll to position [166, 0]
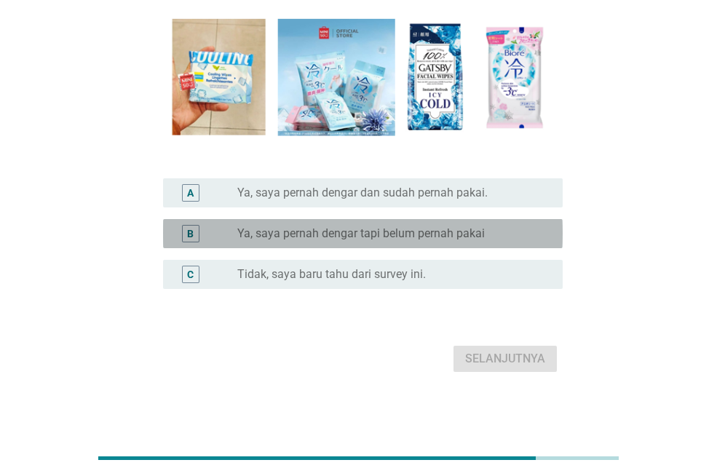
click at [479, 241] on div "radio_button_unchecked Ya, saya pernah dengar tapi belum pernah pakai" at bounding box center [394, 233] width 314 height 17
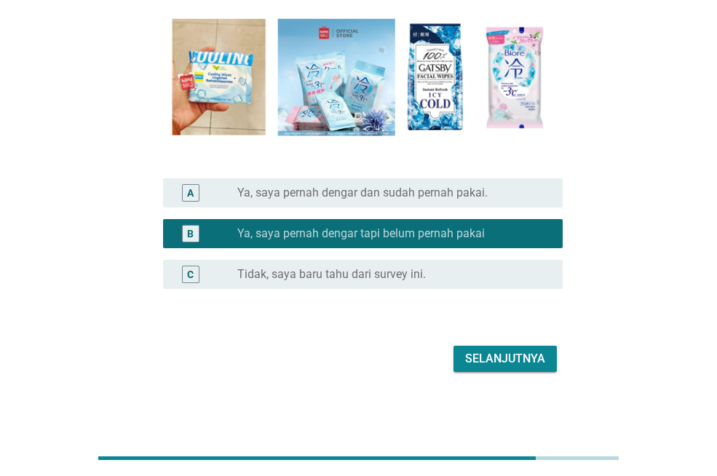
click at [484, 356] on div "Selanjutnya" at bounding box center [505, 358] width 80 height 17
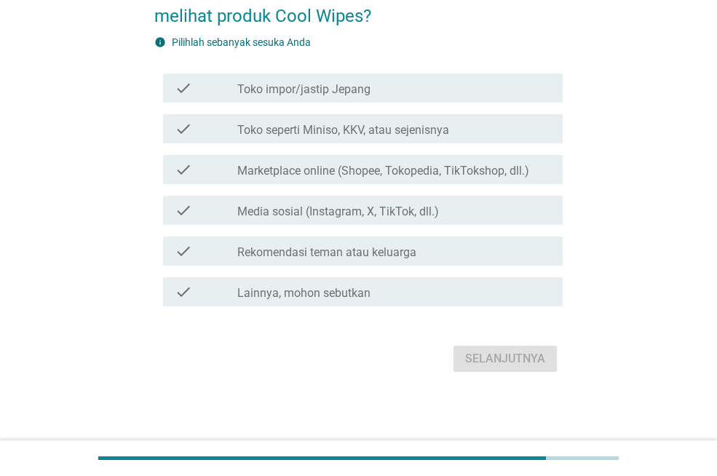
scroll to position [0, 0]
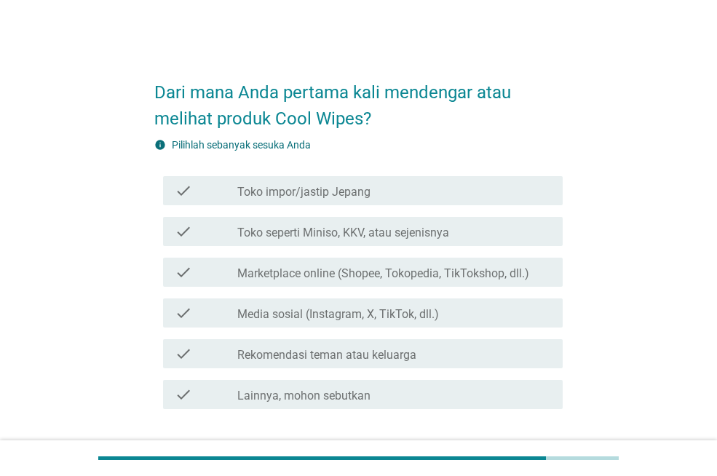
click at [426, 237] on label "Toko seperti Miniso, KKV, atau sejenisnya" at bounding box center [343, 233] width 212 height 15
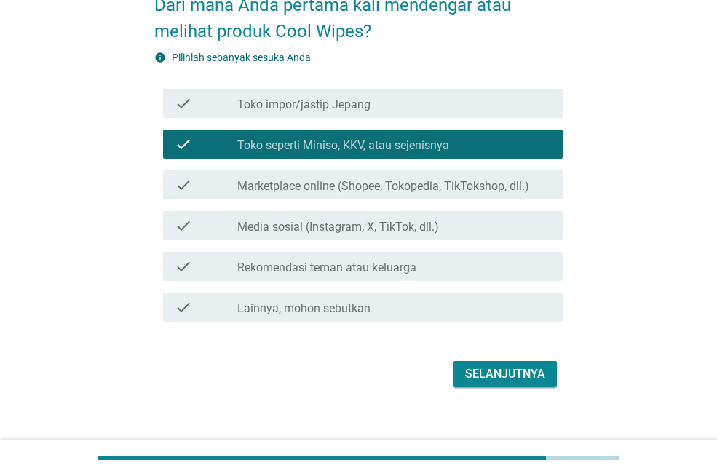
scroll to position [103, 0]
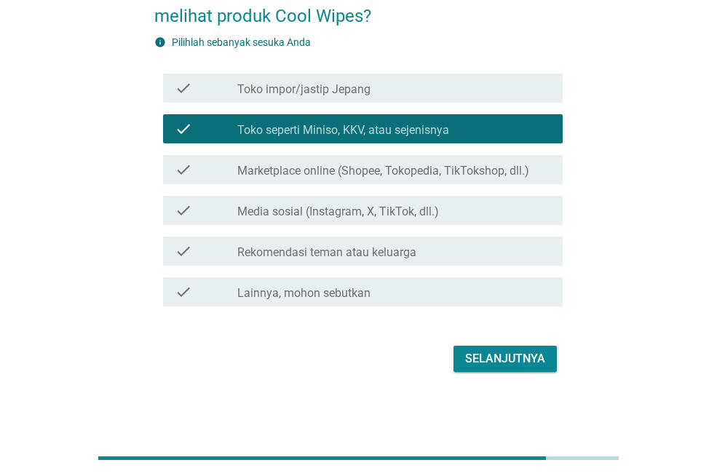
click at [515, 347] on button "Selanjutnya" at bounding box center [505, 359] width 103 height 26
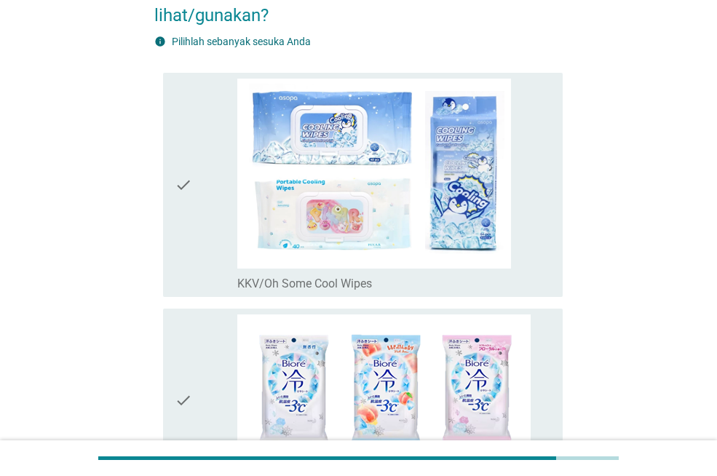
scroll to position [56, 0]
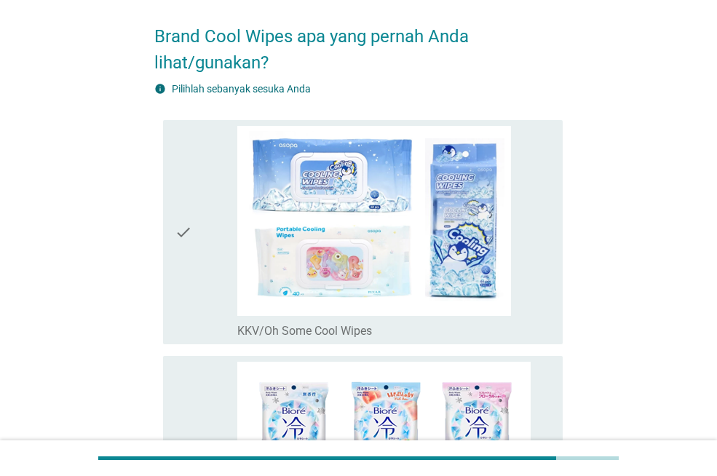
click at [186, 231] on icon "check" at bounding box center [183, 232] width 17 height 213
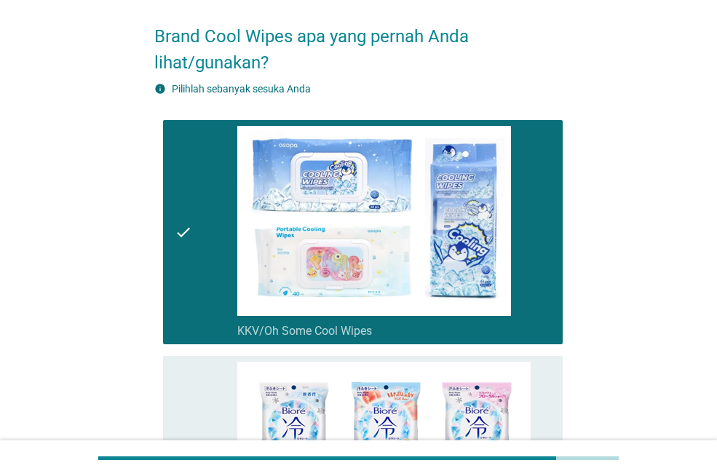
scroll to position [803, 0]
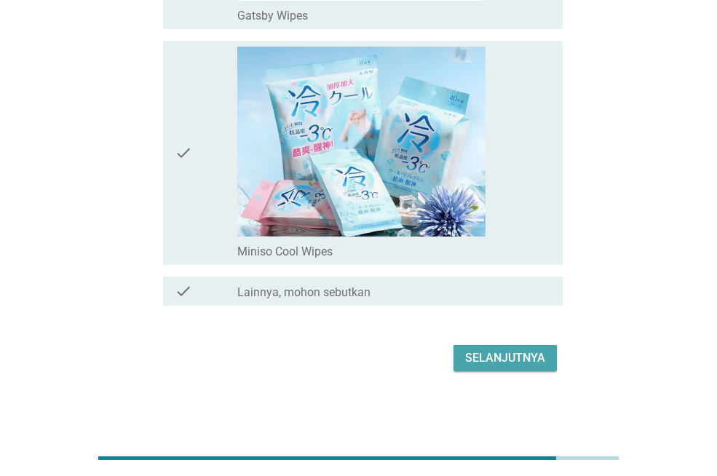
click at [516, 354] on div "Selanjutnya" at bounding box center [505, 358] width 80 height 17
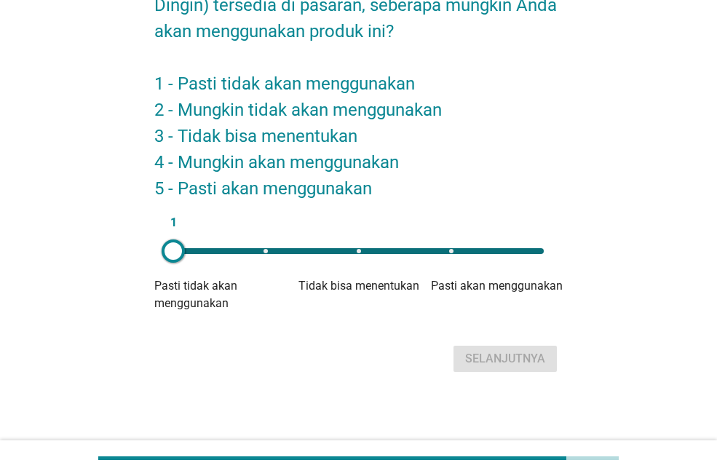
scroll to position [0, 0]
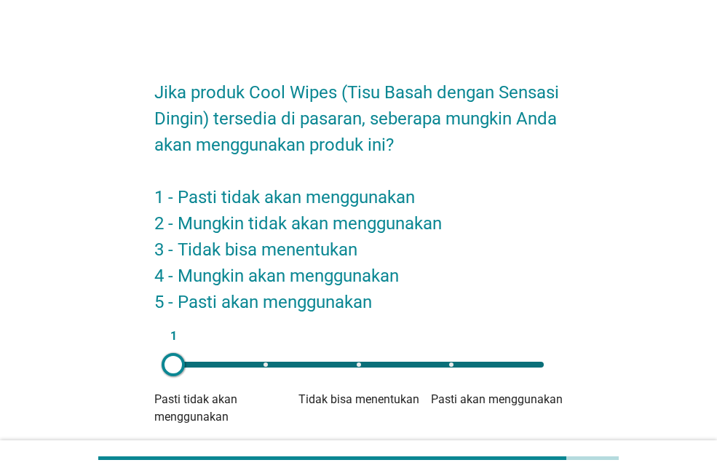
click at [463, 364] on div "1" at bounding box center [358, 365] width 371 height 6
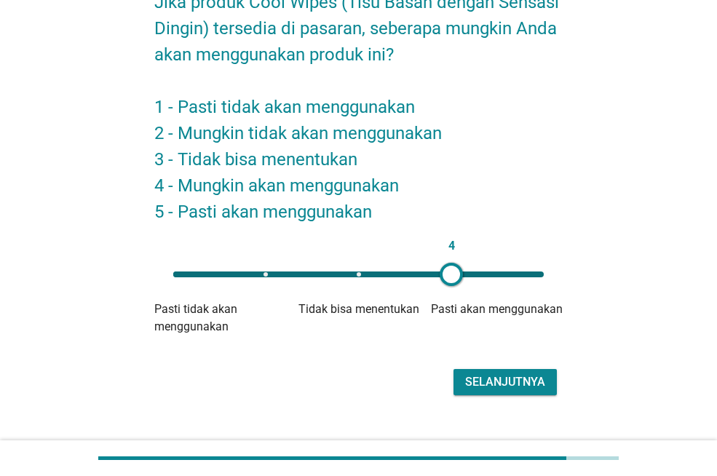
scroll to position [114, 0]
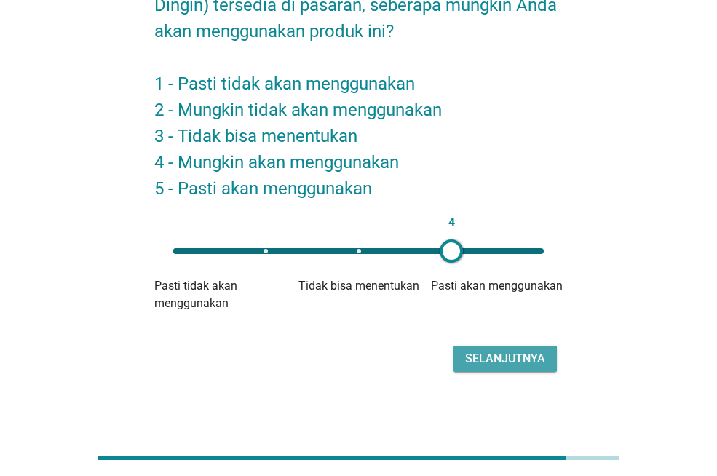
click at [523, 361] on div "Selanjutnya" at bounding box center [505, 358] width 80 height 17
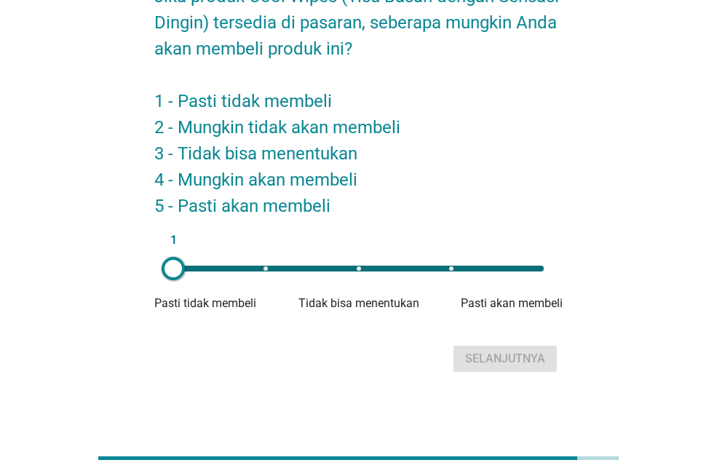
scroll to position [0, 0]
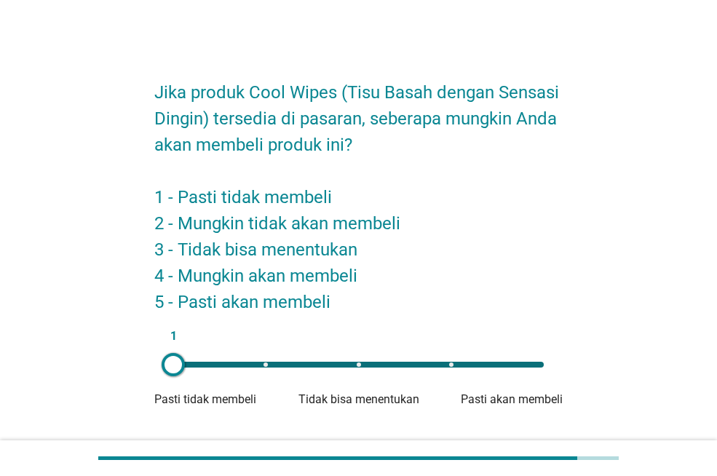
click at [433, 366] on div "1" at bounding box center [358, 365] width 371 height 6
type input "4"
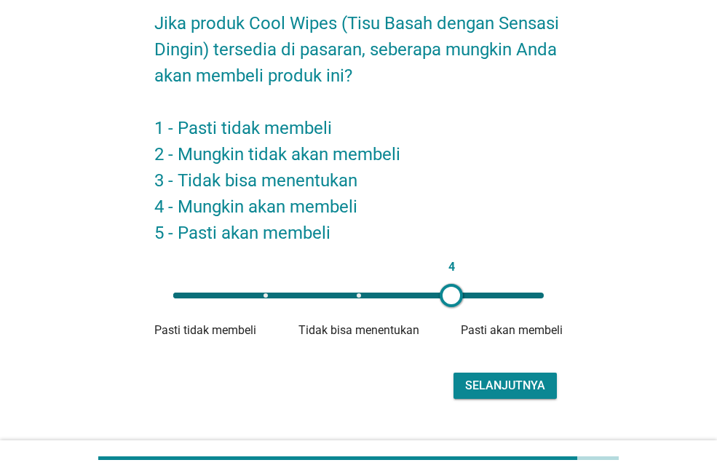
scroll to position [96, 0]
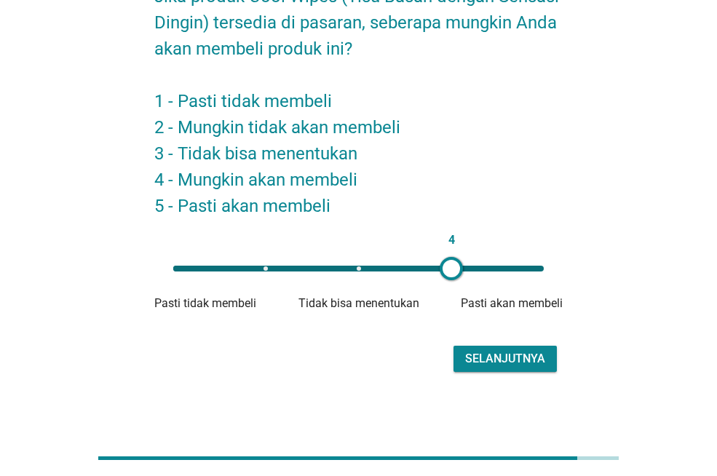
click at [513, 344] on div "Selanjutnya" at bounding box center [358, 359] width 409 height 35
click at [508, 361] on div "Selanjutnya" at bounding box center [505, 358] width 80 height 17
